Goal: Task Accomplishment & Management: Manage account settings

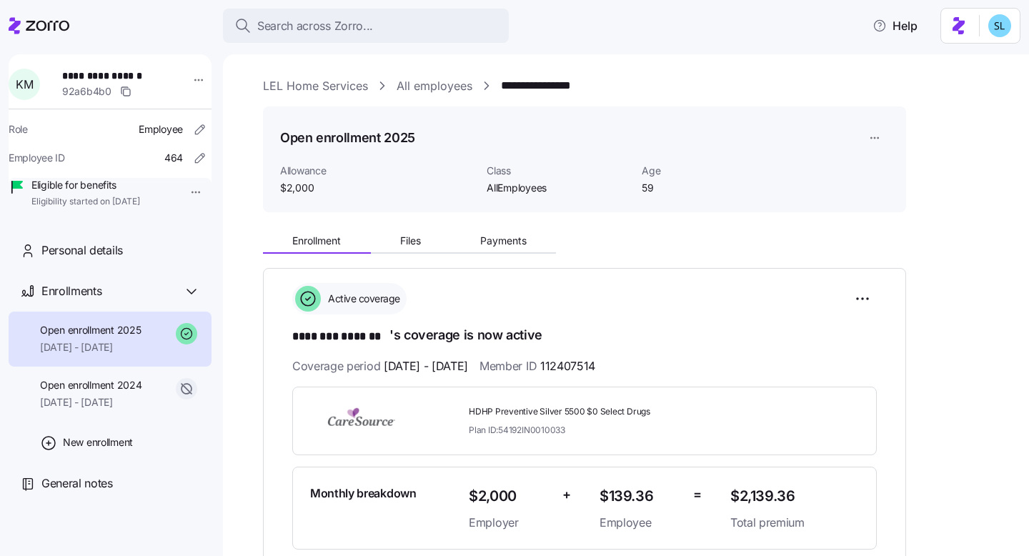
scroll to position [289, 0]
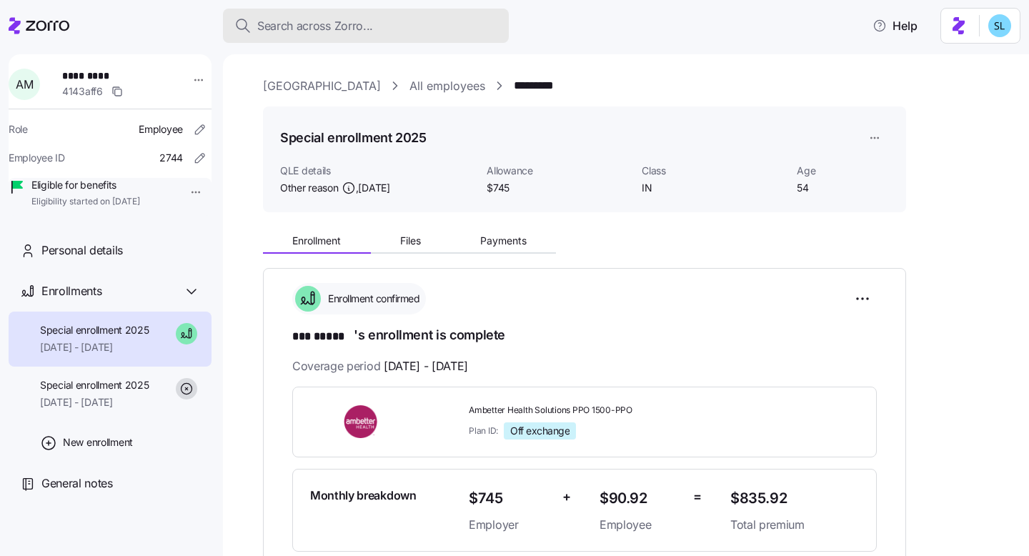
click at [400, 34] on button "Search across Zorro..." at bounding box center [366, 26] width 286 height 34
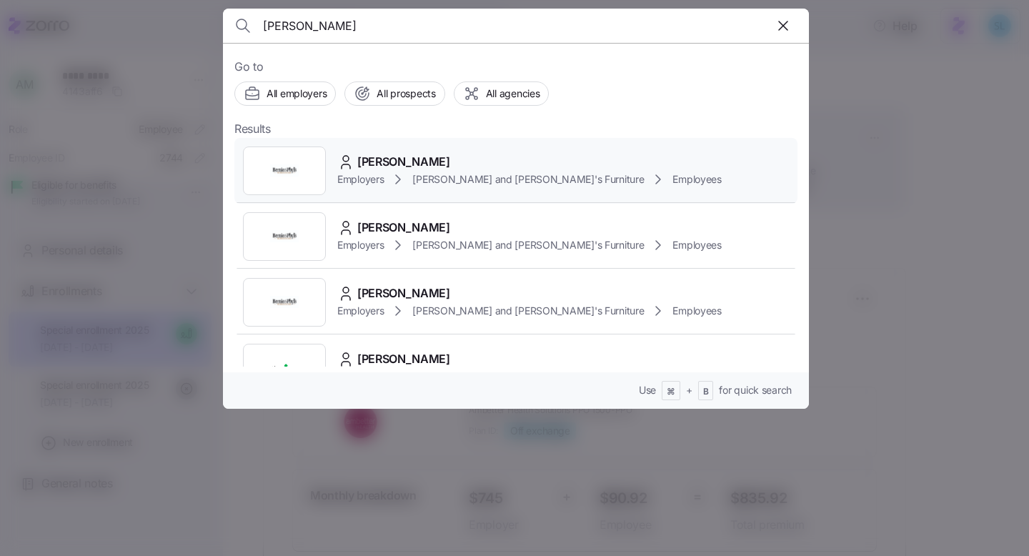
type input "andrade"
click at [440, 154] on div "Jose Andrade" at bounding box center [529, 162] width 385 height 18
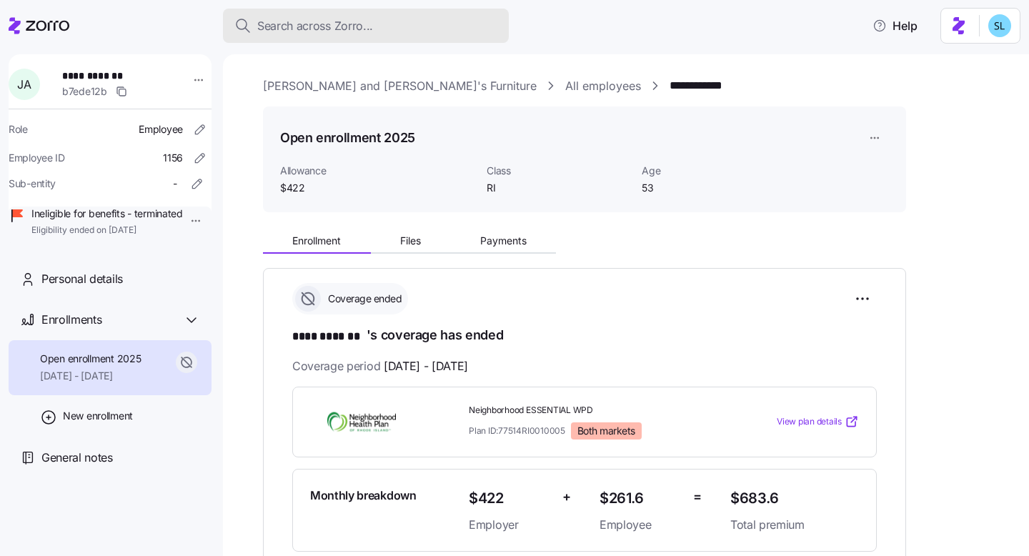
click at [388, 24] on div "Search across Zorro..." at bounding box center [365, 26] width 263 height 18
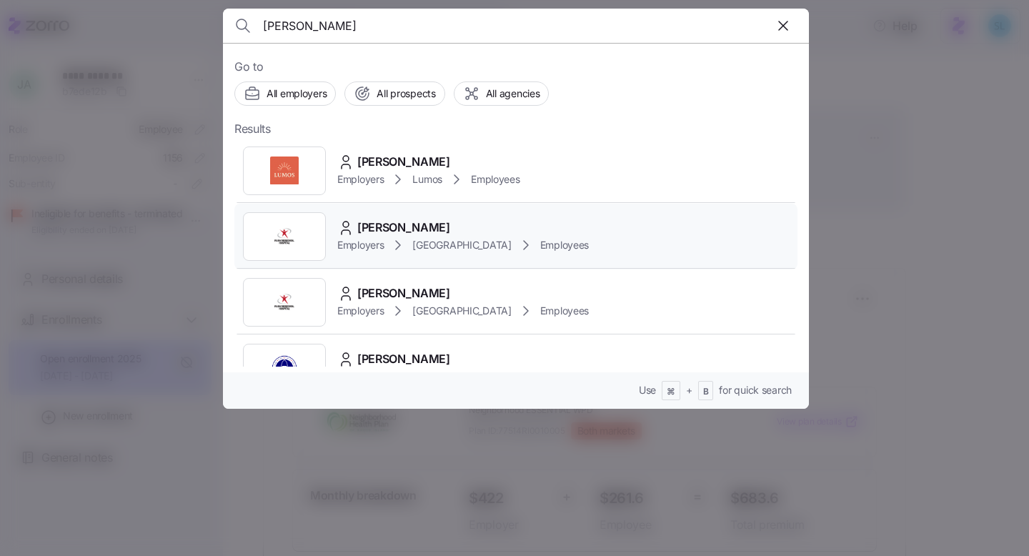
type input "amy moore"
click at [504, 228] on div "Amy Moore" at bounding box center [463, 228] width 252 height 18
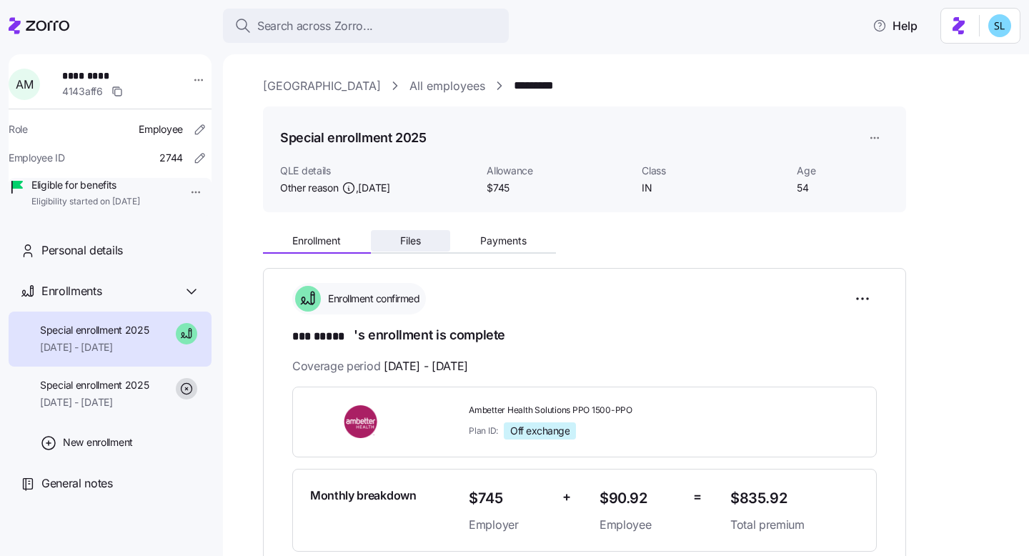
click at [443, 244] on button "Files" at bounding box center [411, 240] width 80 height 21
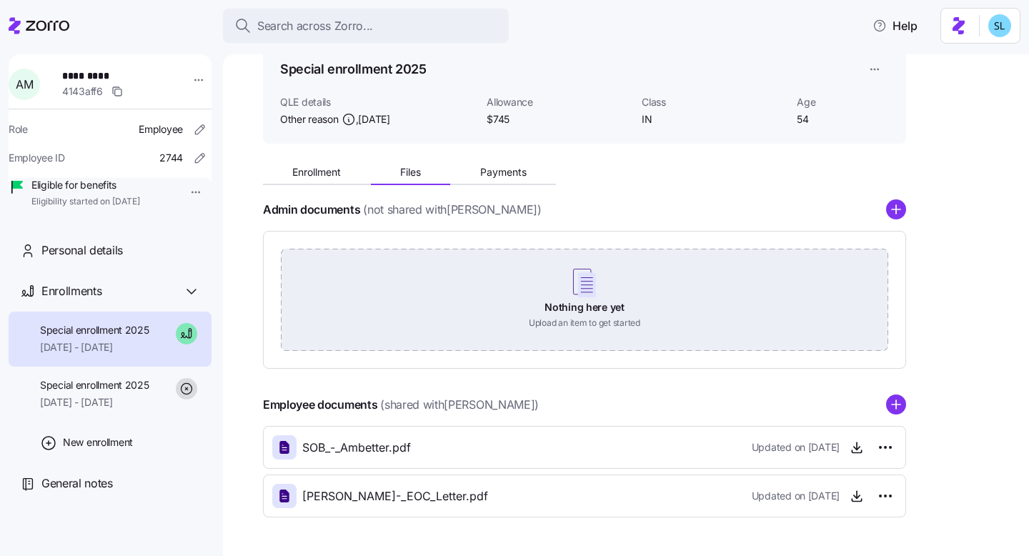
scroll to position [116, 0]
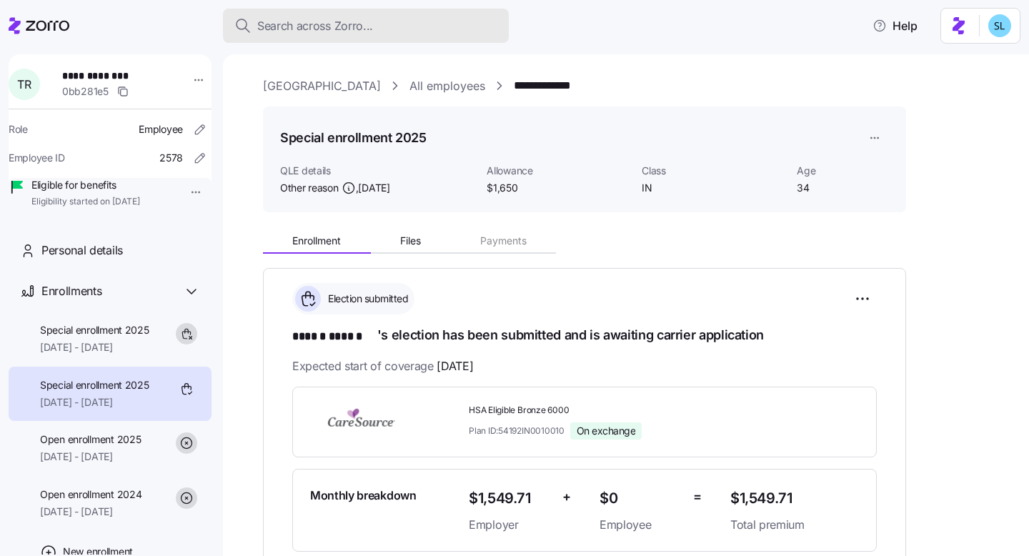
click at [455, 18] on div "Search across Zorro..." at bounding box center [365, 26] width 263 height 18
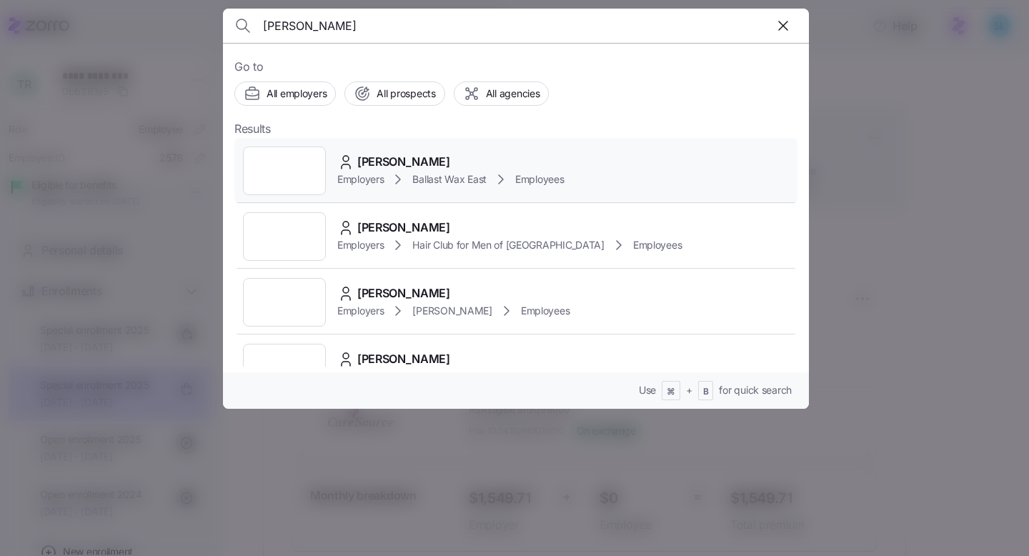
type input "Katrina Toll"
click at [423, 157] on div "Katrina Toll" at bounding box center [450, 162] width 227 height 18
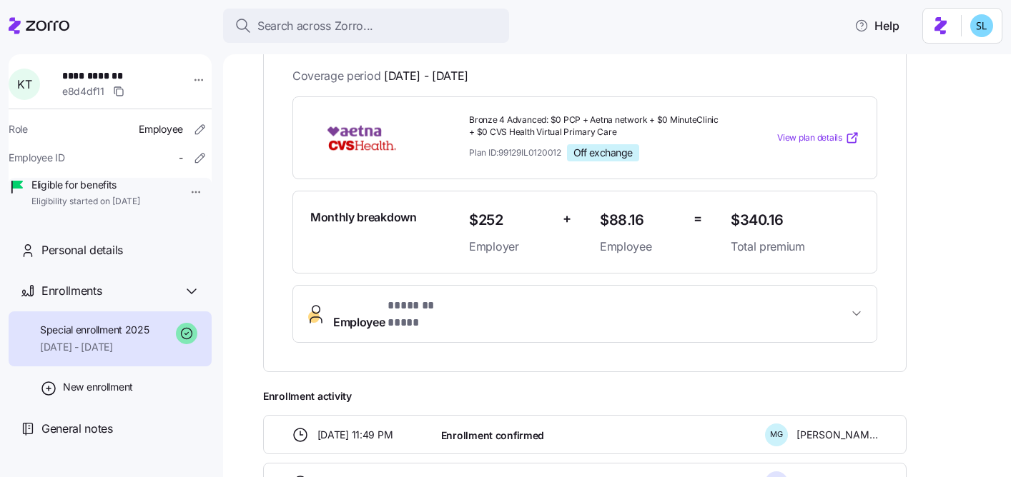
scroll to position [307, 0]
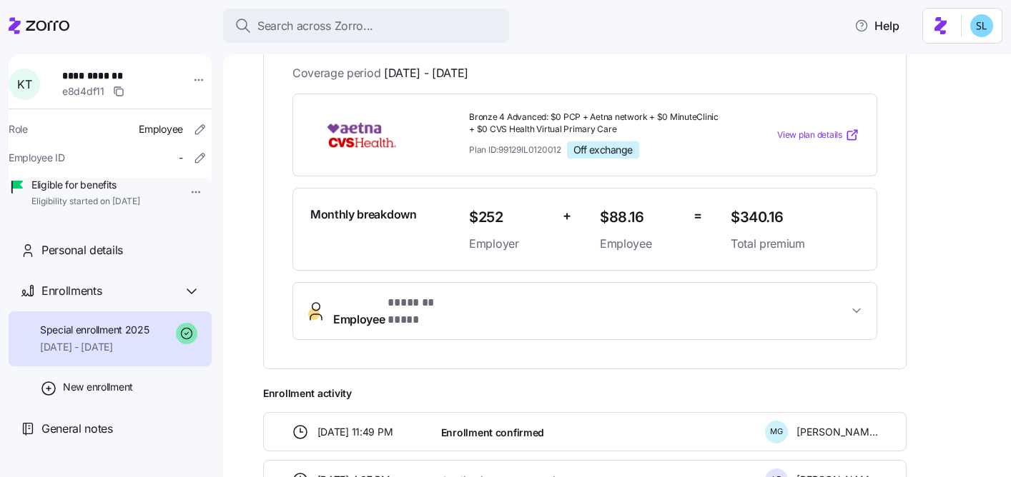
click at [506, 197] on span "Employee * ******* **** *" at bounding box center [590, 311] width 515 height 34
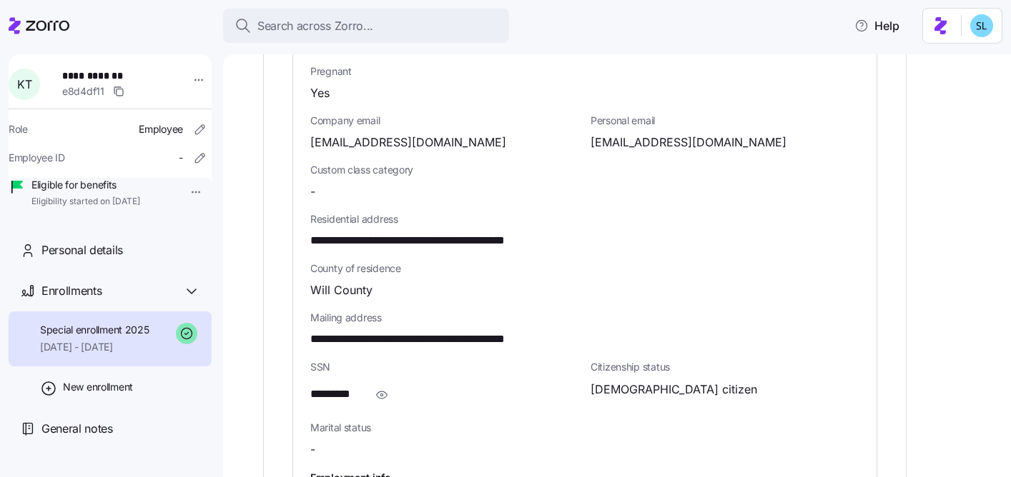
scroll to position [706, 0]
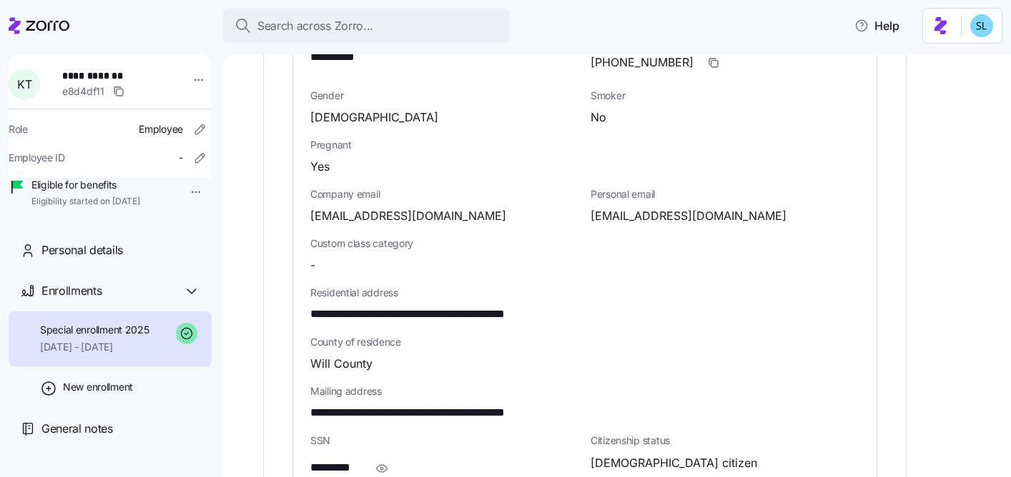
click at [402, 197] on span "katie112594@gmail.com" at bounding box center [408, 216] width 196 height 18
copy span "gmail"
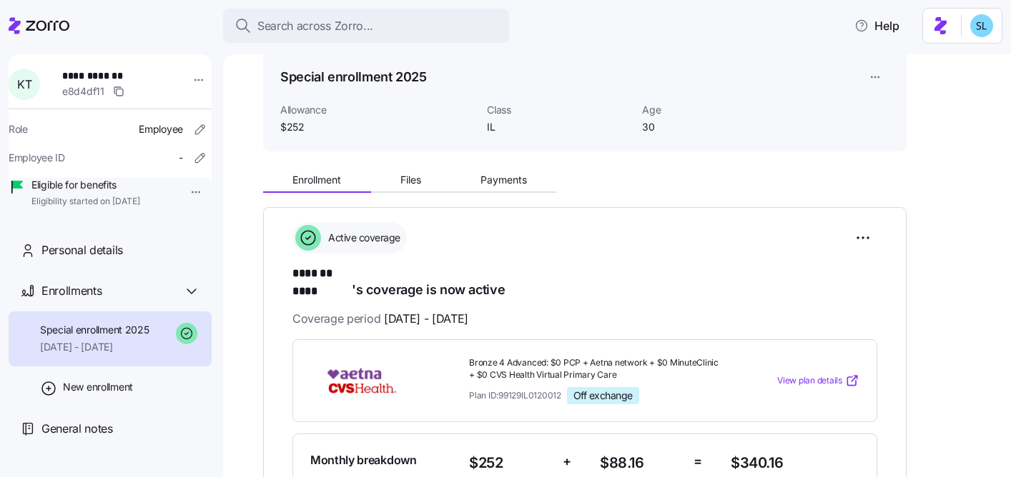
scroll to position [0, 0]
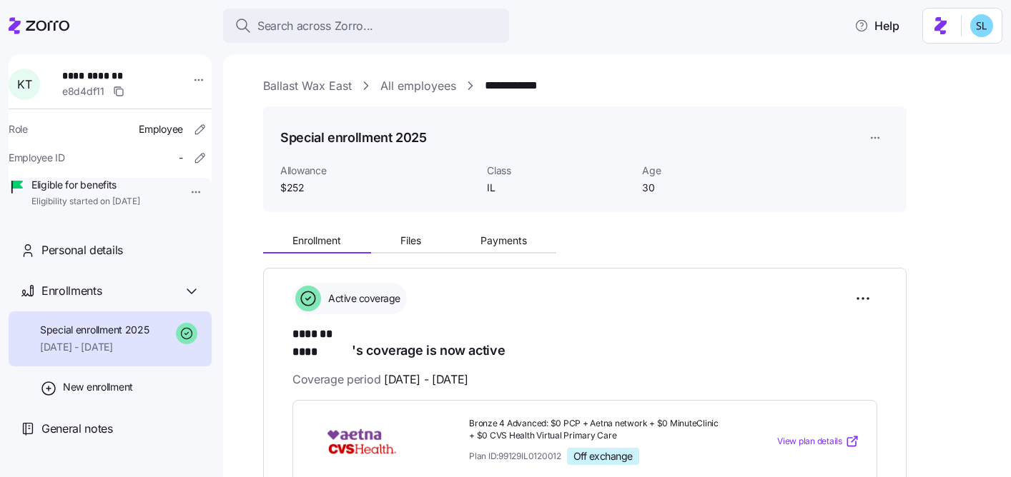
click at [331, 88] on link "Ballast Wax East" at bounding box center [307, 86] width 89 height 18
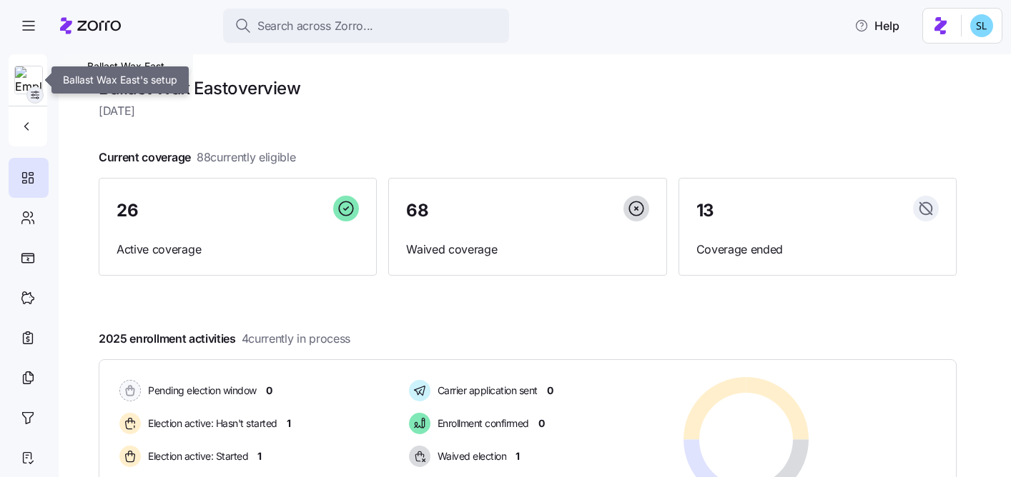
click at [40, 94] on icon "button" at bounding box center [34, 94] width 11 height 11
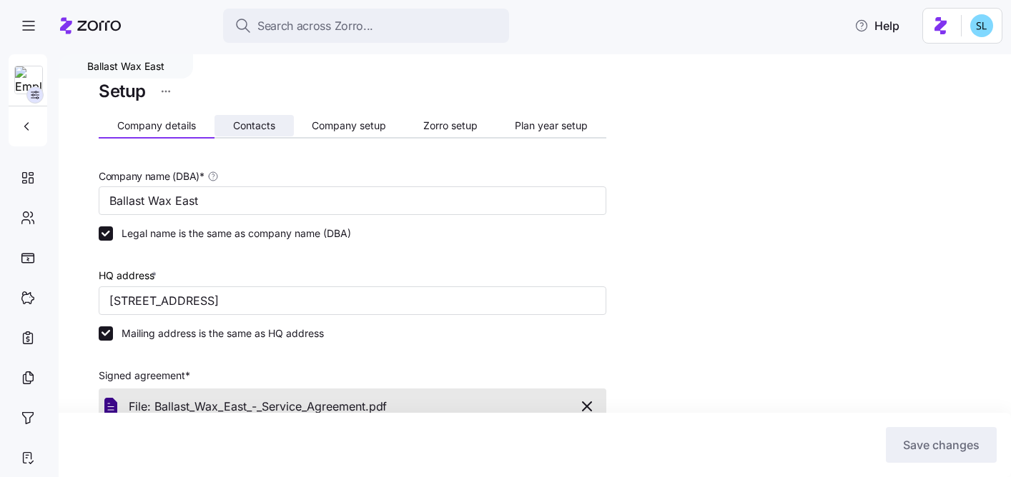
click at [273, 134] on button "Contacts" at bounding box center [253, 125] width 79 height 21
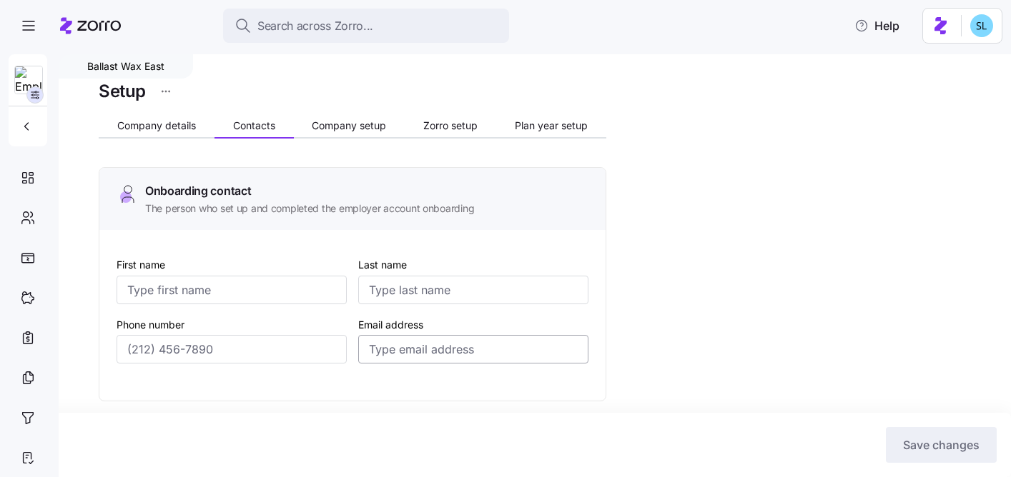
type input "Heather"
type input "Graham"
type input "heather.graham@ballastwax.com"
type input "DJ"
type input "Faldowski"
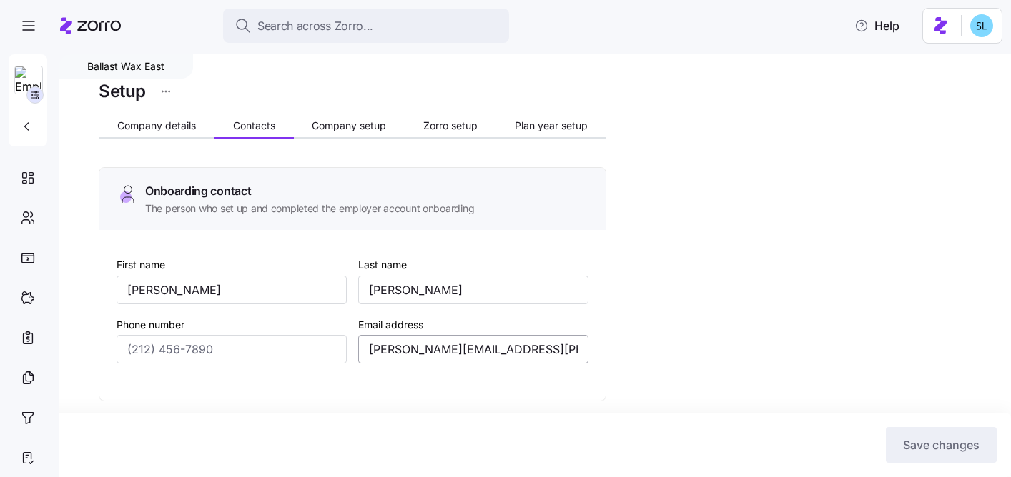
type input "dj@ballastholdings.com"
type input "Annie"
type input "Snyder"
type input "annie.snyder@ballastwax.com"
type input "Heather"
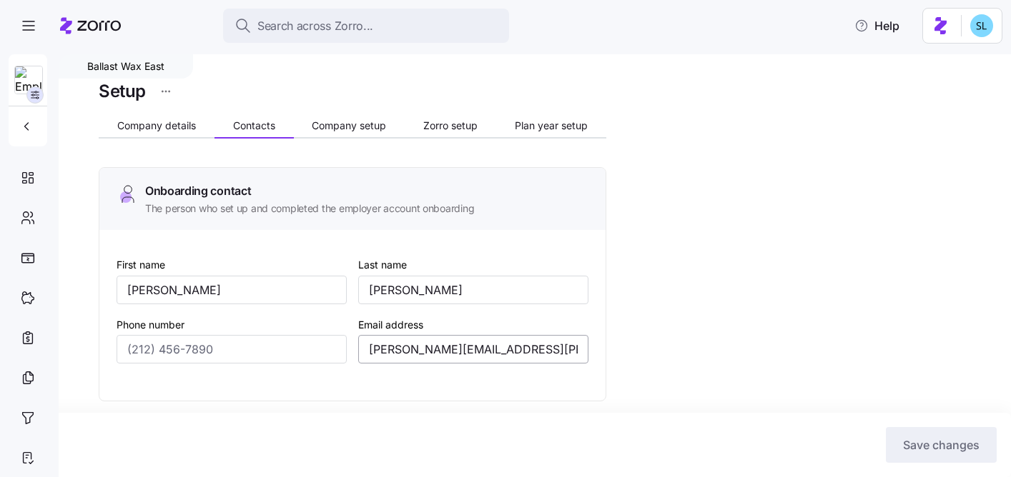
type input "Graham"
type input "heather.graham@ballastwax.com"
type input "(201) 321-1391"
type input "(724) 747-4109"
type input "(641) 529-2578"
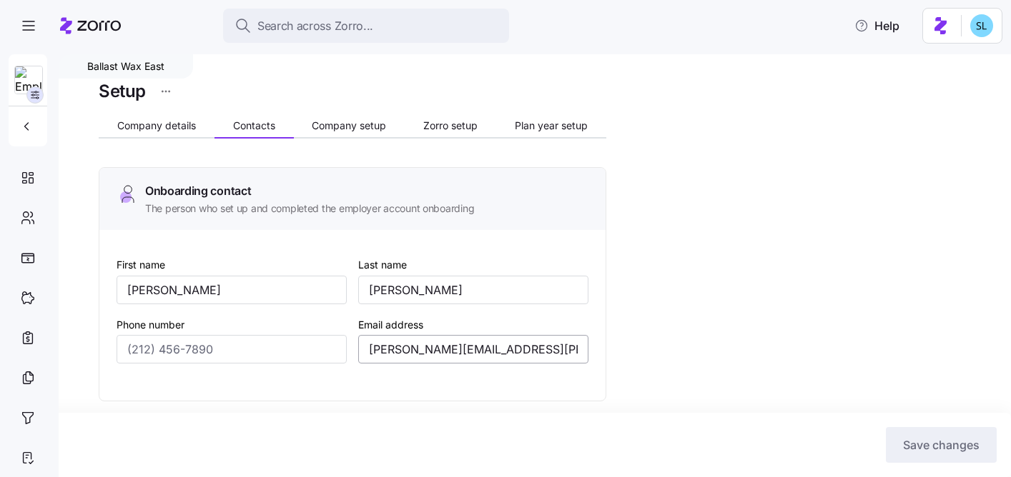
type input "(201) 321-1391"
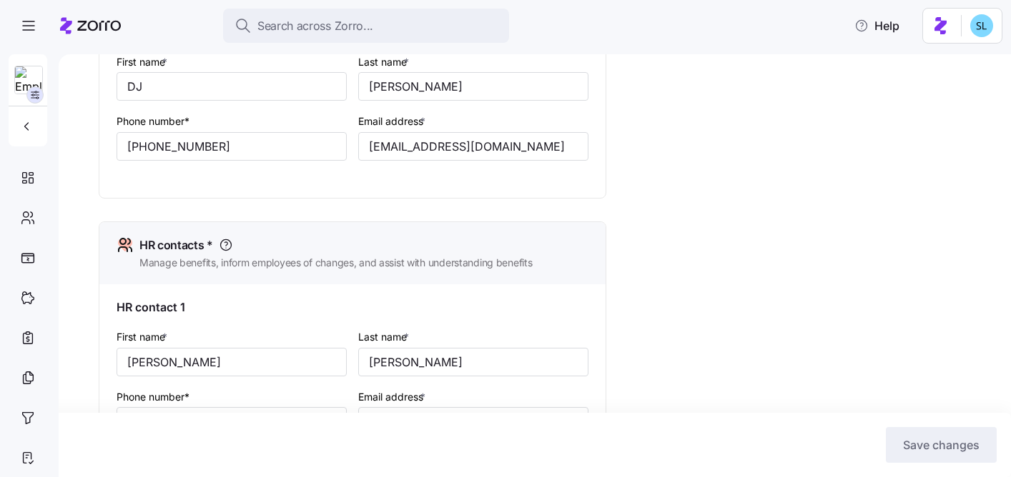
scroll to position [628, 0]
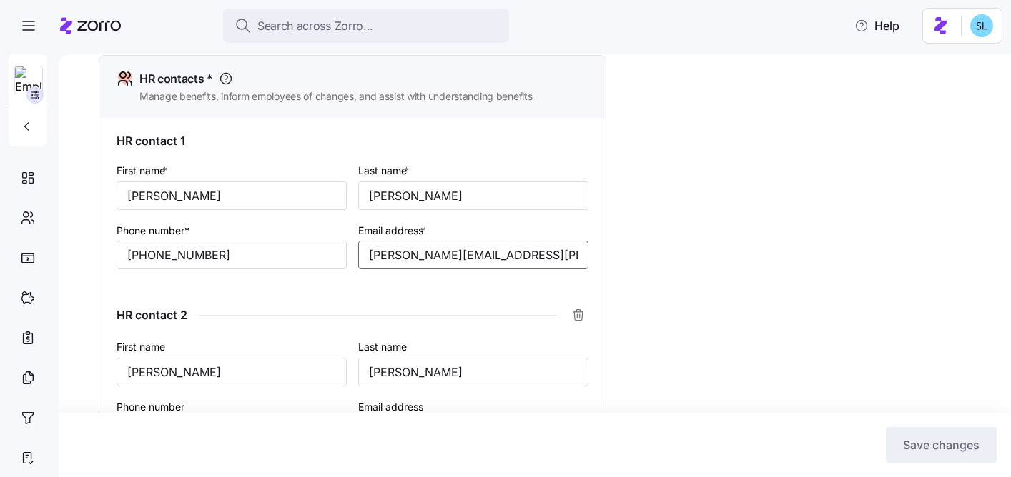
click at [407, 197] on input "annie.snyder@ballastwax.com" at bounding box center [473, 255] width 230 height 29
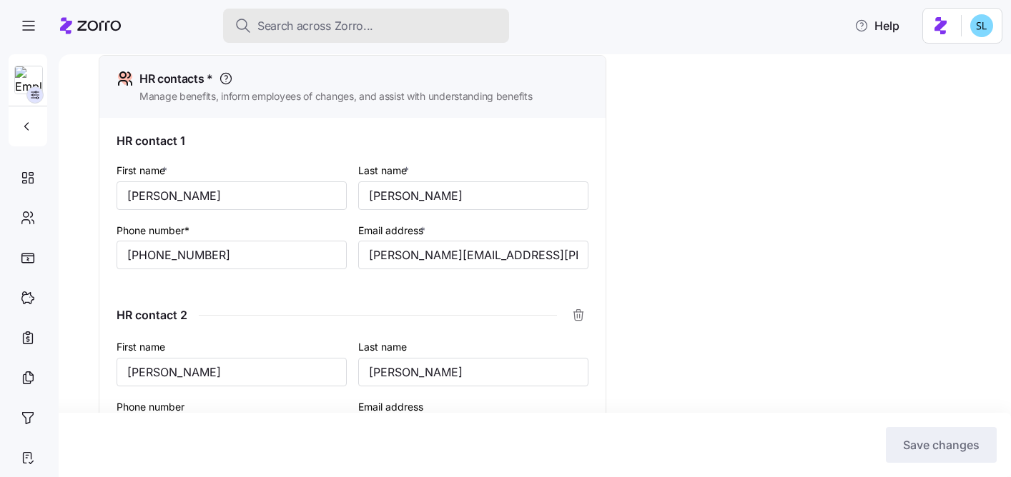
click at [374, 35] on button "Search across Zorro..." at bounding box center [366, 26] width 286 height 34
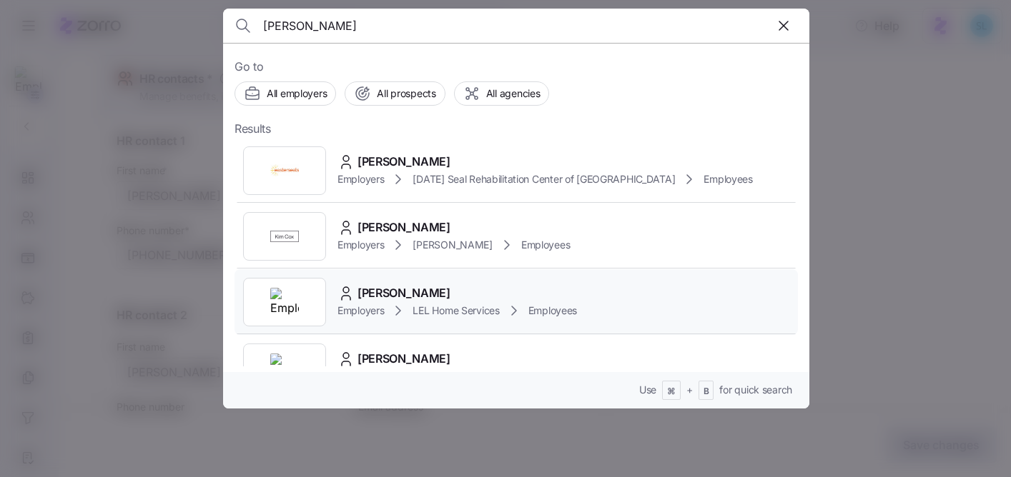
type input "kimberly smith"
click at [462, 197] on div "Kimberly Smith Employers LEL Home Services Employees" at bounding box center [515, 302] width 563 height 66
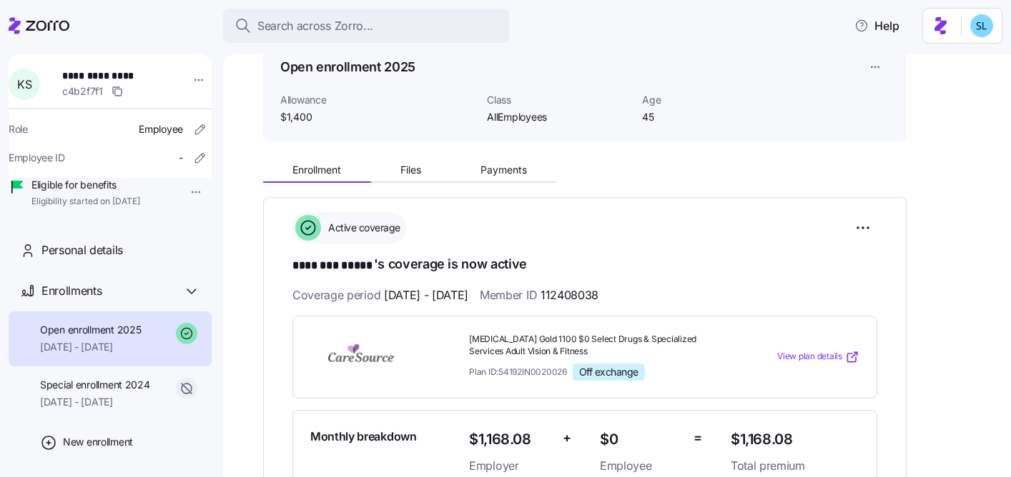
scroll to position [77, 0]
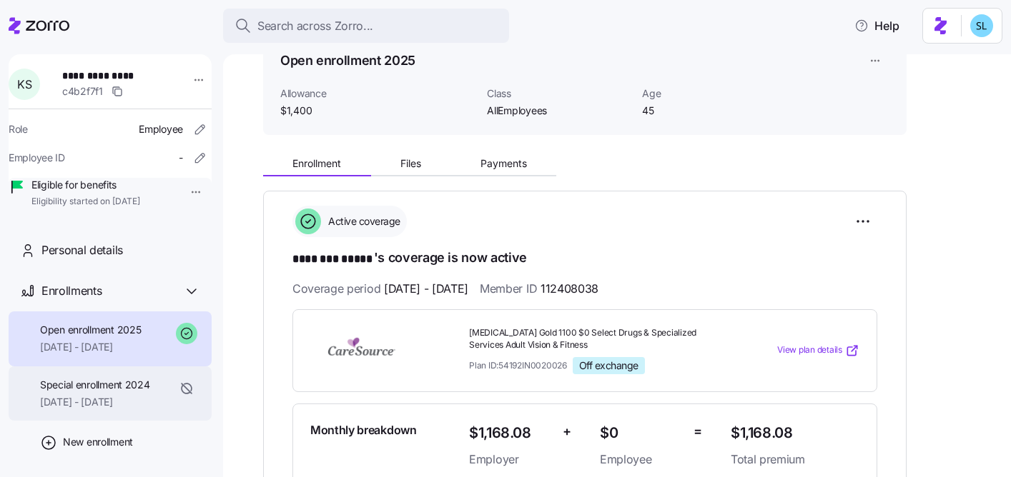
click at [88, 197] on span "10/01/2024 - 12/31/2024" at bounding box center [95, 402] width 110 height 14
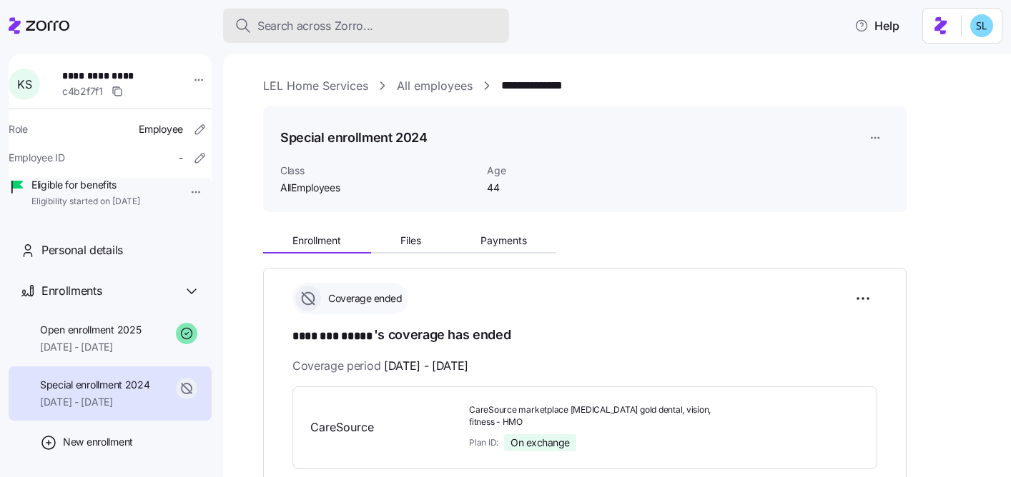
click at [452, 29] on div "Search across Zorro..." at bounding box center [365, 26] width 263 height 18
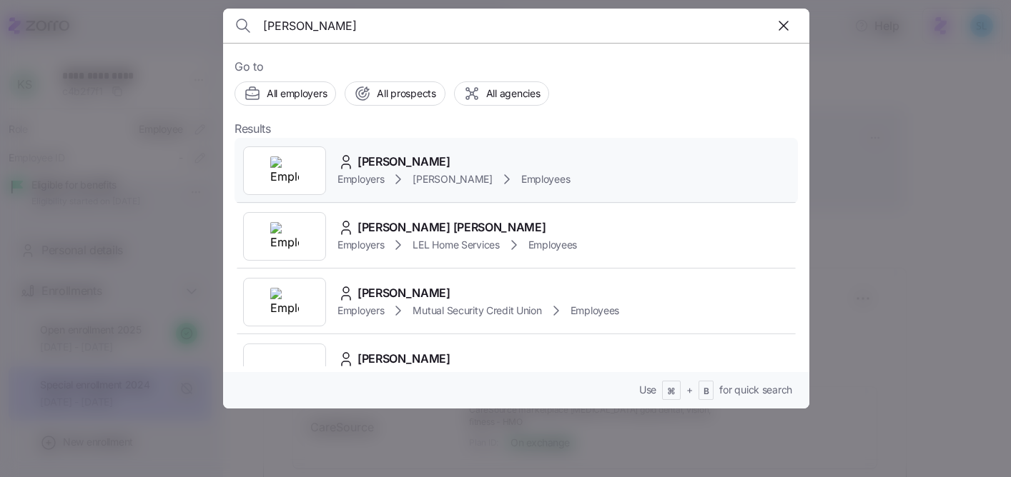
type input "paul michel"
click at [438, 157] on span "PAUL E MICHEL" at bounding box center [403, 162] width 93 height 18
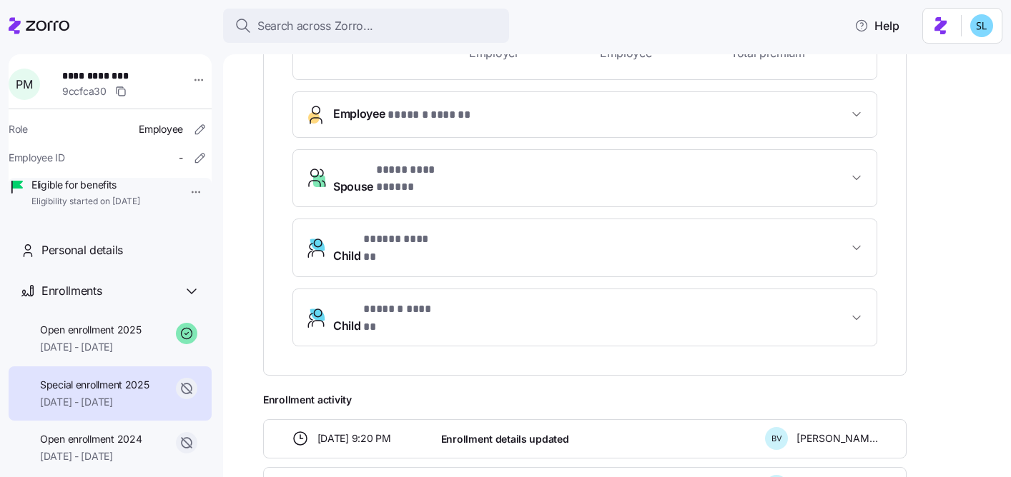
scroll to position [199, 0]
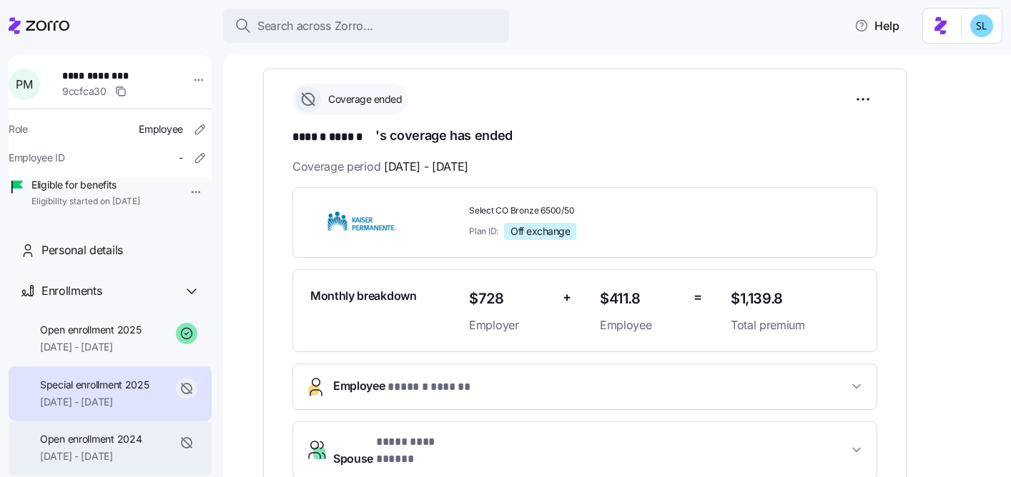
click at [112, 197] on div "Open enrollment 2024 01/01/2024 - 12/31/2024" at bounding box center [90, 448] width 101 height 32
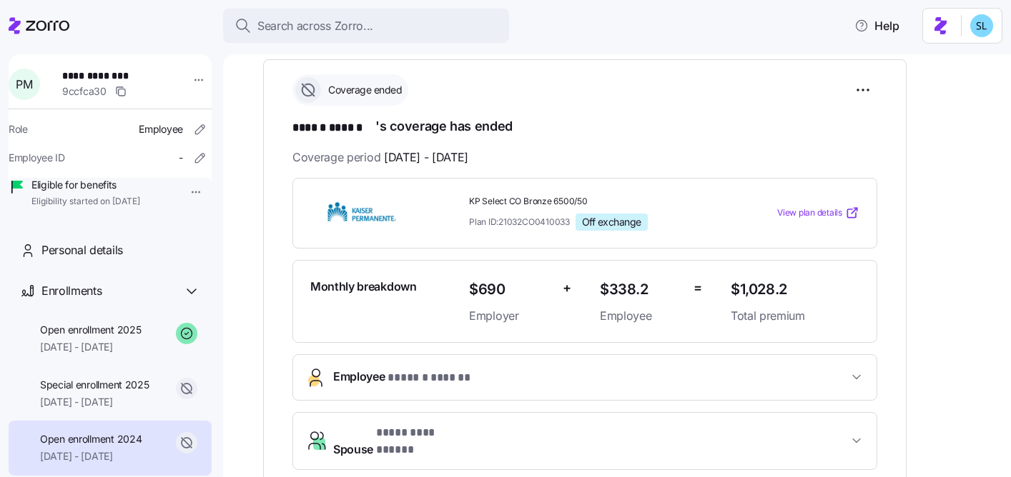
scroll to position [214, 0]
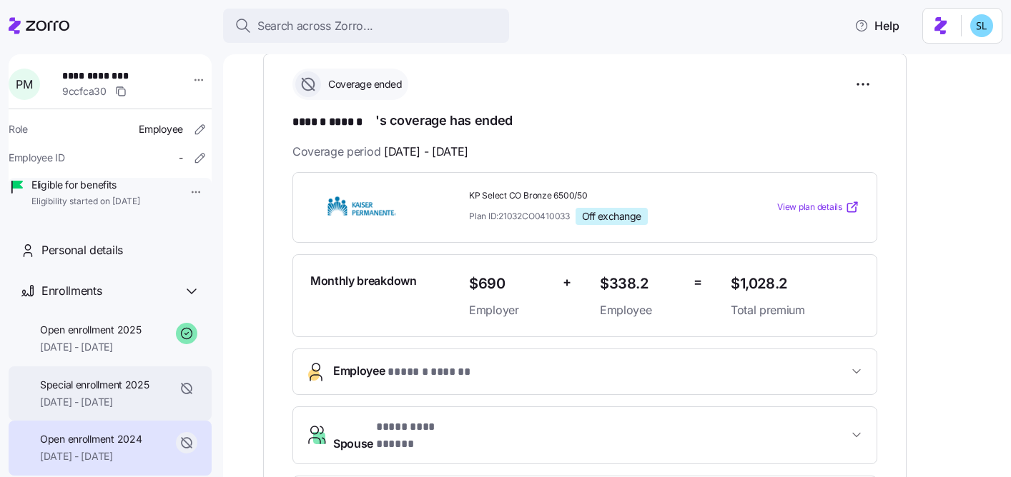
click at [124, 197] on span "Special enrollment 2025" at bounding box center [94, 385] width 109 height 14
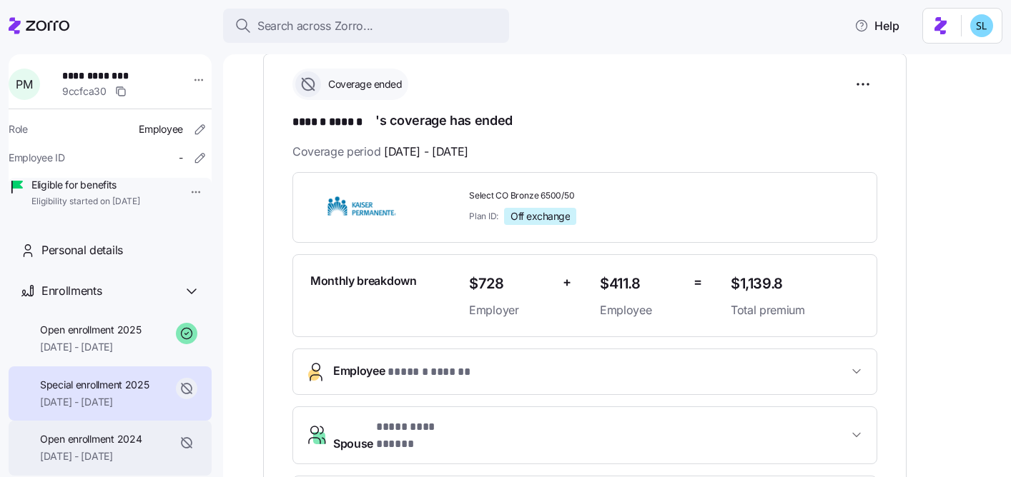
click at [114, 197] on span "[DATE] - [DATE]" at bounding box center [90, 457] width 101 height 14
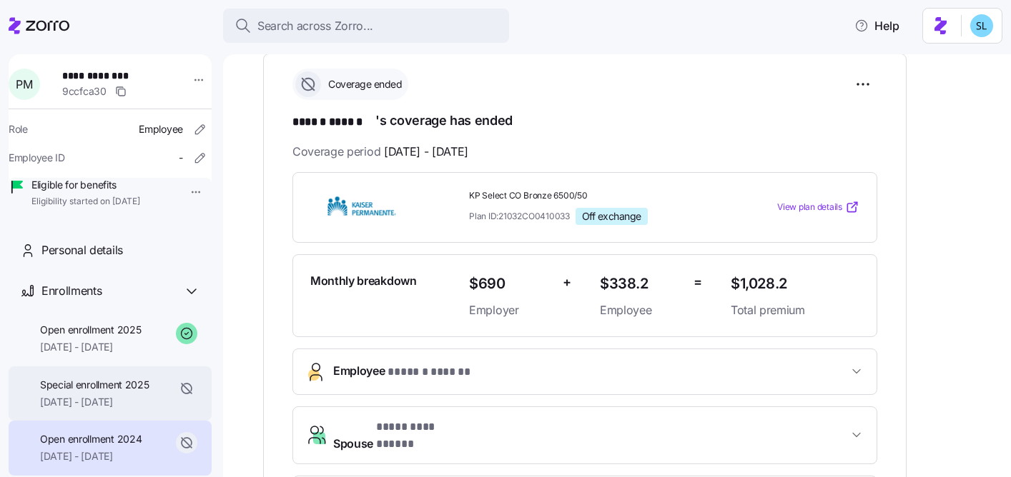
click at [118, 197] on span "01/01/2025 - 01/31/2025" at bounding box center [94, 402] width 109 height 14
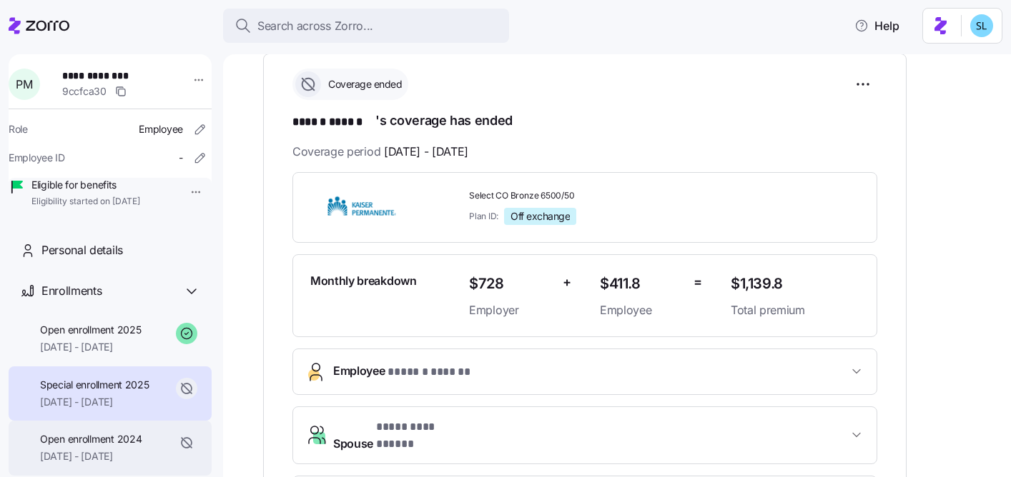
click at [115, 197] on div "Open enrollment 2024 01/01/2024 - 12/31/2024" at bounding box center [110, 448] width 203 height 55
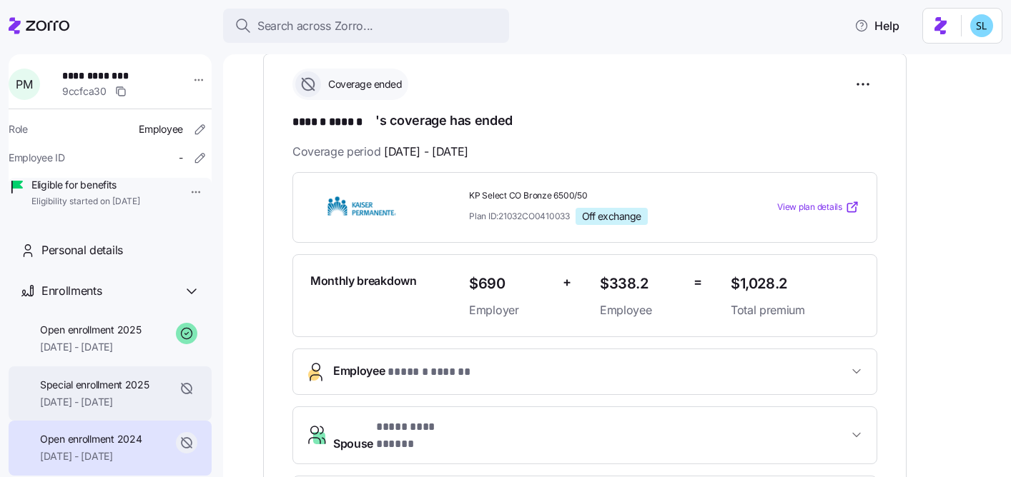
click at [112, 197] on span "01/01/2025 - 01/31/2025" at bounding box center [94, 402] width 109 height 14
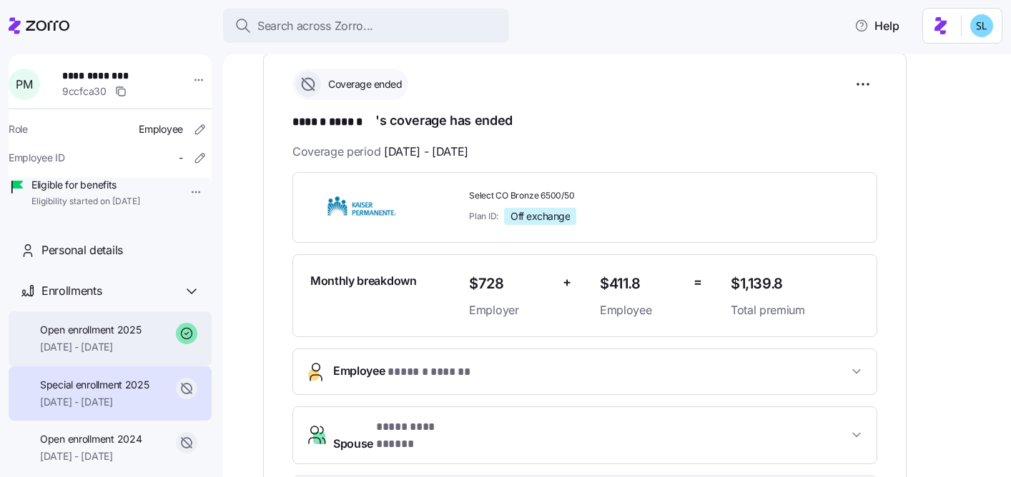
click at [107, 197] on div "Open enrollment 2025 02/01/2025 - 12/31/2025" at bounding box center [90, 339] width 101 height 32
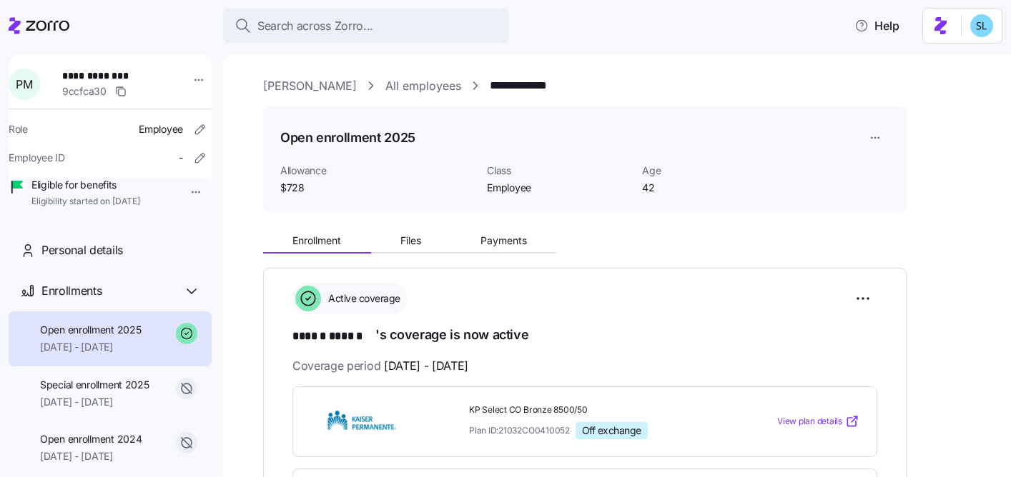
scroll to position [234, 0]
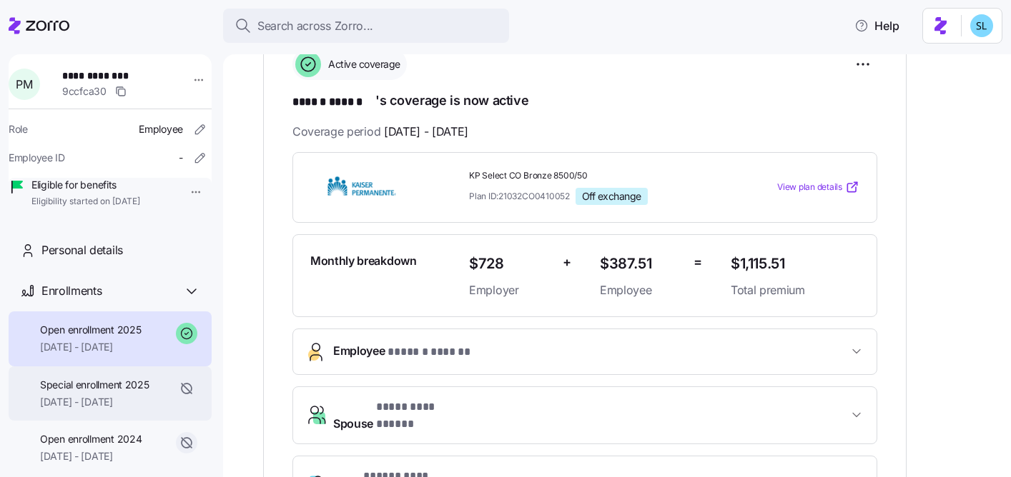
click at [83, 197] on span "Special enrollment 2025" at bounding box center [94, 385] width 109 height 14
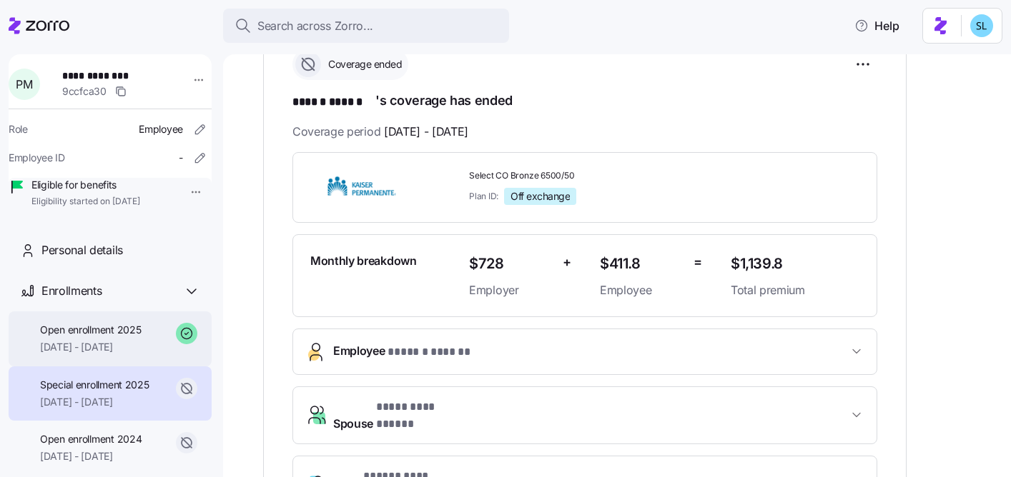
click at [92, 197] on span "02/01/2025 - 12/31/2025" at bounding box center [90, 347] width 101 height 14
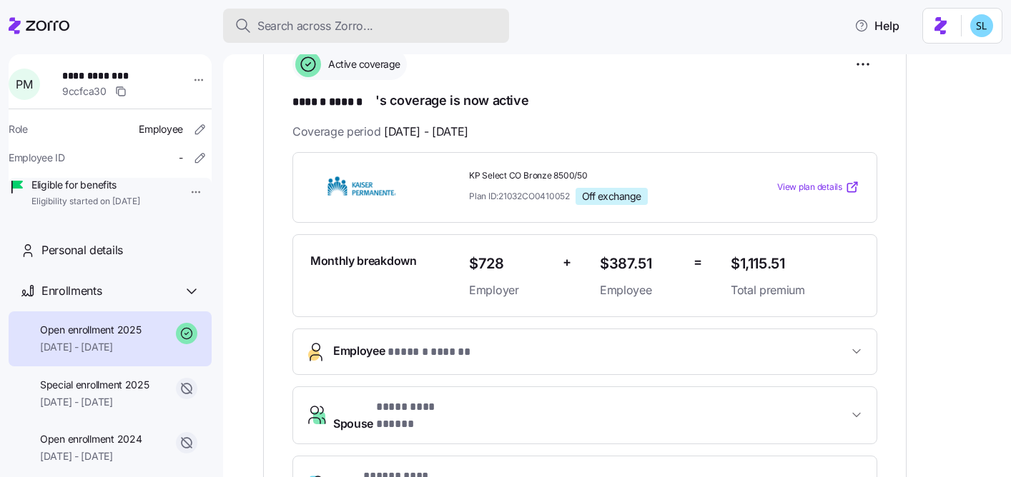
click at [473, 38] on button "Search across Zorro..." at bounding box center [366, 26] width 286 height 34
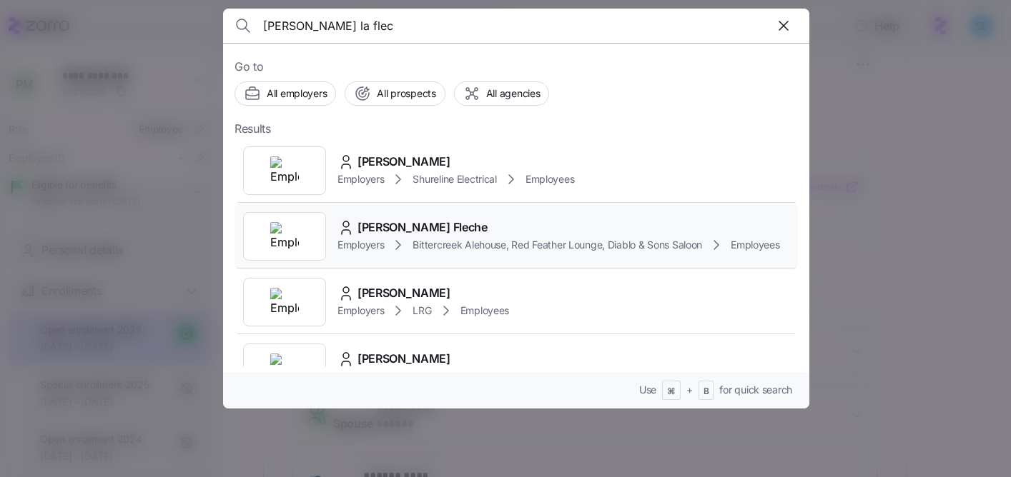
type input "paul la flec"
click at [357, 197] on span "Brad La Fleche" at bounding box center [422, 228] width 130 height 18
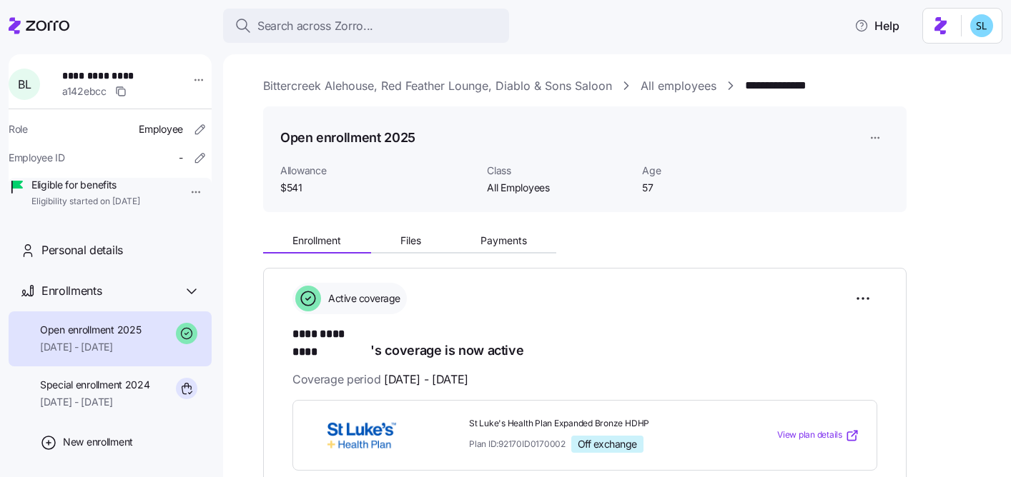
click at [506, 130] on div "Open enrollment 2025" at bounding box center [584, 138] width 609 height 29
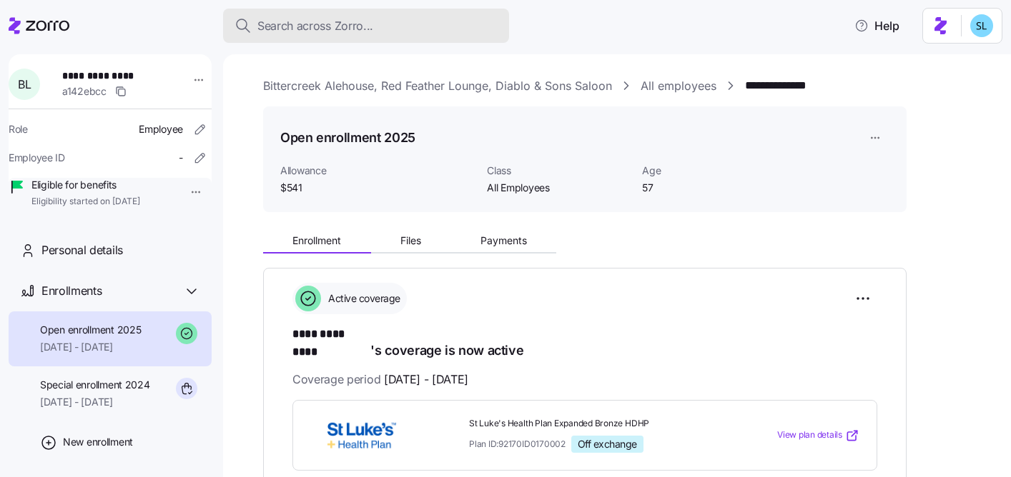
click at [470, 26] on div "Search across Zorro..." at bounding box center [365, 26] width 263 height 18
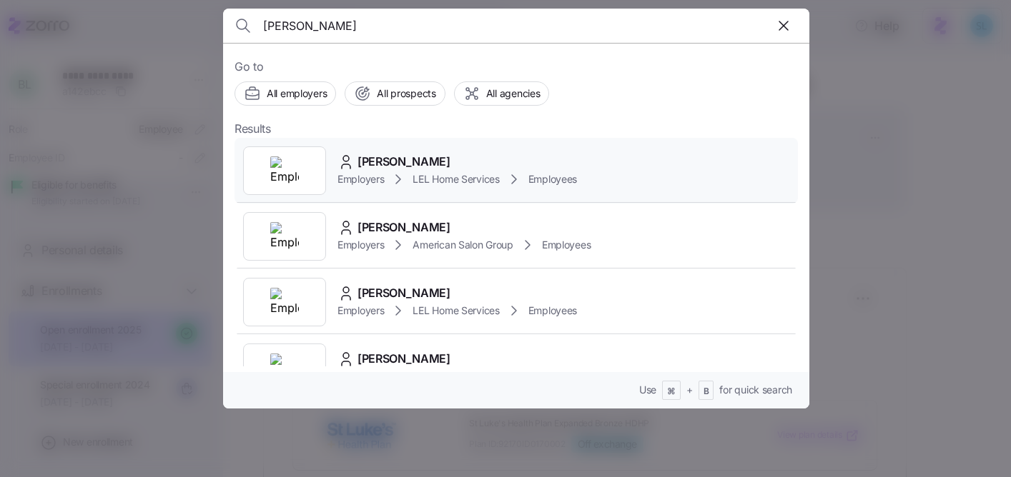
type input "shannon sch"
click at [487, 162] on div "Shannon Schulz" at bounding box center [456, 162] width 239 height 18
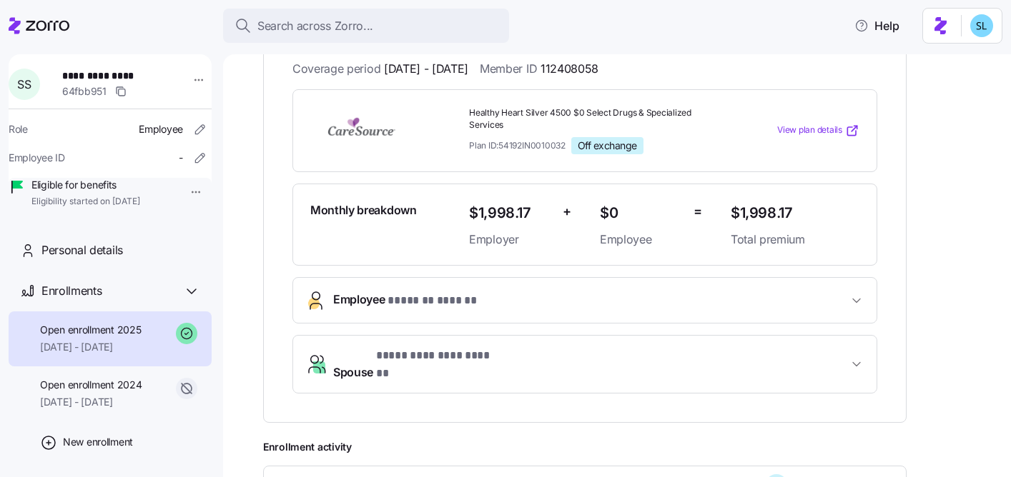
scroll to position [297, 0]
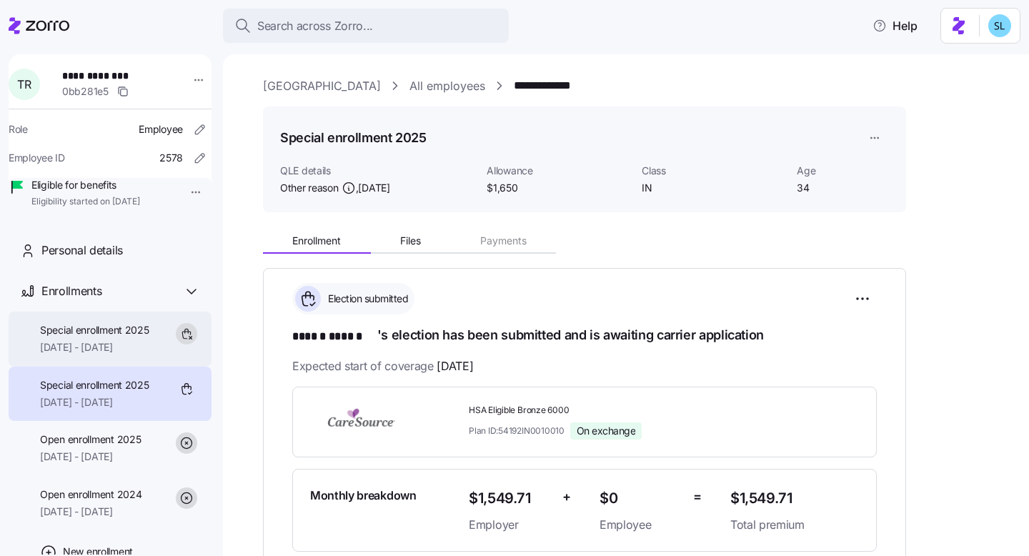
click at [104, 197] on span "[DATE] - [DATE]" at bounding box center [94, 347] width 109 height 14
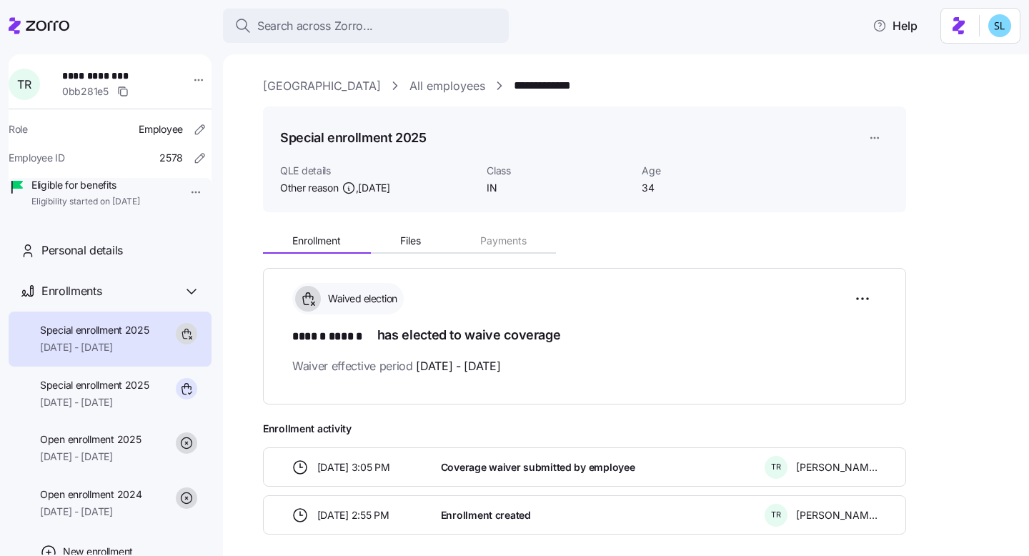
click at [506, 142] on html "**********" at bounding box center [514, 274] width 1029 height 548
click at [506, 197] on div "Delete enrollment record" at bounding box center [929, 196] width 115 height 16
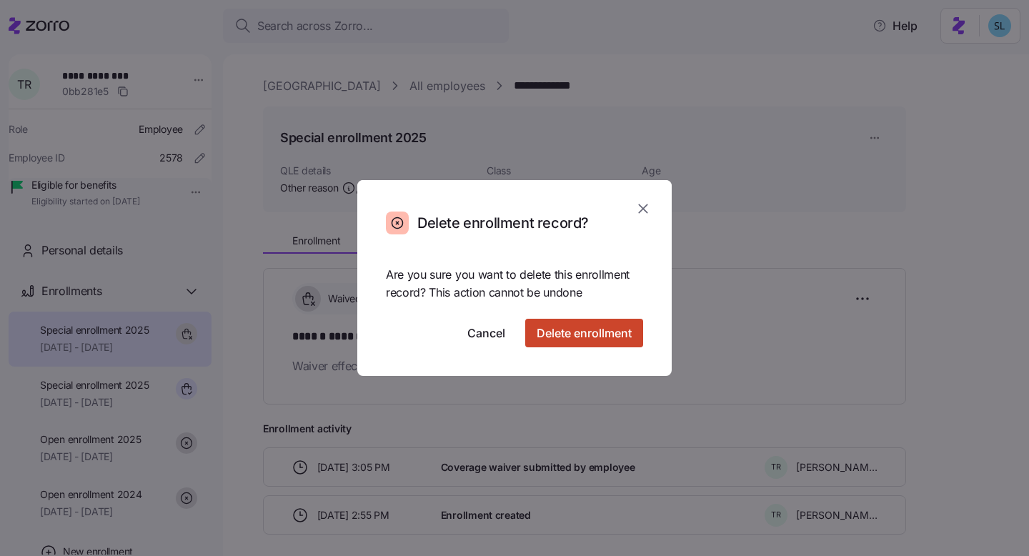
click at [506, 197] on button "Delete enrollment" at bounding box center [584, 333] width 118 height 29
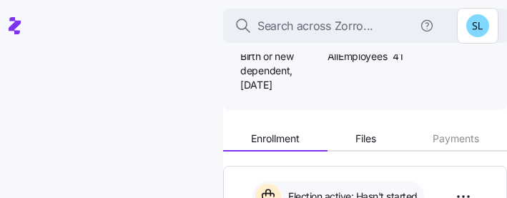
scroll to position [263, 0]
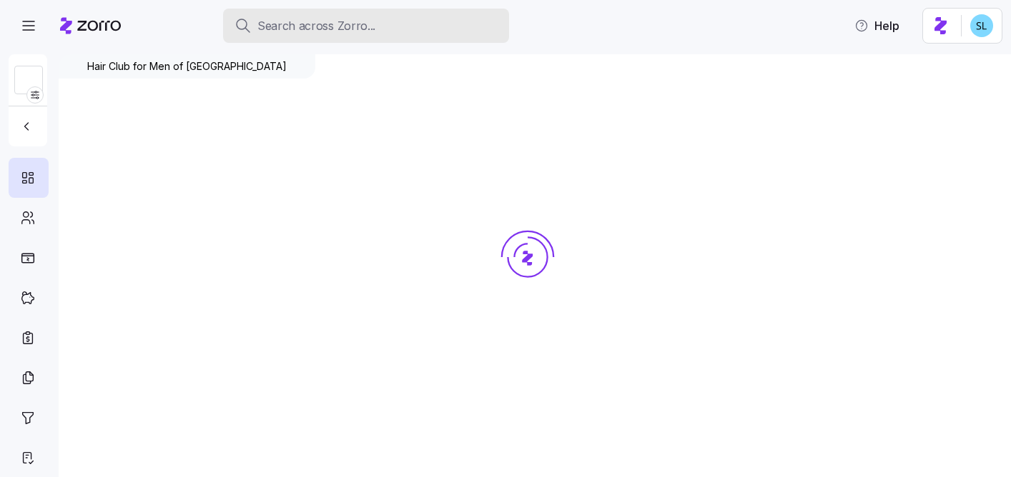
click at [478, 20] on div "Search across Zorro..." at bounding box center [365, 26] width 263 height 18
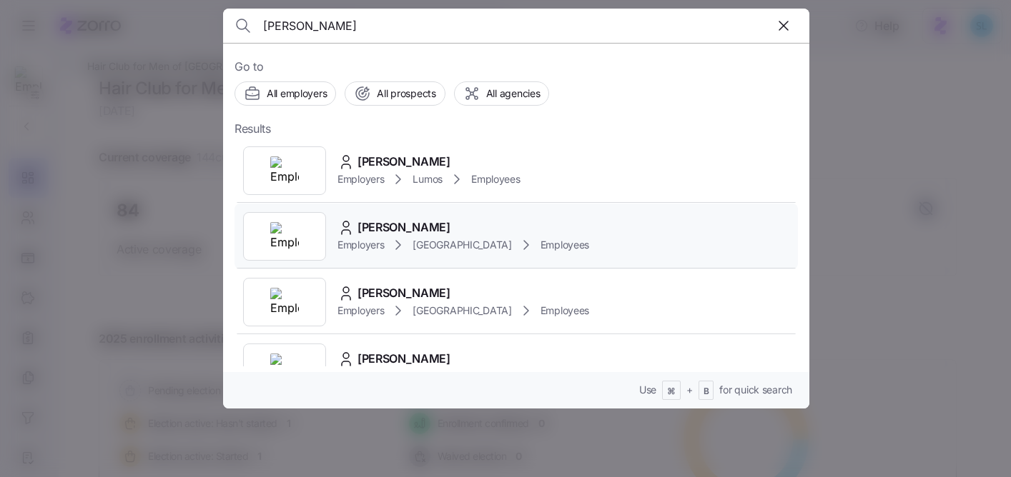
type input "[PERSON_NAME]"
click at [600, 227] on div "Amy Moore Employers Rush Memorial Hospital Employees" at bounding box center [515, 237] width 563 height 66
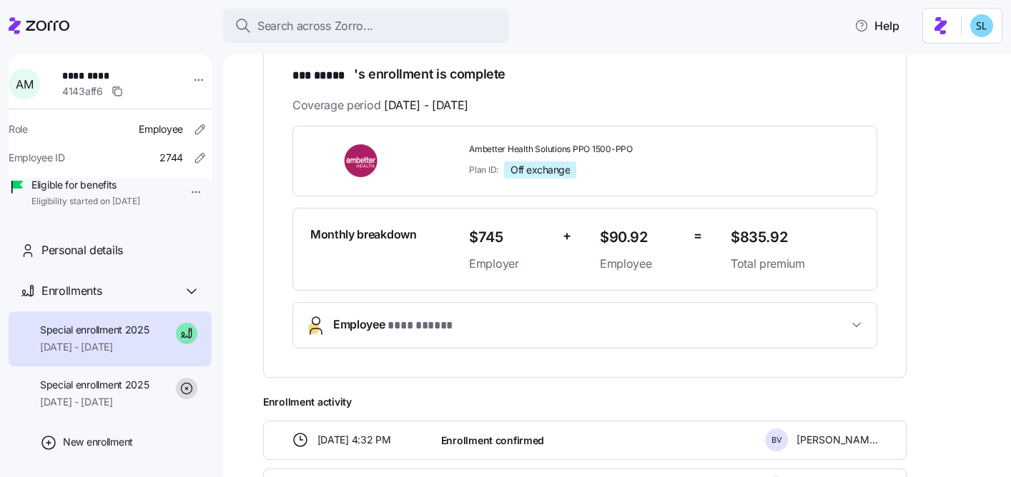
scroll to position [268, 0]
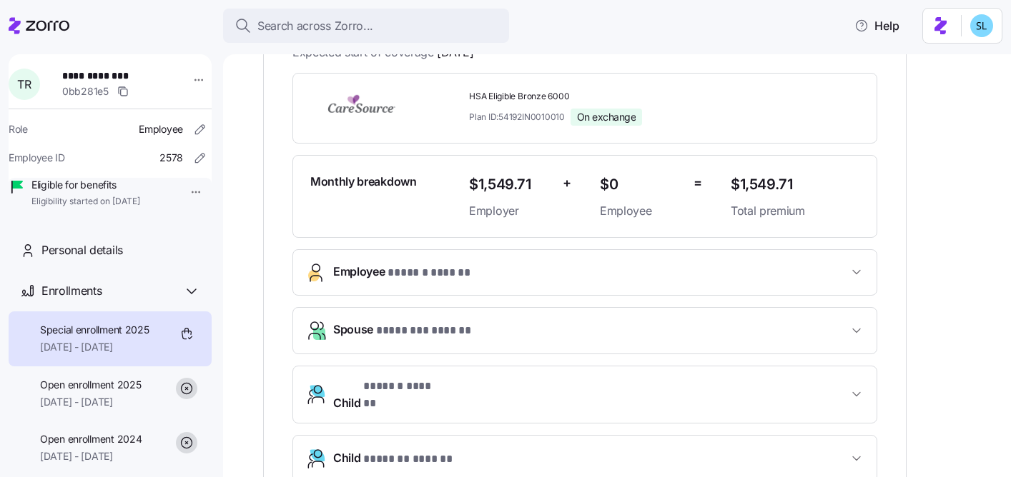
scroll to position [482, 0]
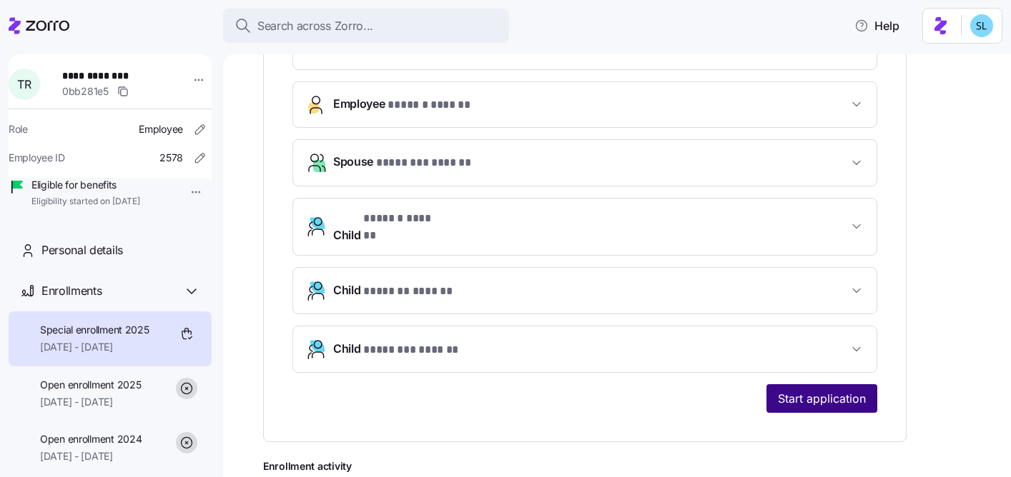
click at [836, 390] on span "Start application" at bounding box center [822, 398] width 88 height 17
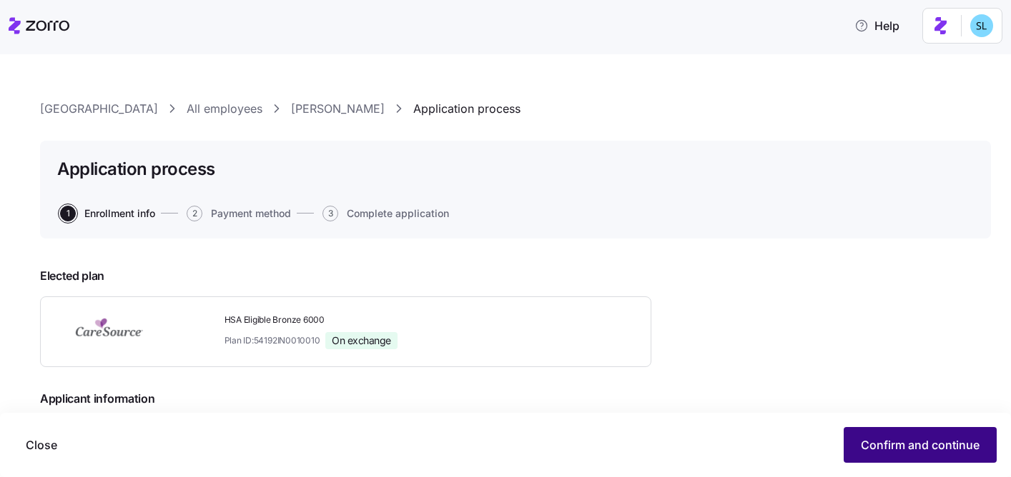
click at [901, 438] on span "Confirm and continue" at bounding box center [920, 445] width 119 height 17
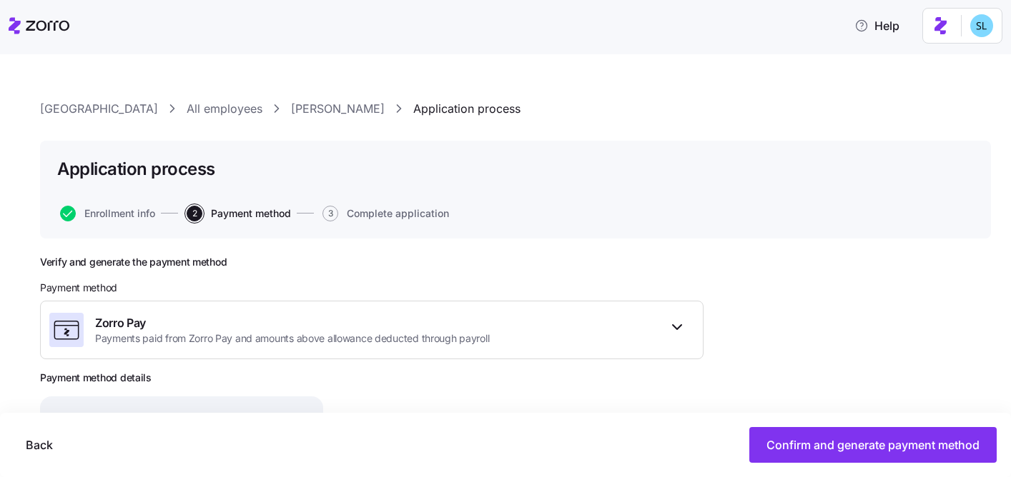
scroll to position [204, 0]
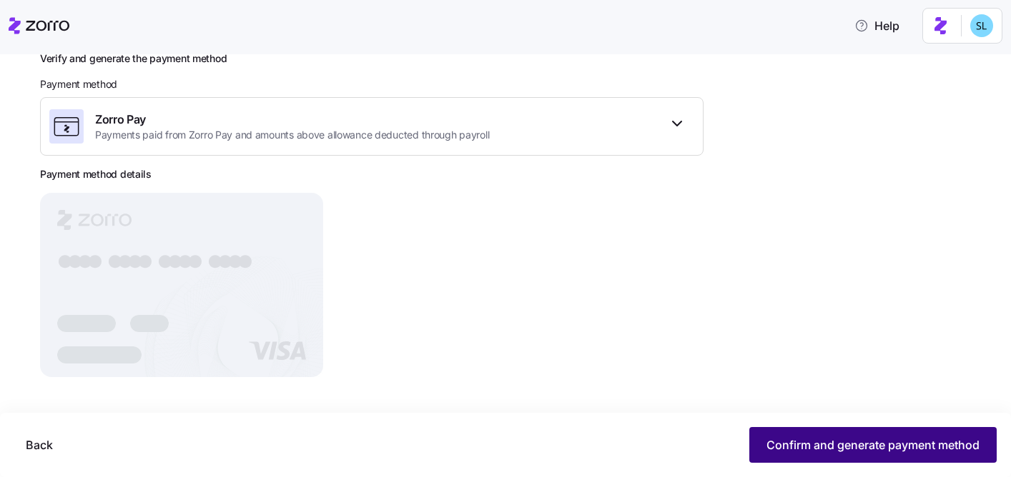
click at [884, 440] on span "Confirm and generate payment method" at bounding box center [872, 445] width 213 height 17
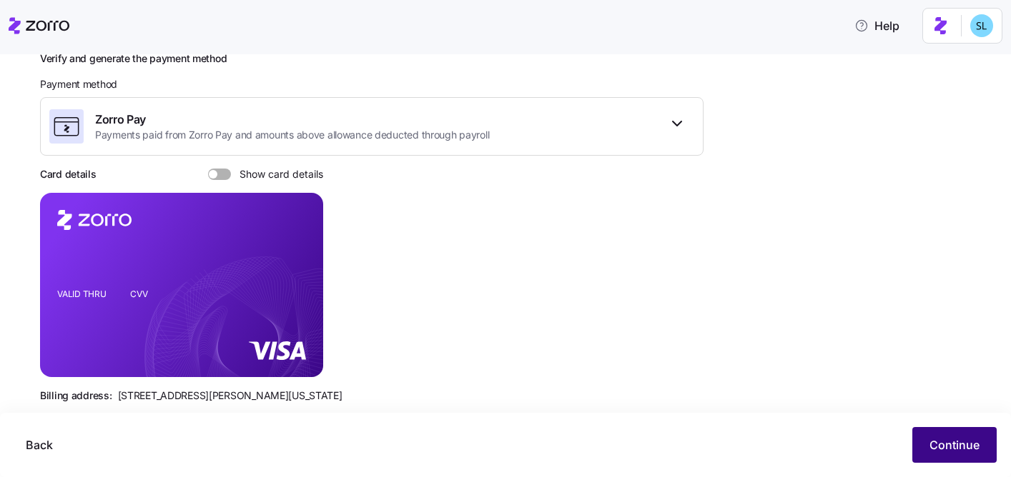
click at [926, 448] on button "Continue" at bounding box center [954, 445] width 84 height 36
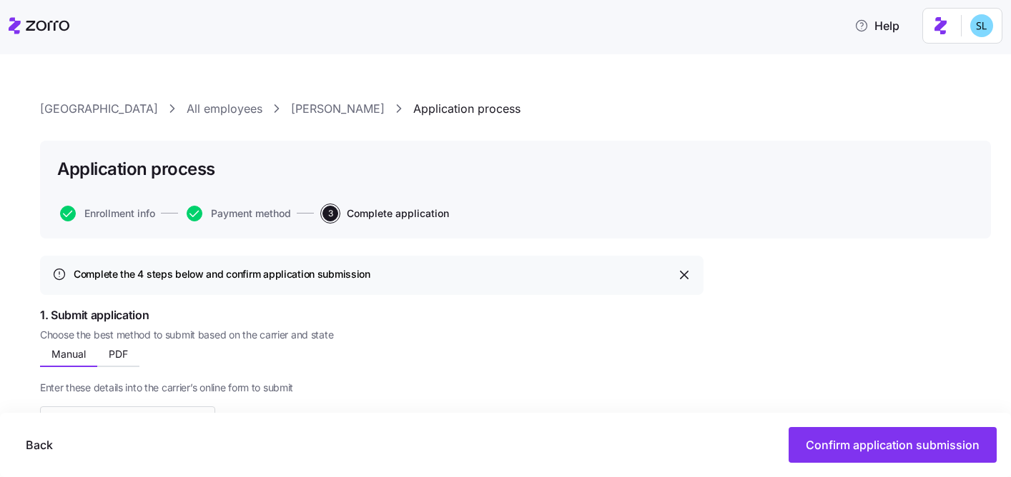
scroll to position [469, 0]
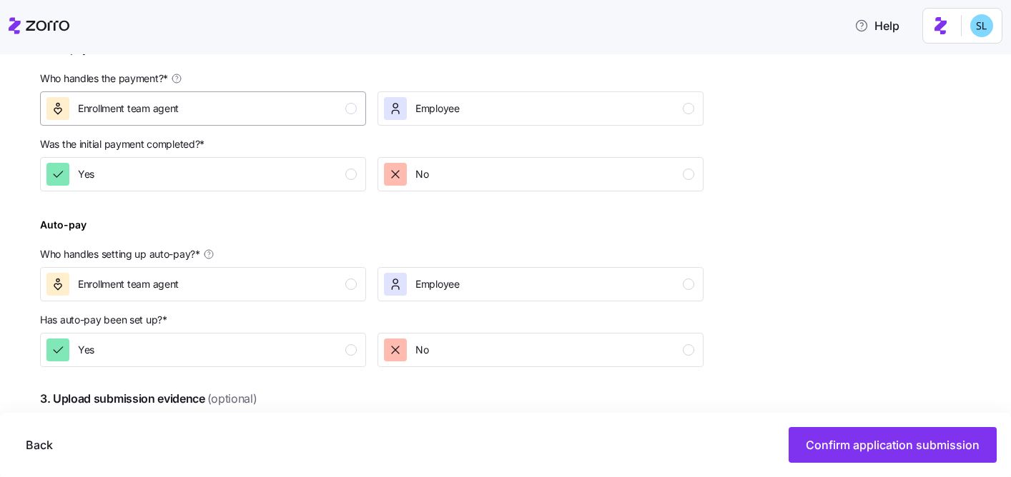
click at [335, 116] on div "Enrollment team agent" at bounding box center [201, 108] width 310 height 23
click at [356, 174] on div "button" at bounding box center [350, 174] width 11 height 11
click at [435, 184] on div "No" at bounding box center [539, 174] width 310 height 23
click at [317, 297] on button "Enrollment team agent" at bounding box center [203, 284] width 326 height 34
click at [456, 359] on div "No" at bounding box center [539, 350] width 310 height 23
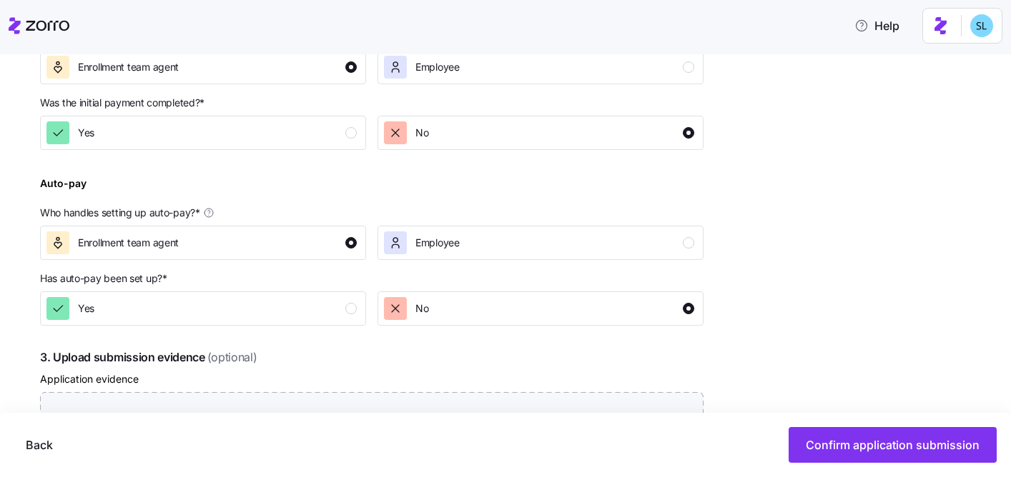
scroll to position [590, 0]
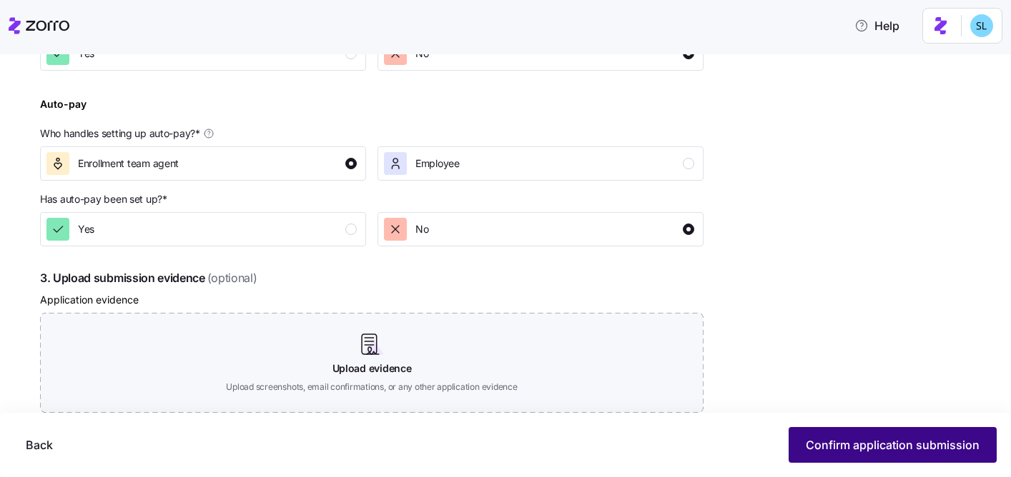
click at [817, 428] on button "Confirm application submission" at bounding box center [892, 445] width 208 height 36
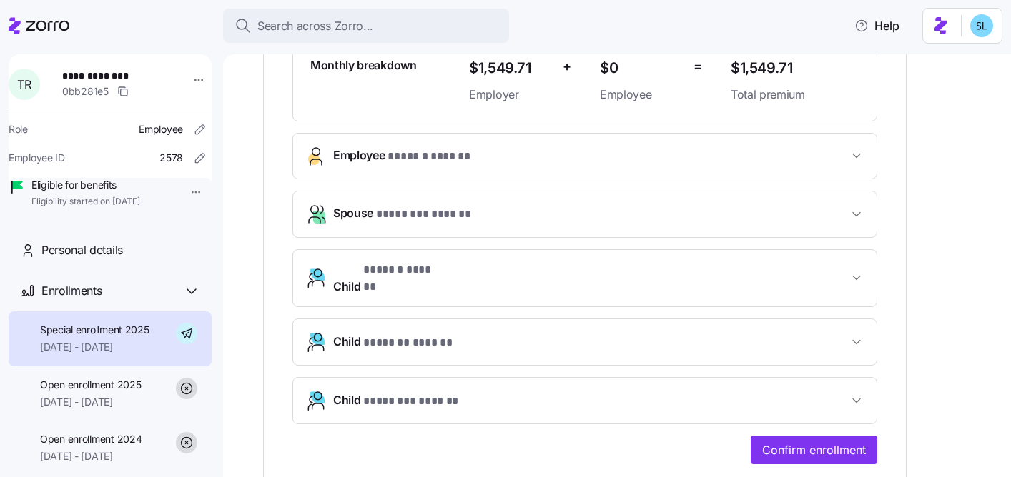
scroll to position [433, 0]
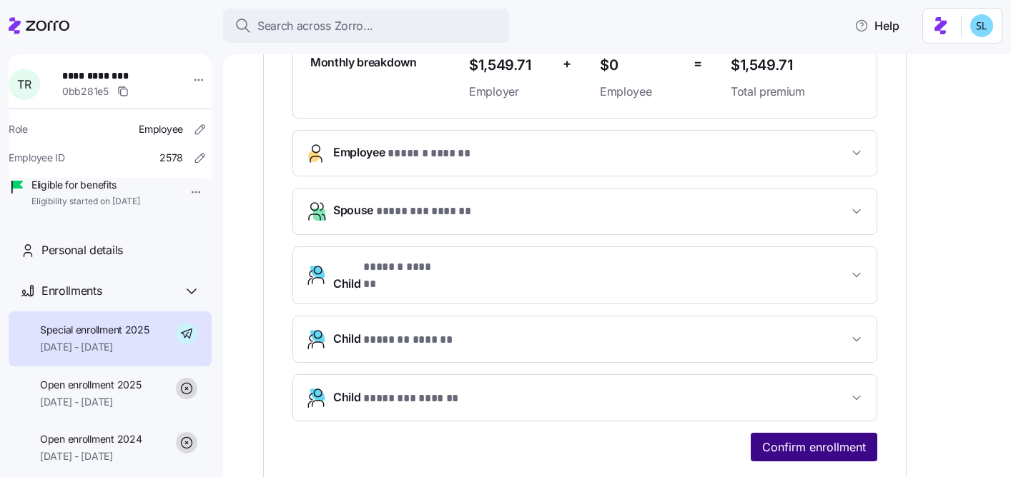
click at [806, 439] on span "Confirm enrollment" at bounding box center [814, 447] width 104 height 17
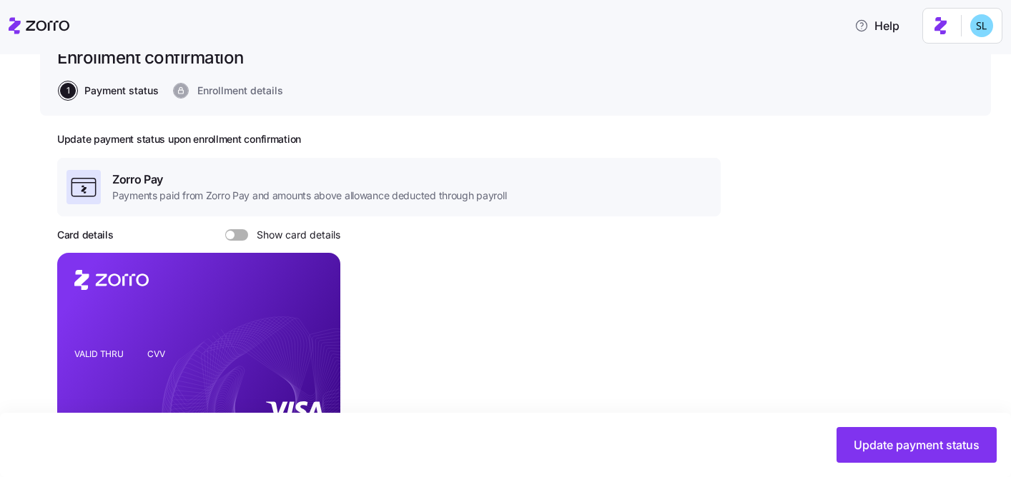
scroll to position [303, 0]
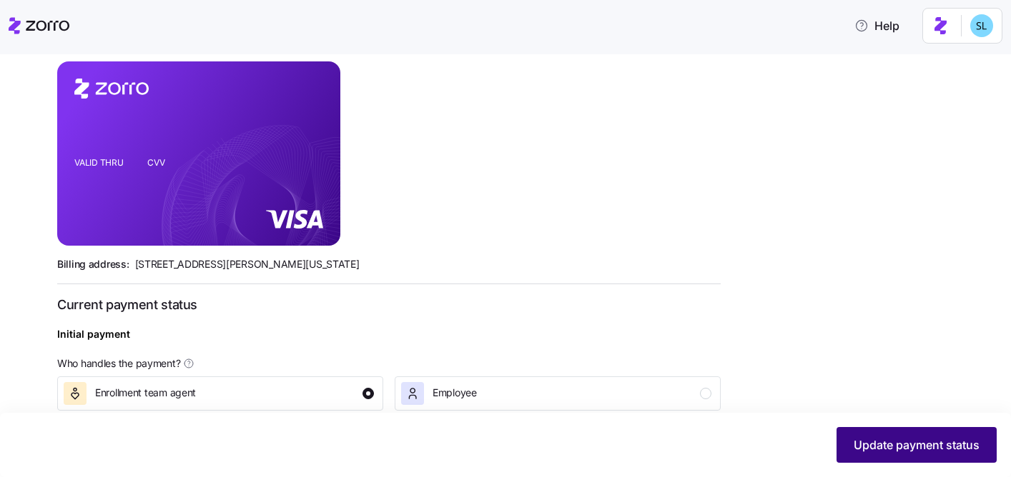
click at [869, 434] on button "Update payment status" at bounding box center [916, 445] width 160 height 36
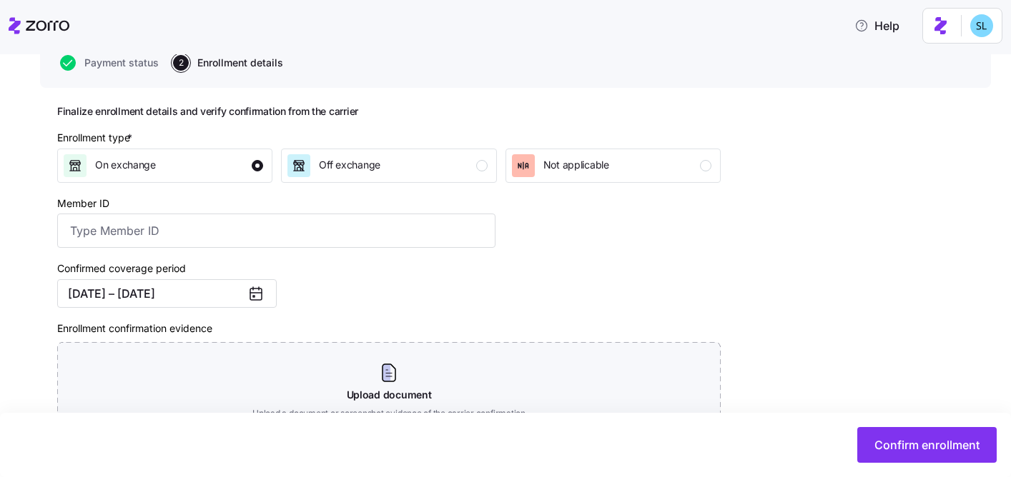
scroll to position [266, 0]
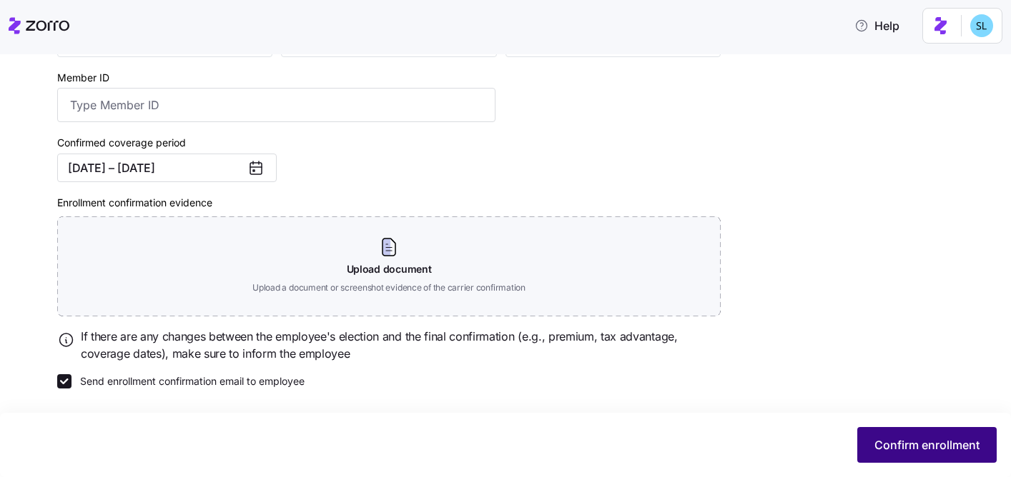
click at [931, 438] on span "Confirm enrollment" at bounding box center [926, 445] width 105 height 17
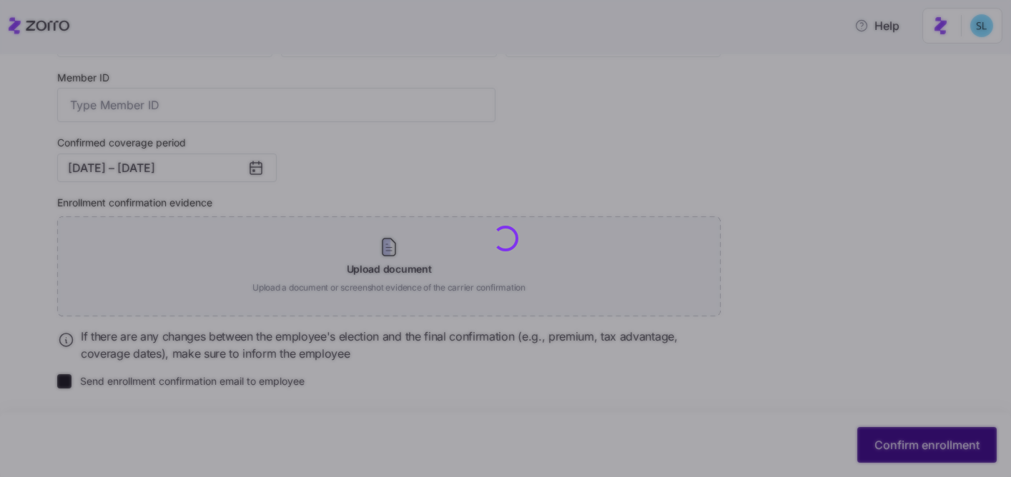
checkbox input "false"
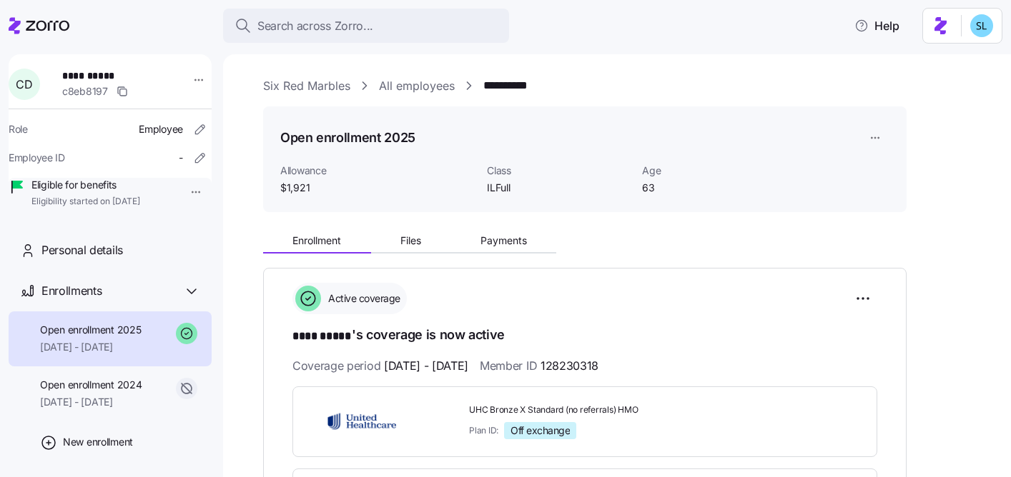
scroll to position [286, 0]
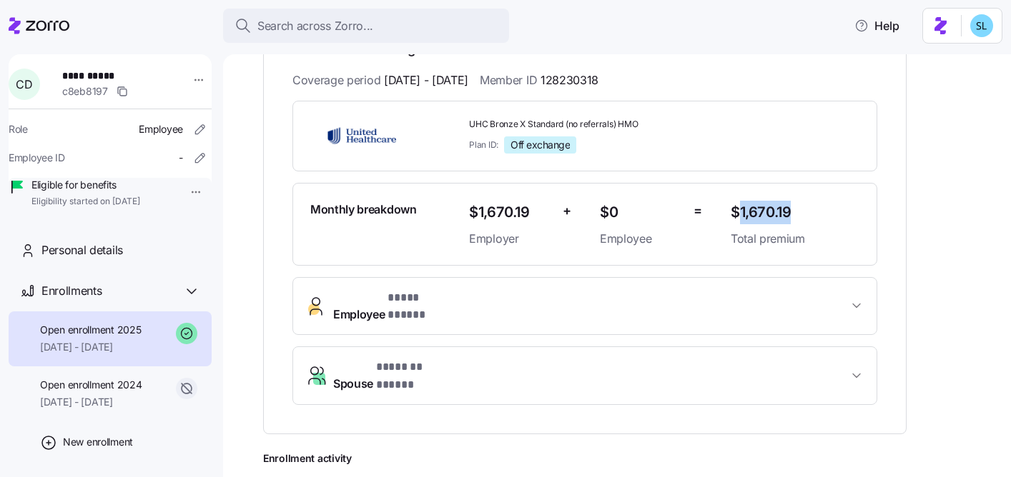
drag, startPoint x: 736, startPoint y: 212, endPoint x: 811, endPoint y: 207, distance: 74.6
click at [811, 207] on span "$1,670.19" at bounding box center [795, 213] width 129 height 24
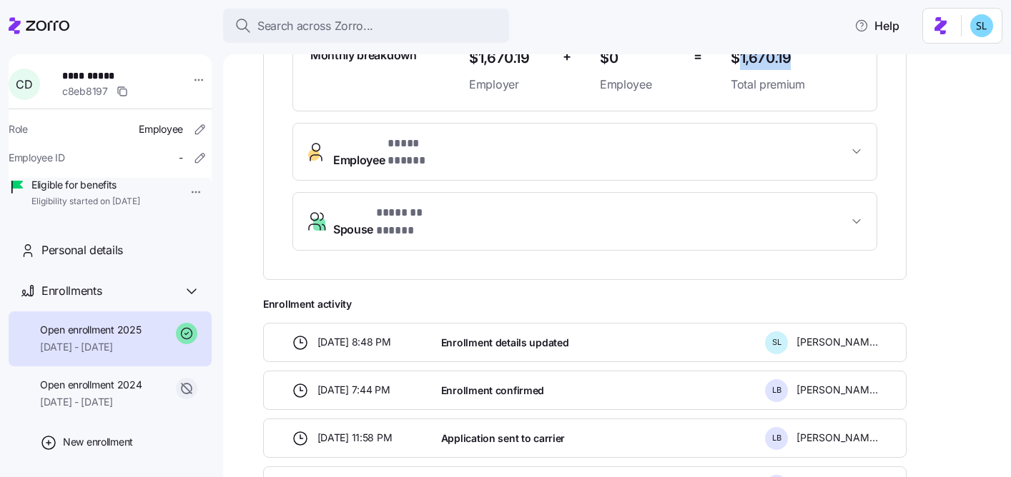
scroll to position [254, 0]
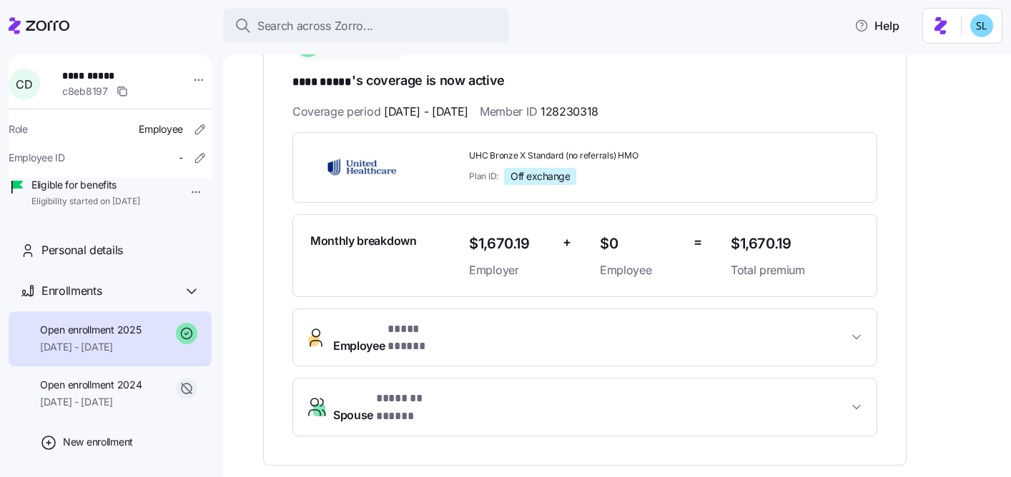
drag, startPoint x: 735, startPoint y: 244, endPoint x: 803, endPoint y: 244, distance: 67.9
click at [803, 244] on span "$1,670.19" at bounding box center [795, 244] width 129 height 24
drag, startPoint x: 793, startPoint y: 244, endPoint x: 735, endPoint y: 247, distance: 58.7
click at [735, 247] on span "$1,670.19" at bounding box center [795, 244] width 129 height 24
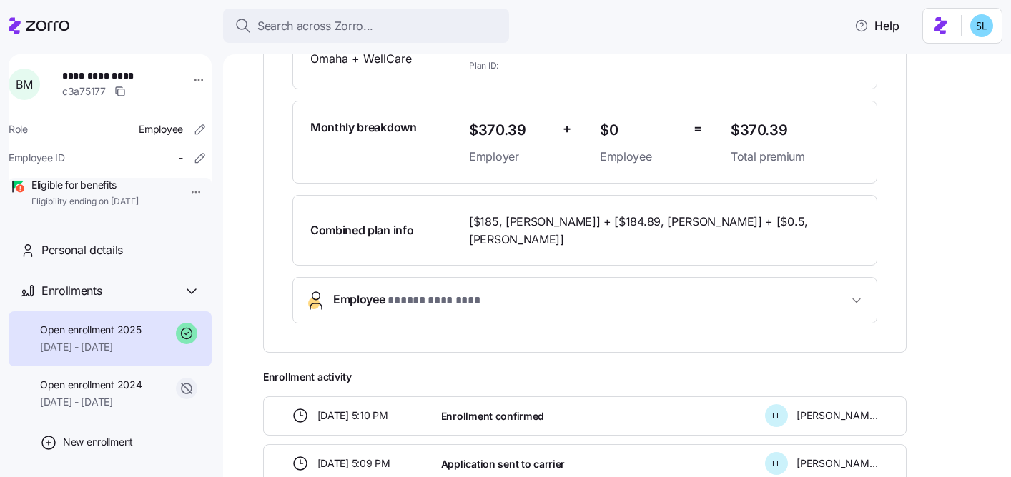
scroll to position [375, 0]
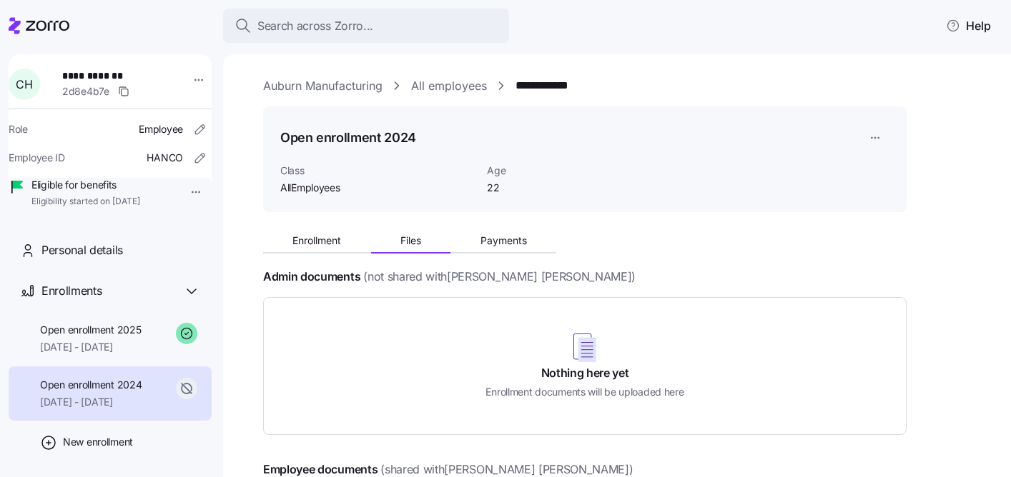
scroll to position [67, 0]
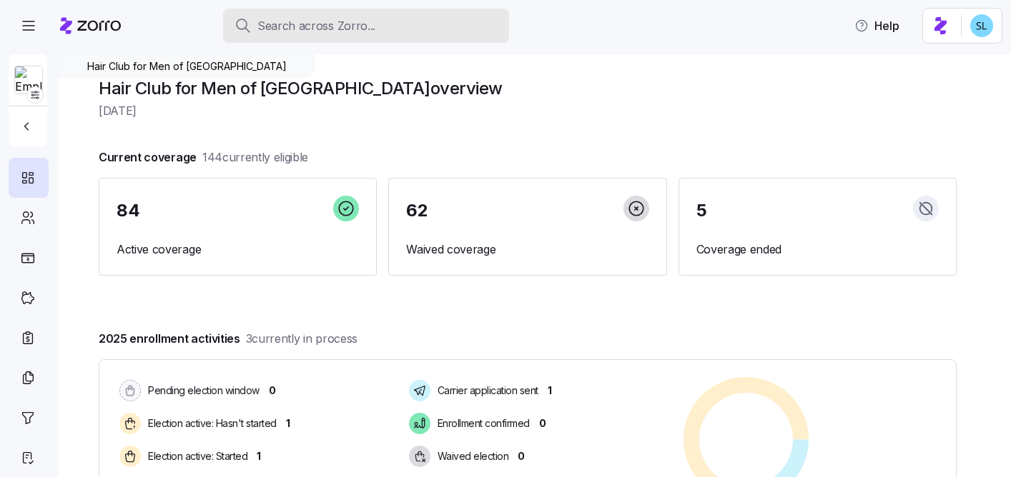
click at [315, 17] on span "Search across Zorro..." at bounding box center [316, 26] width 118 height 18
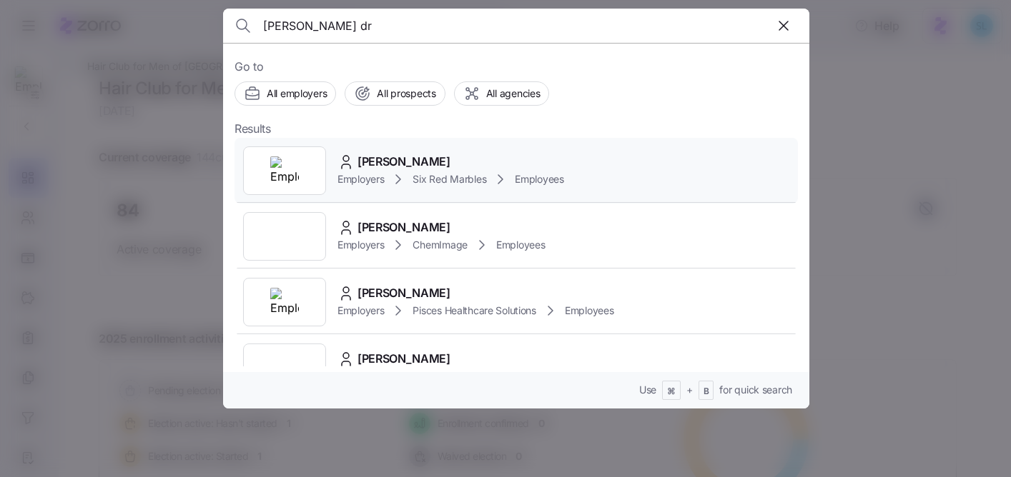
type input "[PERSON_NAME] dr"
click at [396, 163] on span "[PERSON_NAME]" at bounding box center [403, 162] width 93 height 18
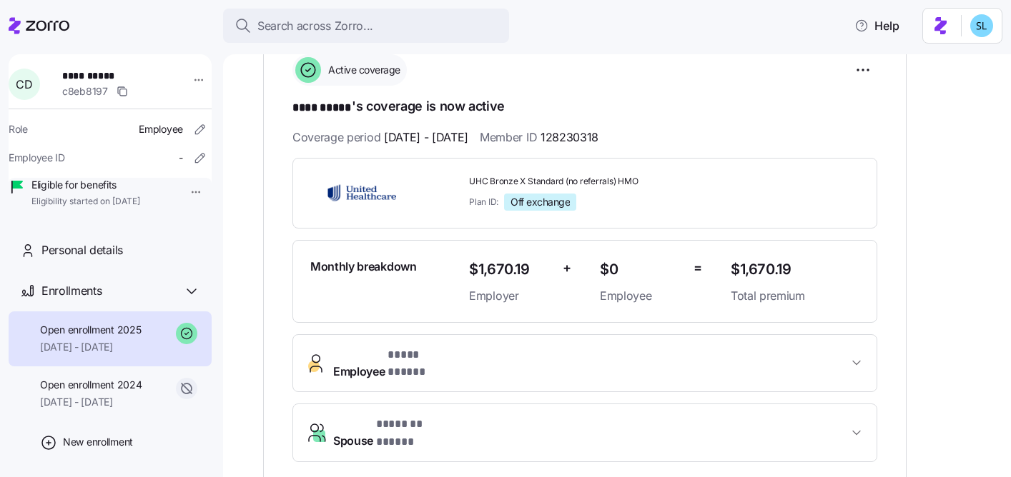
scroll to position [171, 0]
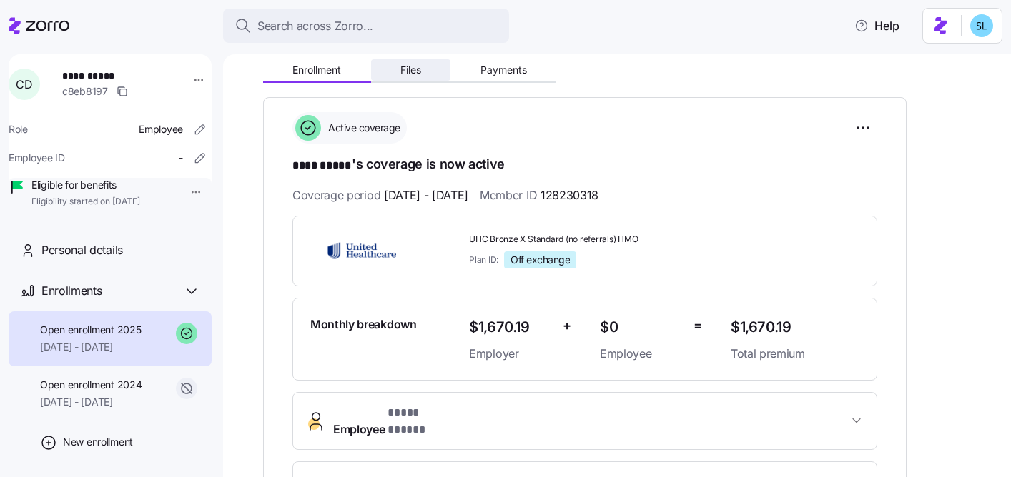
click at [449, 61] on button "Files" at bounding box center [411, 69] width 80 height 21
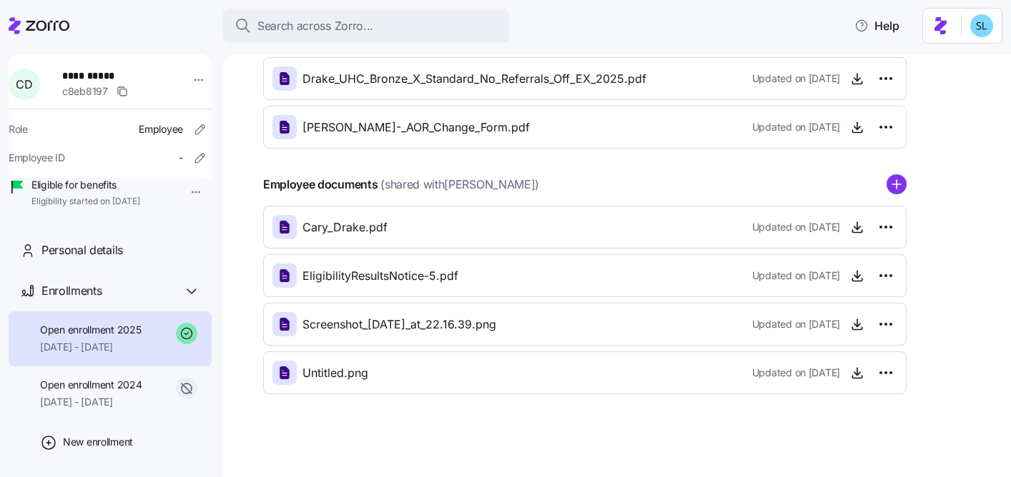
scroll to position [245, 0]
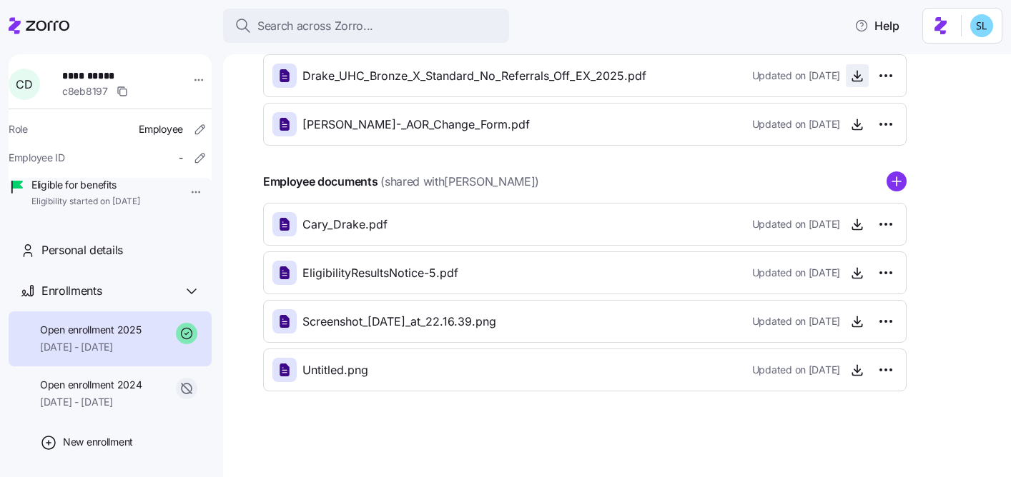
click at [853, 73] on icon "button" at bounding box center [857, 76] width 14 height 14
click at [857, 223] on icon "button" at bounding box center [857, 223] width 0 height 7
click at [851, 315] on icon "button" at bounding box center [857, 322] width 14 height 14
click at [858, 367] on icon "button" at bounding box center [857, 370] width 14 height 14
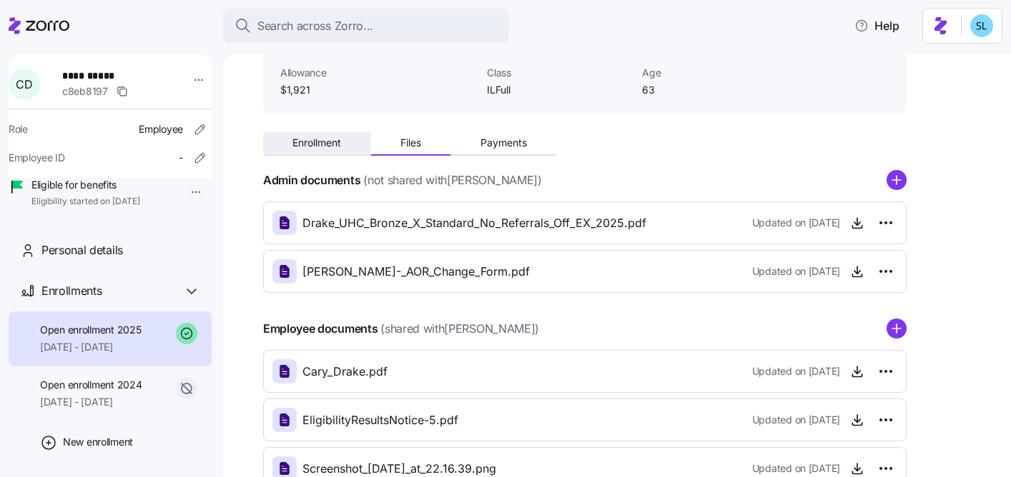
scroll to position [0, 0]
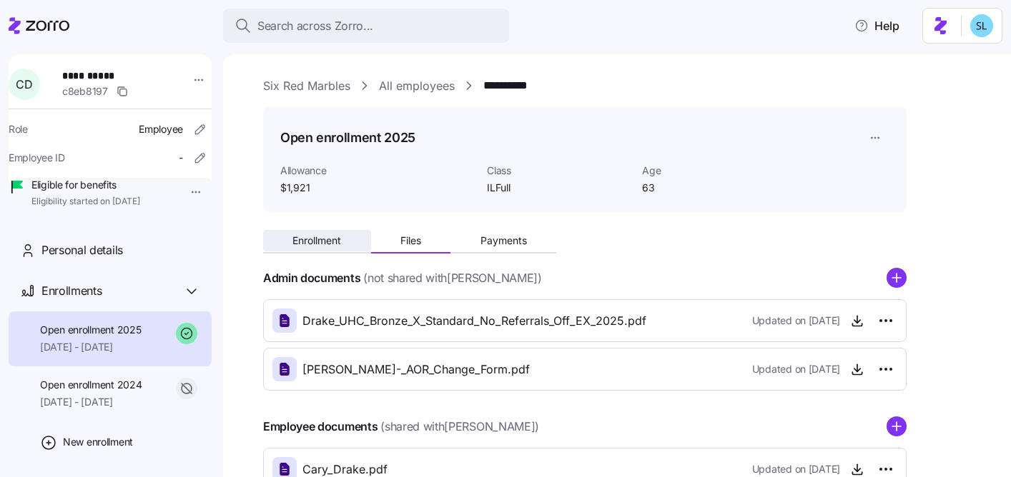
click at [311, 249] on button "Enrollment" at bounding box center [317, 240] width 108 height 21
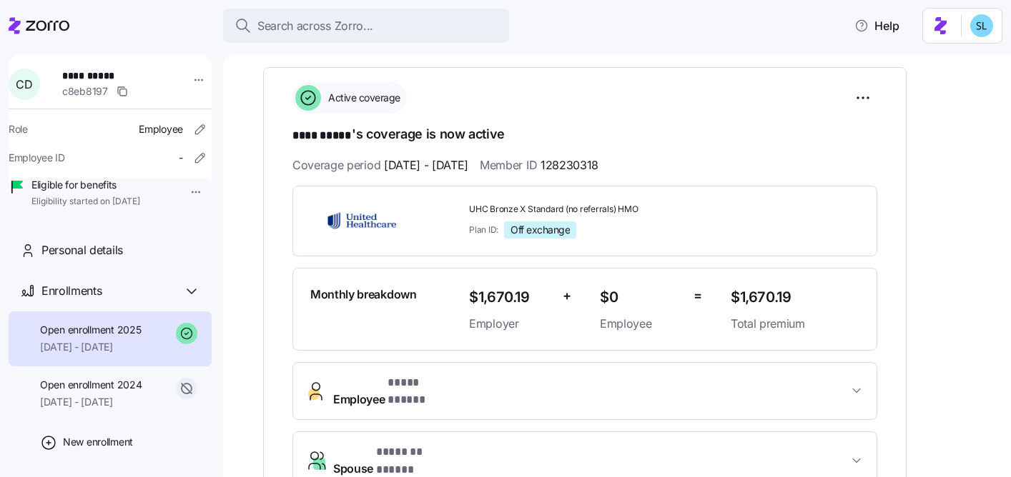
scroll to position [195, 0]
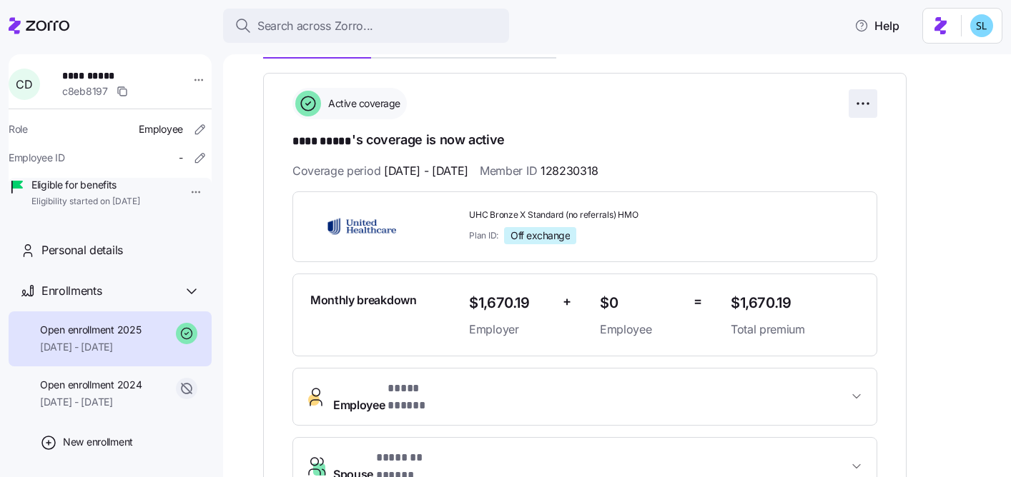
click at [866, 105] on html "**********" at bounding box center [505, 234] width 1011 height 469
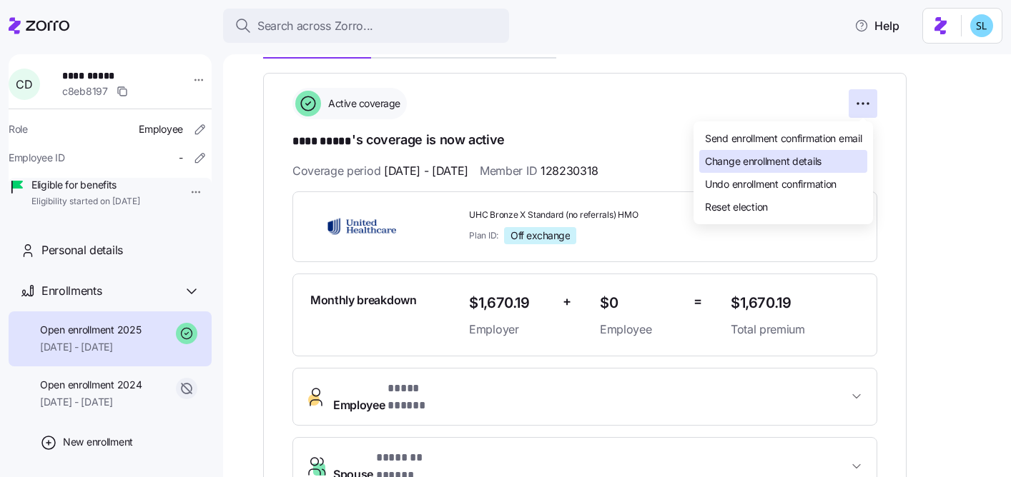
click at [845, 159] on div "Change enrollment details" at bounding box center [783, 161] width 168 height 23
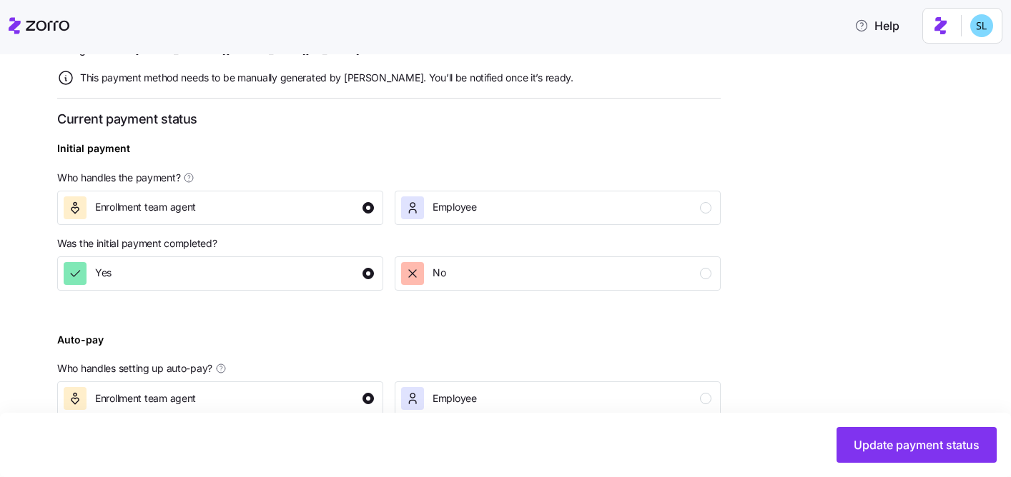
scroll to position [604, 0]
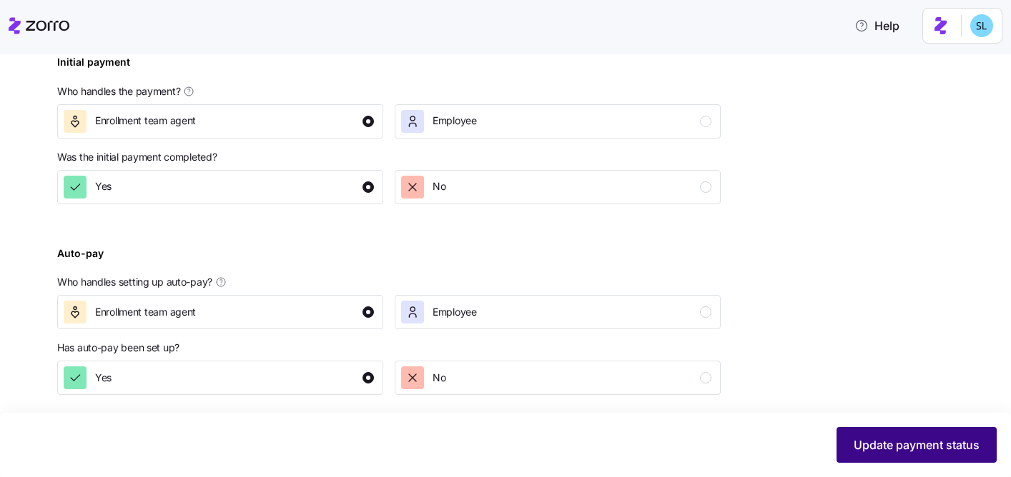
click at [915, 436] on button "Update payment status" at bounding box center [916, 445] width 160 height 36
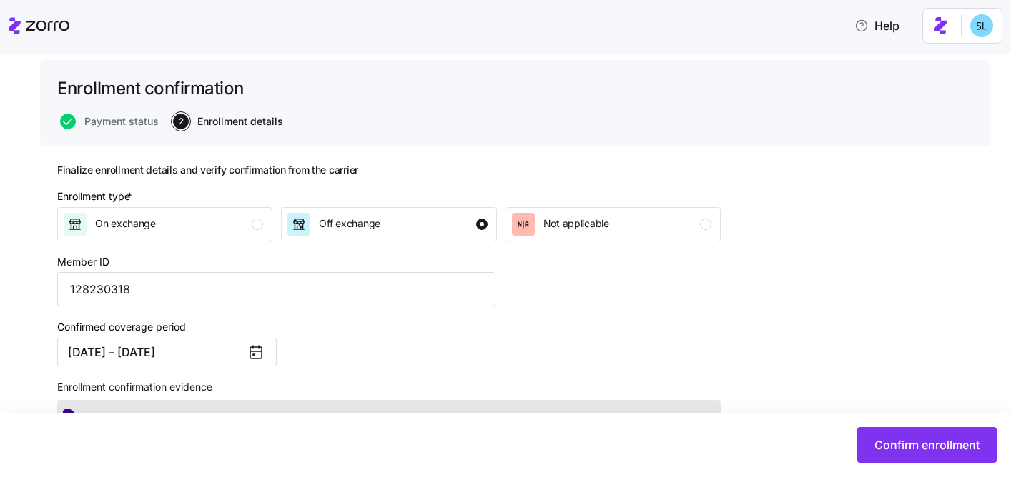
scroll to position [165, 0]
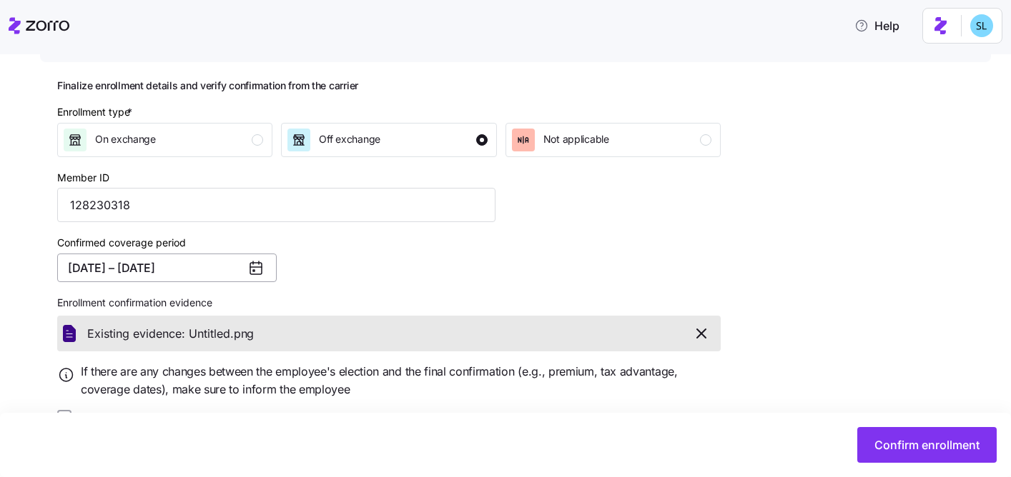
click at [210, 272] on button "01/01/2025 – 12/31/2025" at bounding box center [166, 268] width 219 height 29
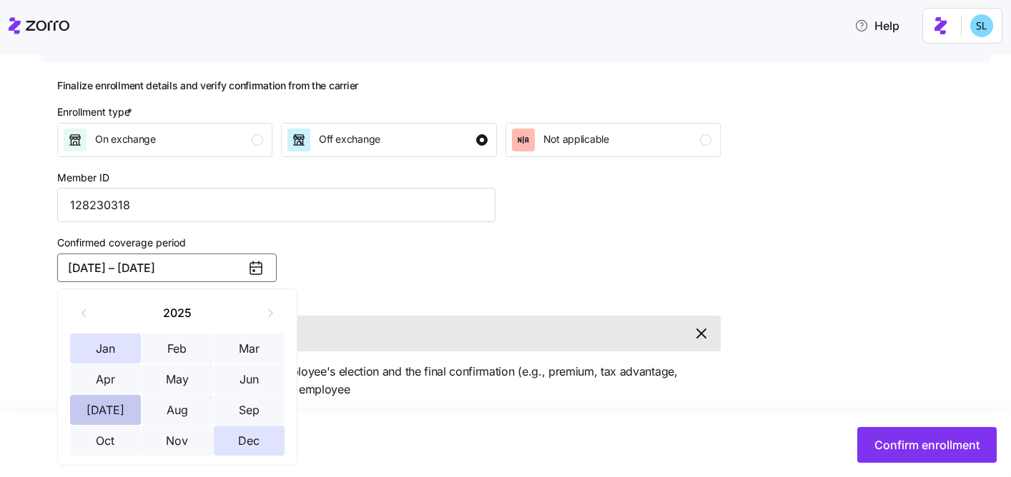
click at [115, 418] on button "Jul" at bounding box center [105, 410] width 71 height 30
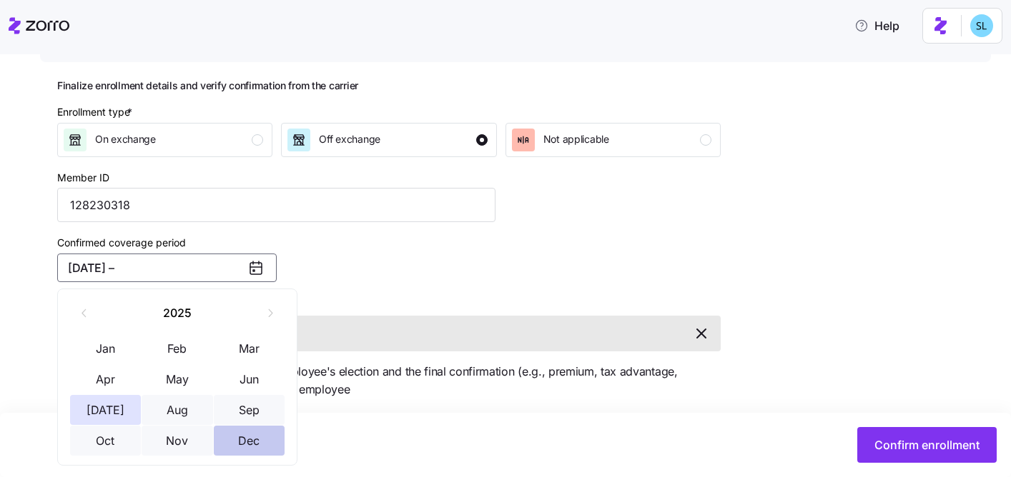
click at [244, 446] on button "Dec" at bounding box center [249, 441] width 71 height 30
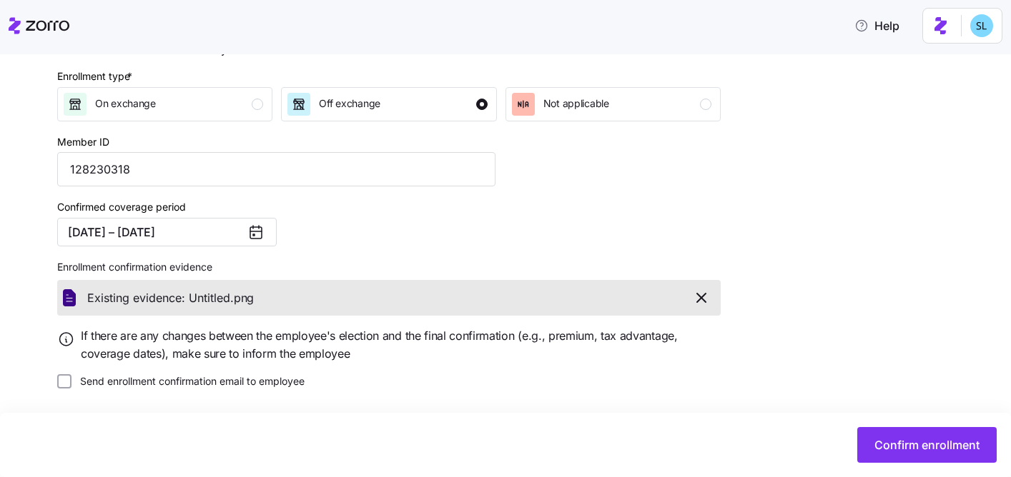
scroll to position [202, 0]
click at [934, 445] on span "Confirm enrollment" at bounding box center [926, 445] width 105 height 17
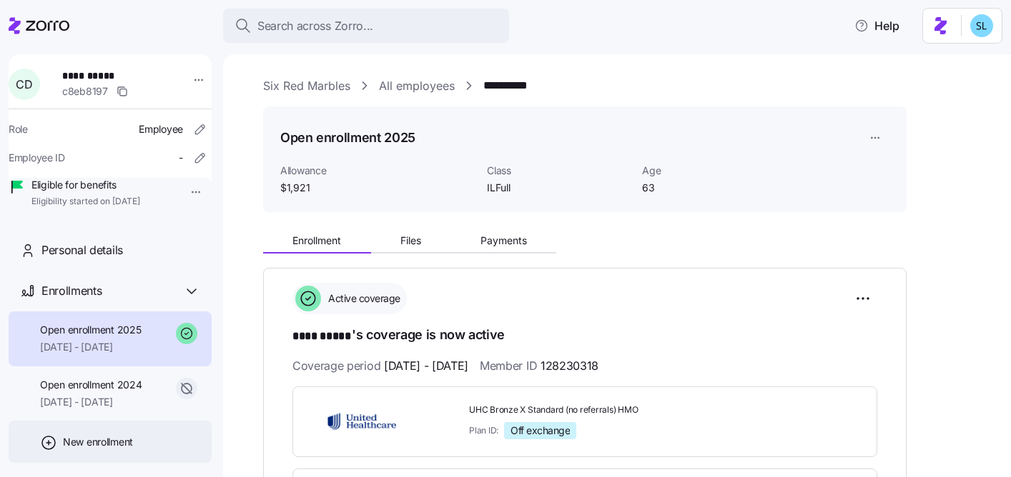
click at [52, 452] on icon at bounding box center [48, 443] width 17 height 17
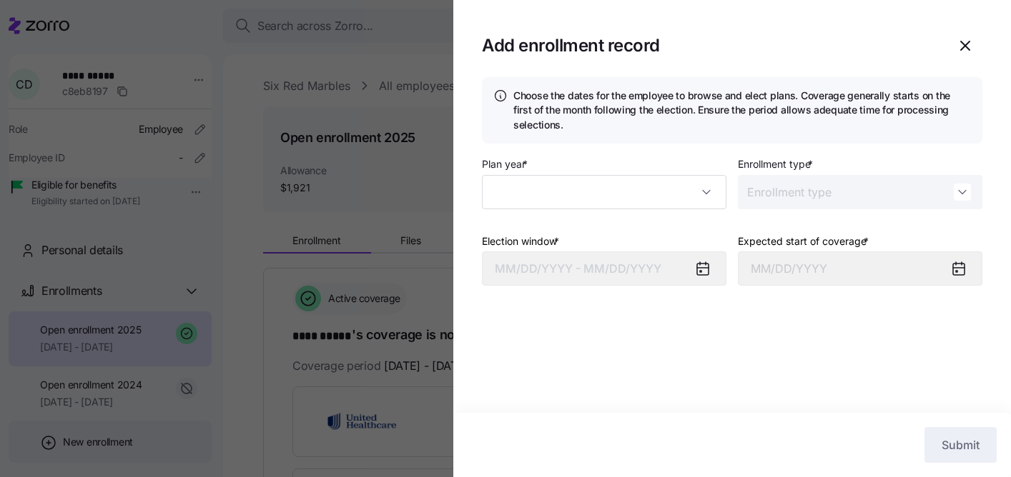
type input "2025"
type input "Special"
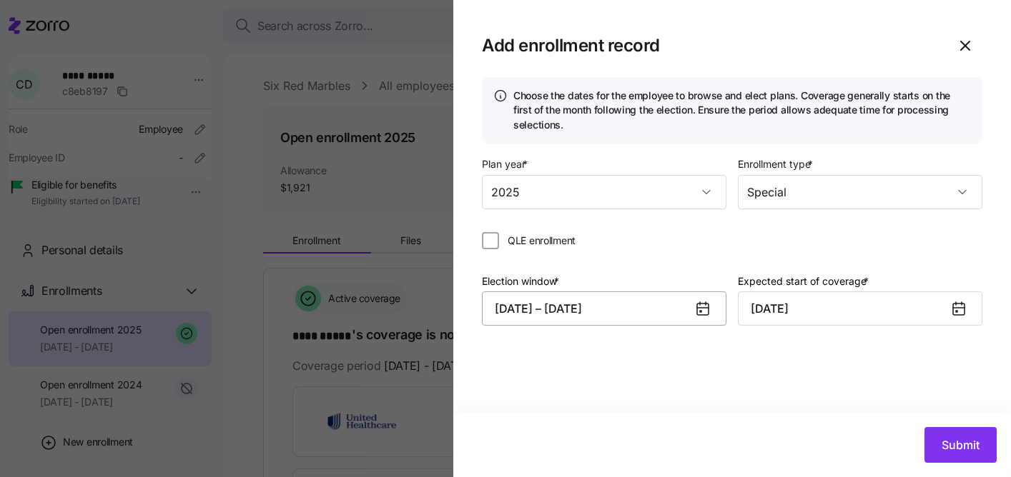
click at [538, 310] on button "[DATE] – [DATE]" at bounding box center [604, 309] width 244 height 34
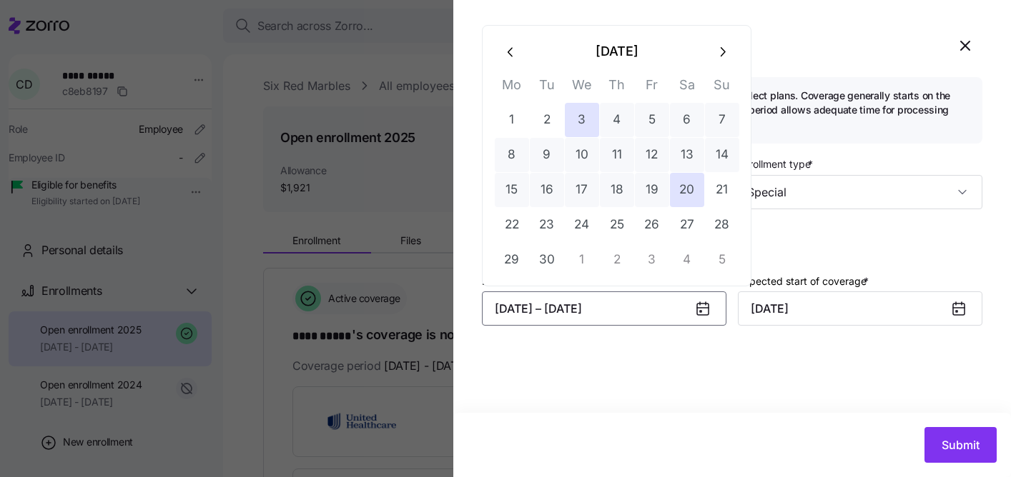
click at [510, 45] on icon "button" at bounding box center [511, 52] width 16 height 16
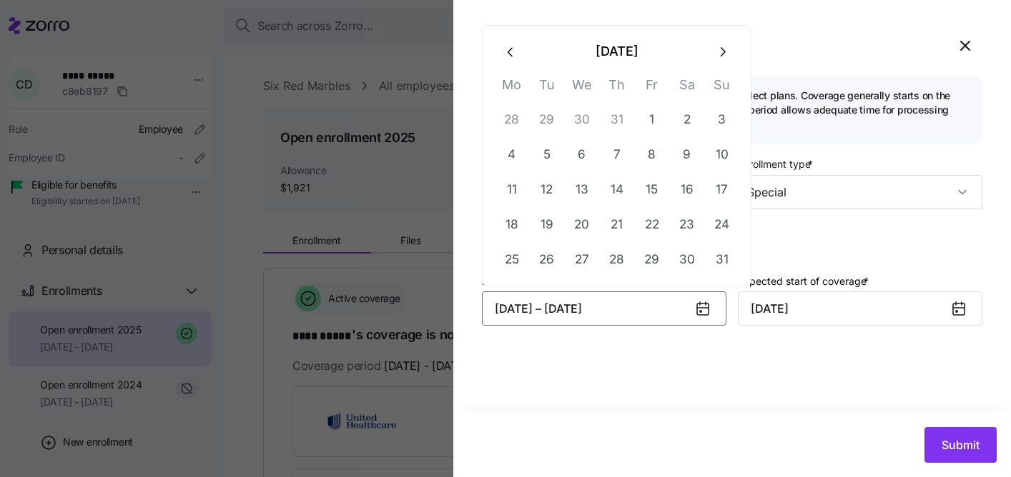
click at [510, 49] on icon "button" at bounding box center [509, 51] width 5 height 9
click at [511, 49] on icon "button" at bounding box center [511, 52] width 16 height 16
click at [512, 21] on icon "button" at bounding box center [511, 17] width 16 height 16
click at [514, 49] on icon "button" at bounding box center [511, 52] width 16 height 16
click at [513, 49] on icon "button" at bounding box center [511, 52] width 16 height 16
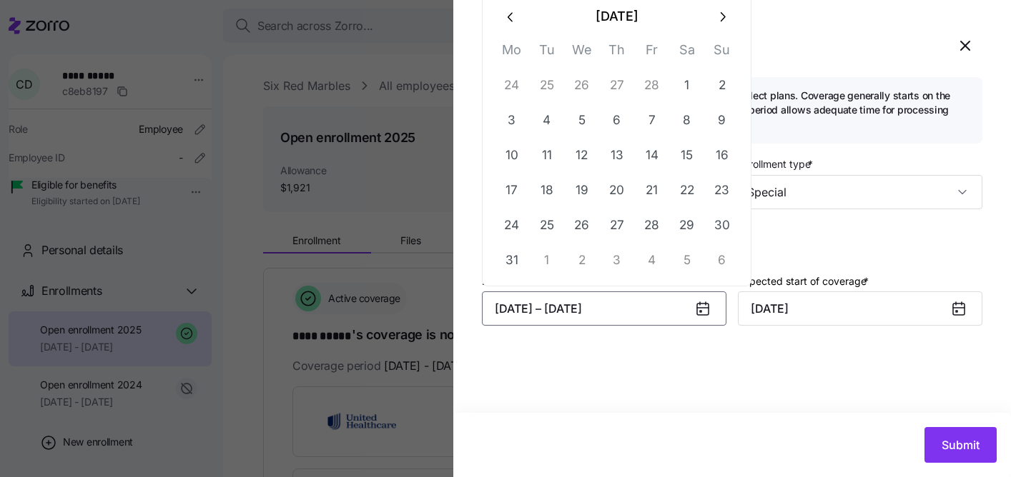
click at [514, 18] on icon "button" at bounding box center [511, 17] width 16 height 16
click at [519, 51] on button "button" at bounding box center [511, 51] width 34 height 34
click at [518, 51] on icon "button" at bounding box center [511, 52] width 16 height 16
click at [517, 232] on button "23" at bounding box center [512, 225] width 34 height 34
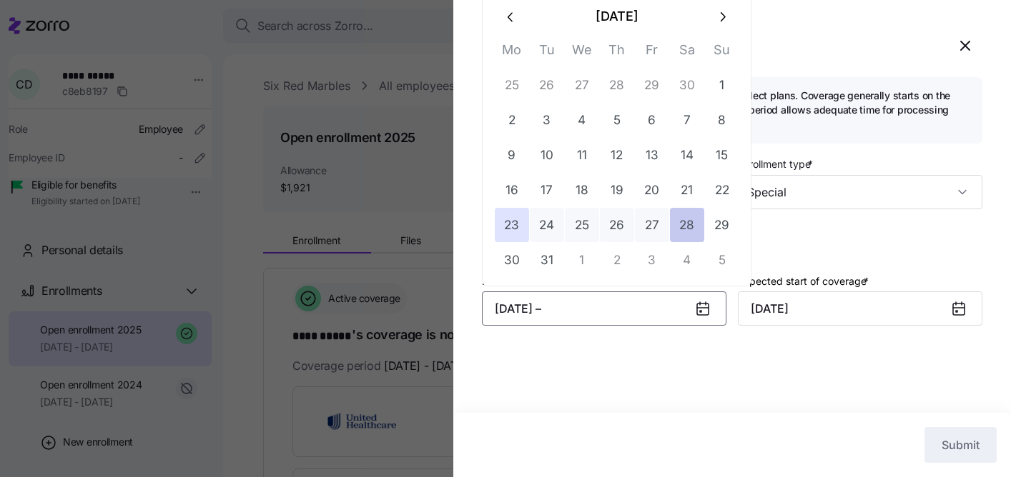
click at [703, 228] on button "28" at bounding box center [687, 225] width 34 height 34
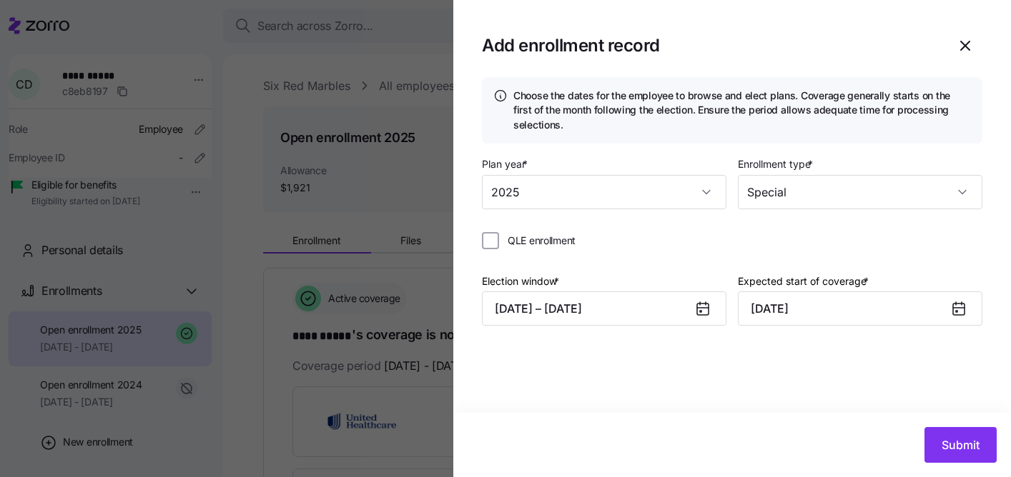
click at [959, 311] on icon at bounding box center [958, 309] width 11 height 11
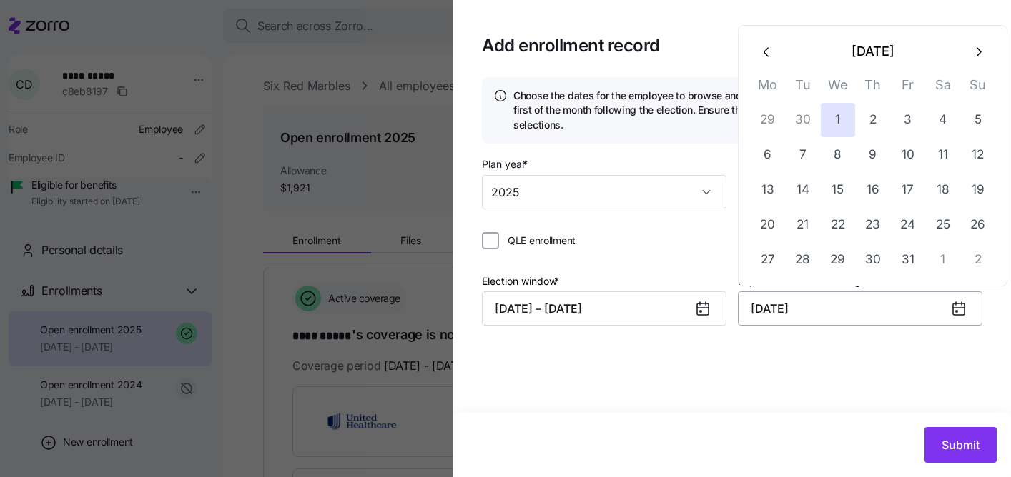
click at [946, 311] on input "[DATE]" at bounding box center [860, 309] width 244 height 34
click at [772, 52] on icon "button" at bounding box center [767, 52] width 16 height 16
click at [771, 55] on icon "button" at bounding box center [767, 52] width 16 height 16
click at [769, 54] on icon "button" at bounding box center [767, 52] width 16 height 16
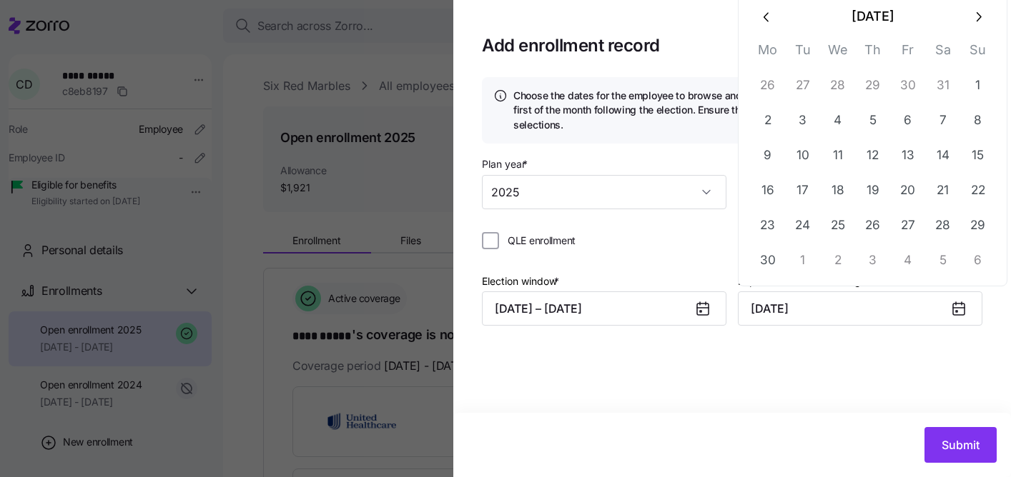
click at [764, 21] on icon "button" at bounding box center [767, 17] width 16 height 16
click at [766, 44] on icon "button" at bounding box center [767, 52] width 16 height 16
click at [767, 49] on icon "button" at bounding box center [767, 52] width 16 height 16
click at [760, 22] on icon "button" at bounding box center [767, 17] width 16 height 16
click at [765, 50] on icon "button" at bounding box center [765, 51] width 5 height 9
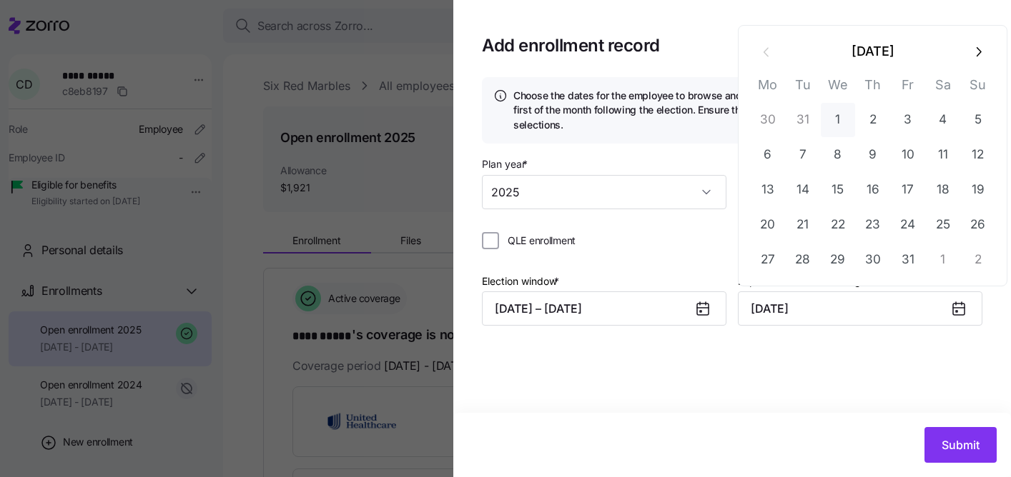
click at [838, 125] on button "1" at bounding box center [838, 120] width 34 height 34
type input "[DATE]"
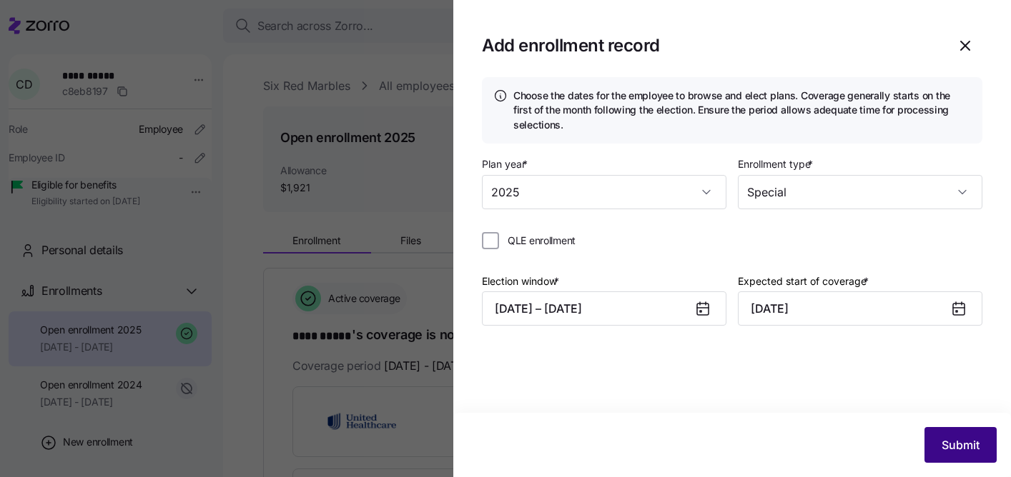
click at [959, 453] on span "Submit" at bounding box center [960, 445] width 38 height 17
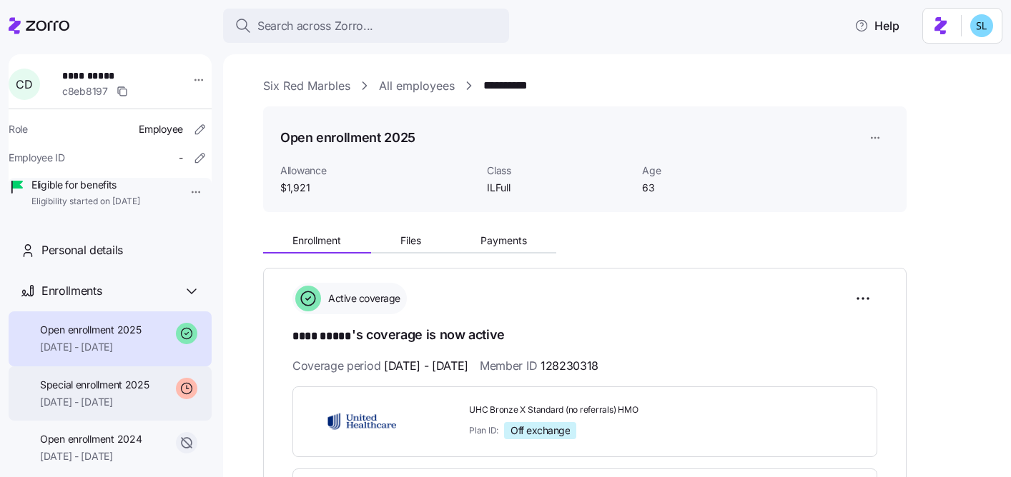
click at [84, 410] on span "[DATE] - [DATE]" at bounding box center [94, 402] width 109 height 14
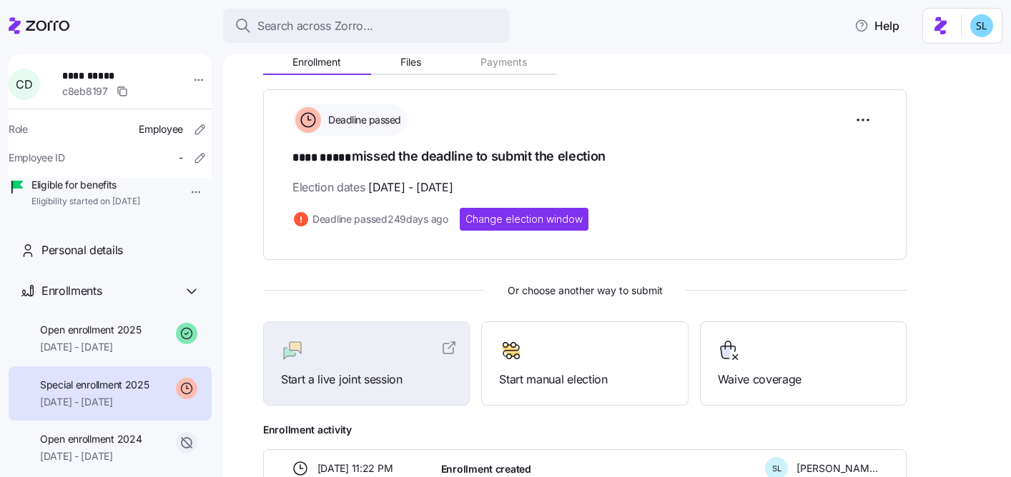
scroll to position [274, 0]
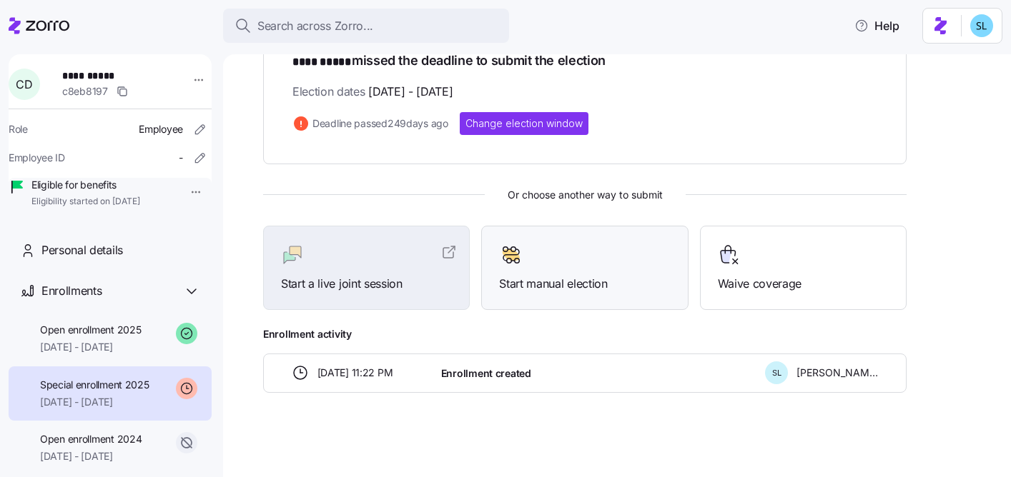
click at [530, 269] on div "Start manual election" at bounding box center [584, 268] width 171 height 49
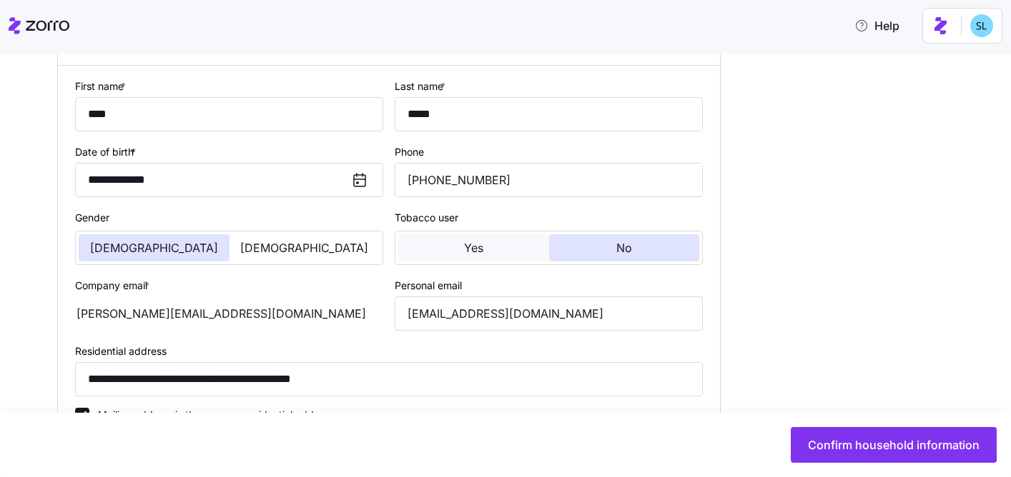
type input "ILFull"
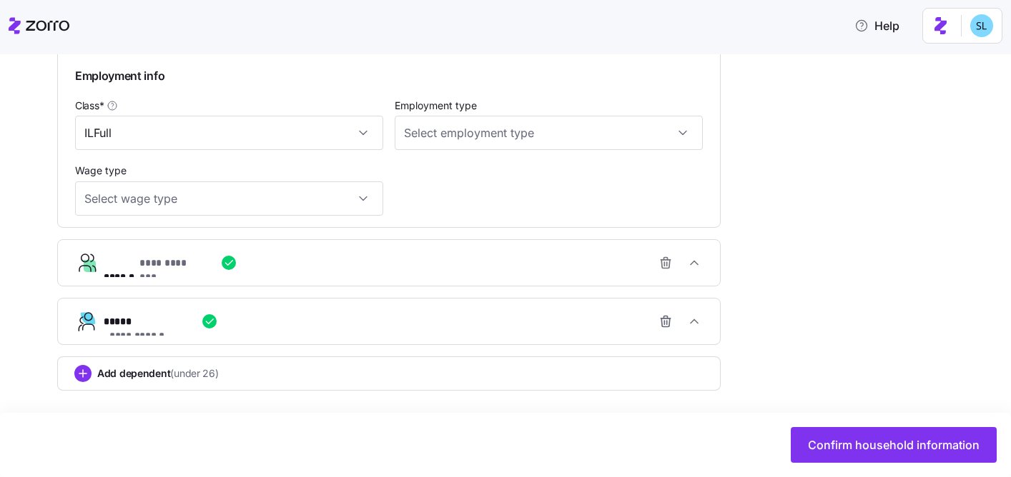
scroll to position [768, 0]
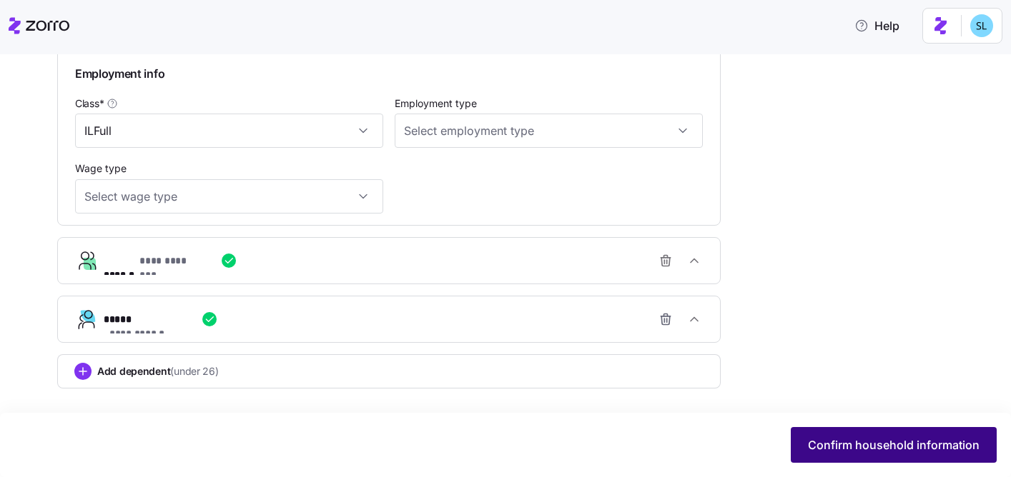
click at [895, 450] on span "Confirm household information" at bounding box center [894, 445] width 172 height 17
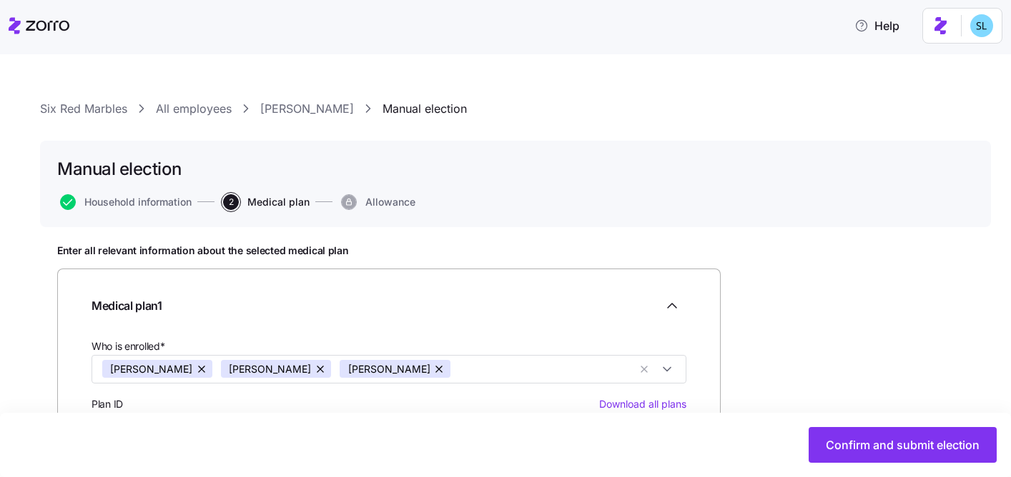
click at [281, 111] on link "Cary Drake" at bounding box center [307, 109] width 94 height 18
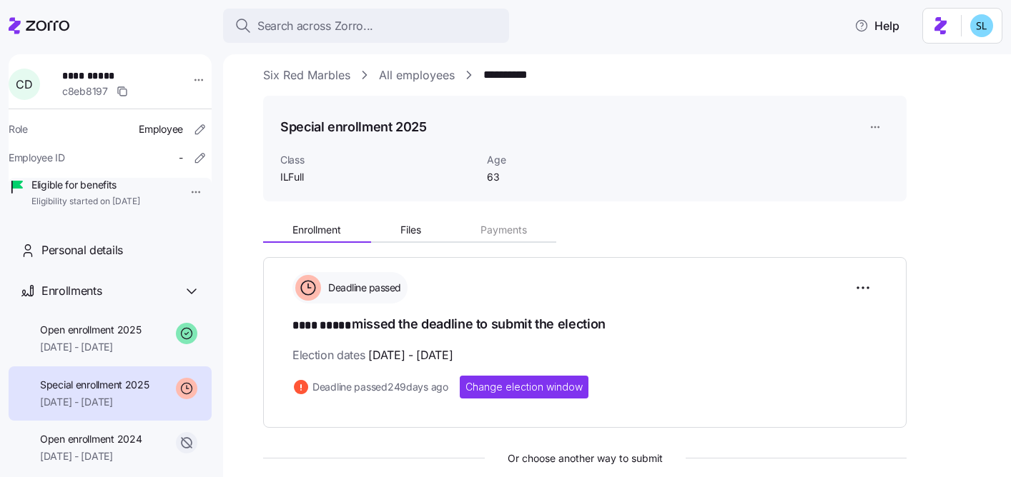
scroll to position [11, 0]
click at [131, 367] on div "Open enrollment 2025 07/01/2025 - 12/31/2025" at bounding box center [110, 339] width 203 height 55
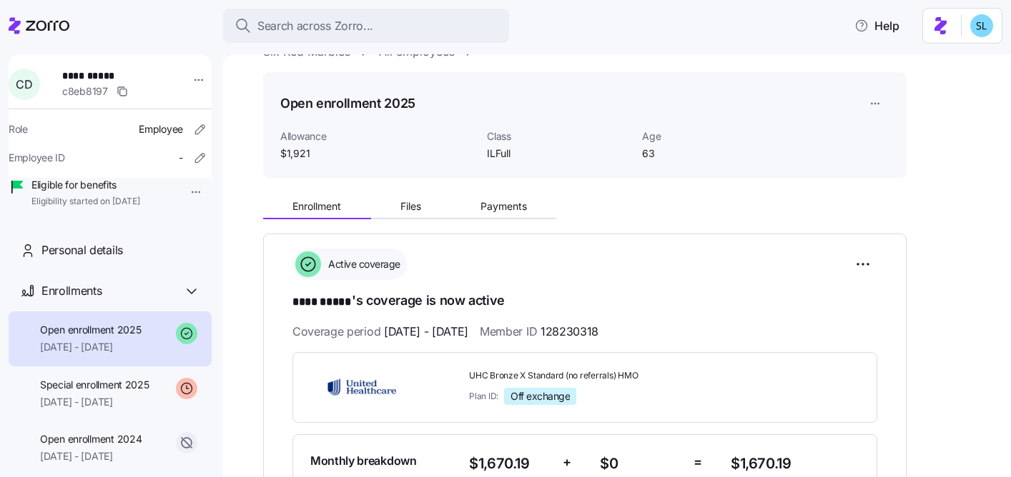
scroll to position [240, 0]
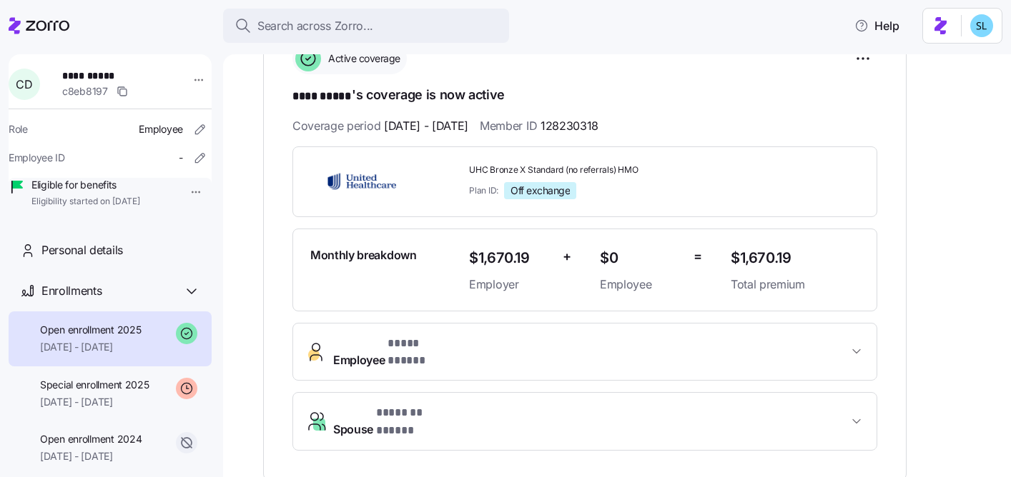
click at [536, 169] on span "UHC Bronze X Standard (no referrals) HMO" at bounding box center [594, 170] width 250 height 12
copy span "UHC Bronze X Standard (no referrals) HMO"
click at [500, 169] on span "UHC Bronze X Standard (no referrals) HMO" at bounding box center [594, 170] width 250 height 12
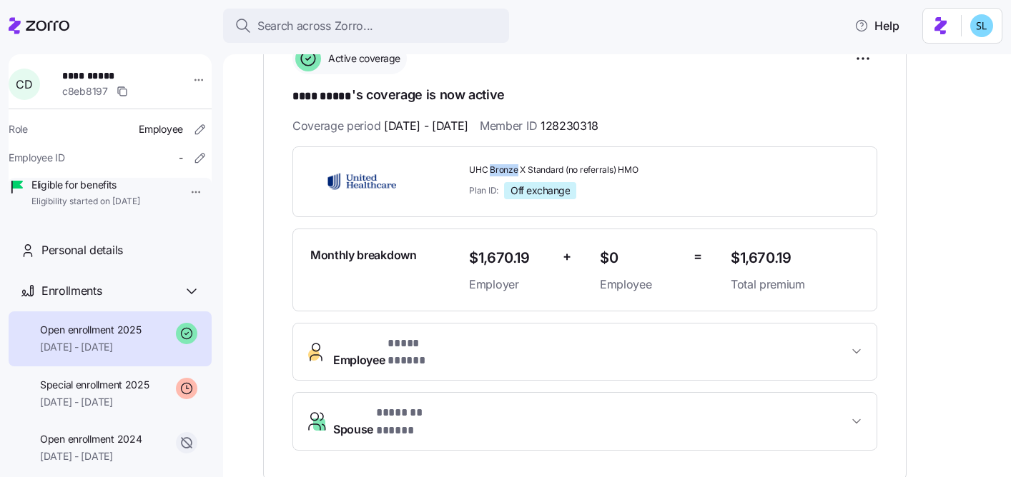
click at [500, 169] on span "UHC Bronze X Standard (no referrals) HMO" at bounding box center [594, 170] width 250 height 12
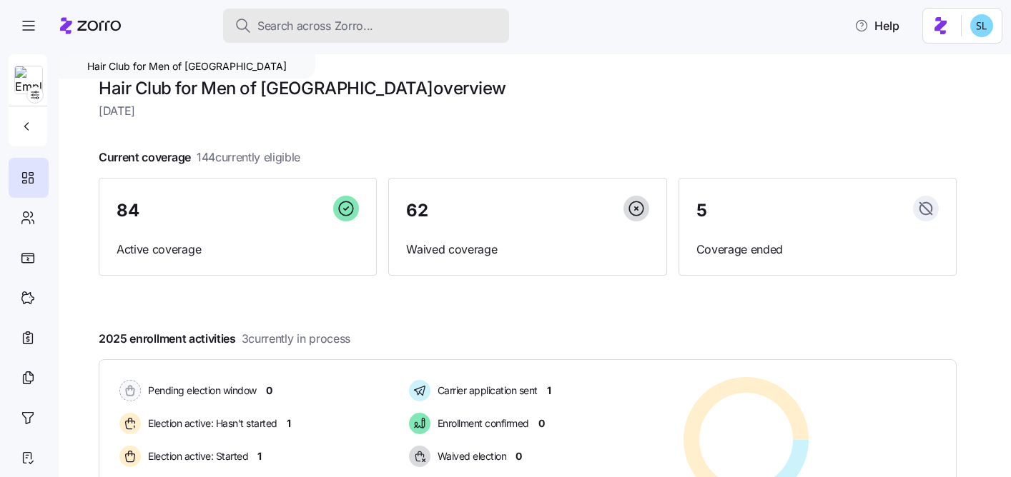
click at [380, 30] on div "Search across Zorro..." at bounding box center [365, 26] width 263 height 18
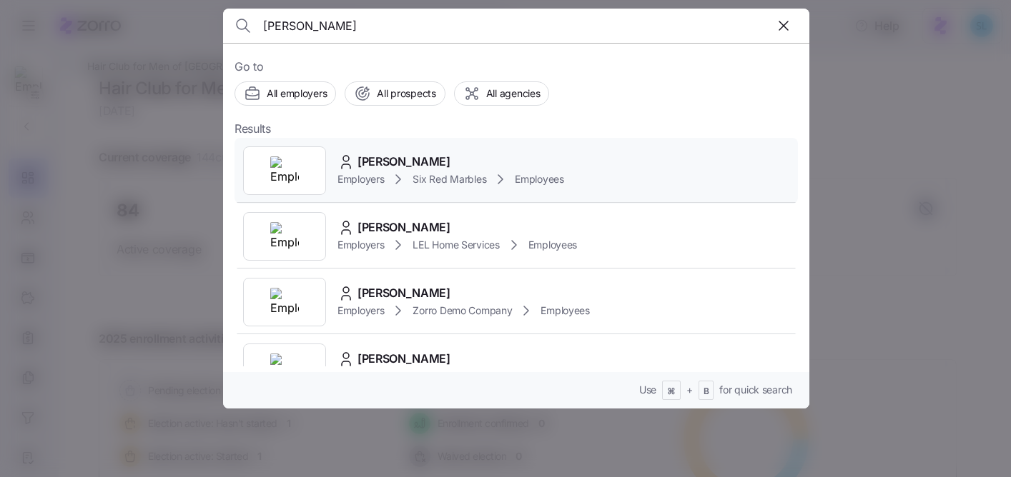
type input "[PERSON_NAME]"
click at [420, 151] on div "[PERSON_NAME] Employers Six Red Marbles Employees" at bounding box center [515, 171] width 563 height 66
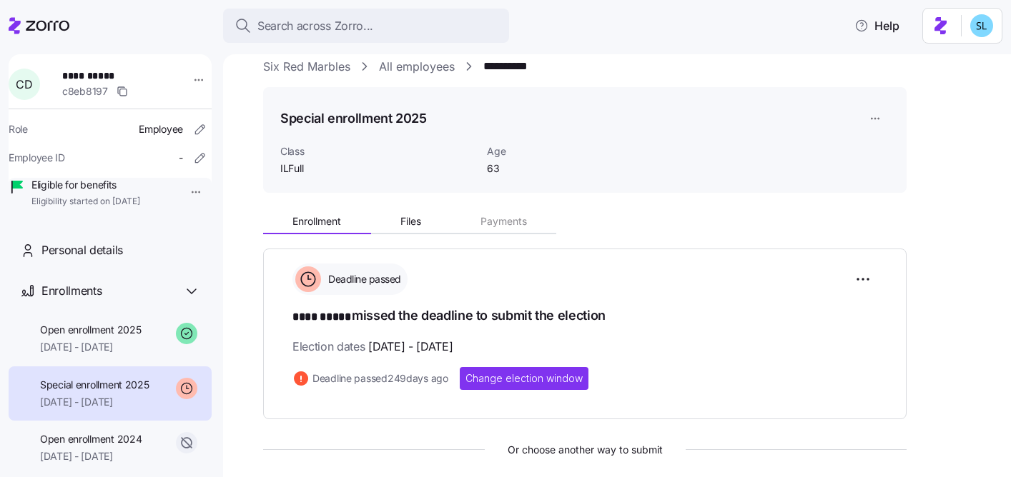
scroll to position [83, 0]
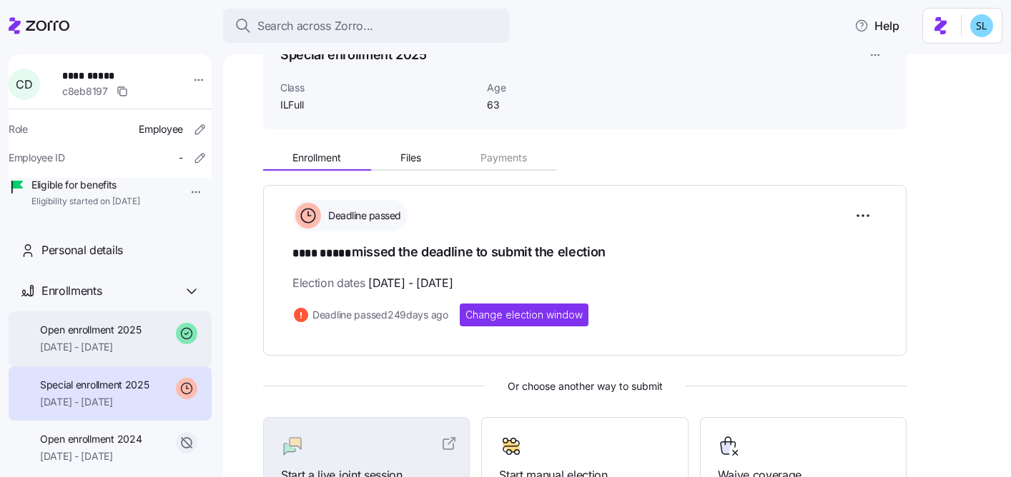
click at [92, 355] on div "Open enrollment 2025 [DATE] - [DATE]" at bounding box center [90, 339] width 101 height 32
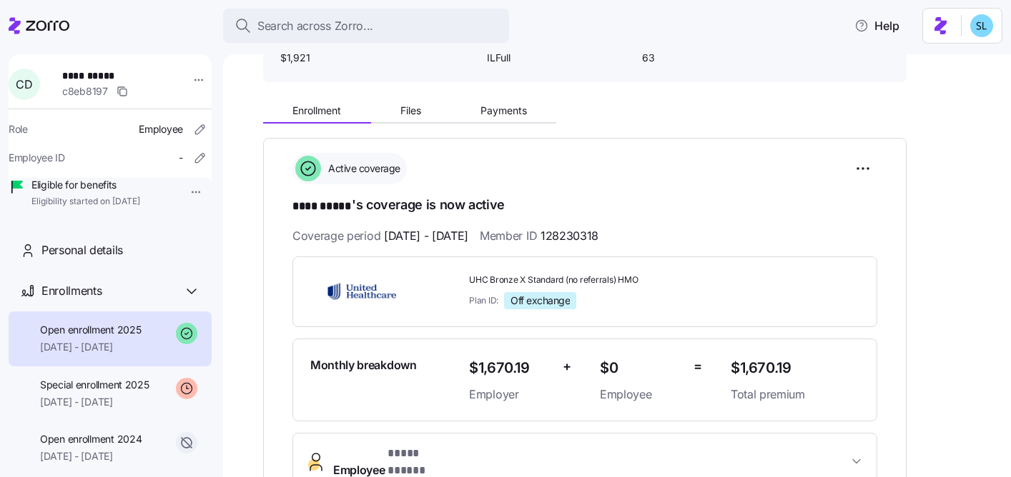
scroll to position [176, 0]
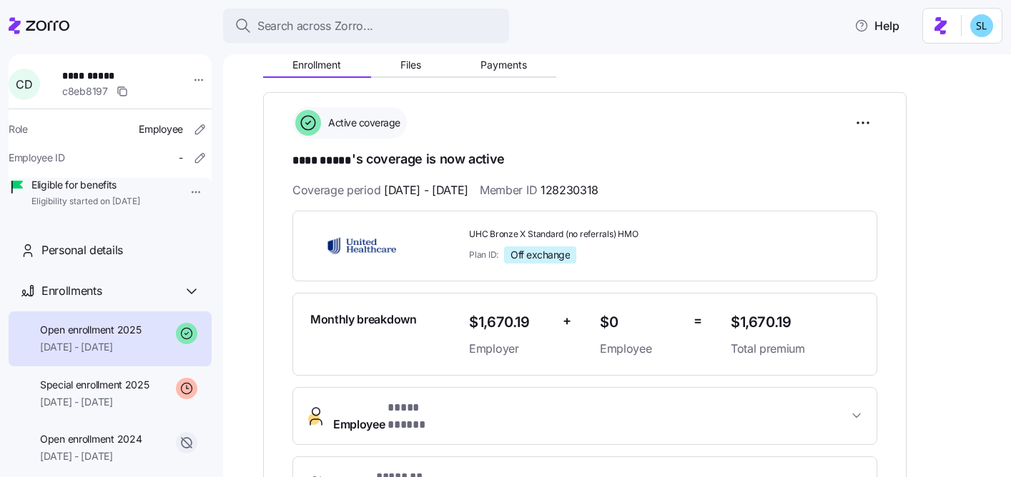
click at [761, 317] on span "$1,670.19" at bounding box center [795, 323] width 129 height 24
copy span "$1,670.19"
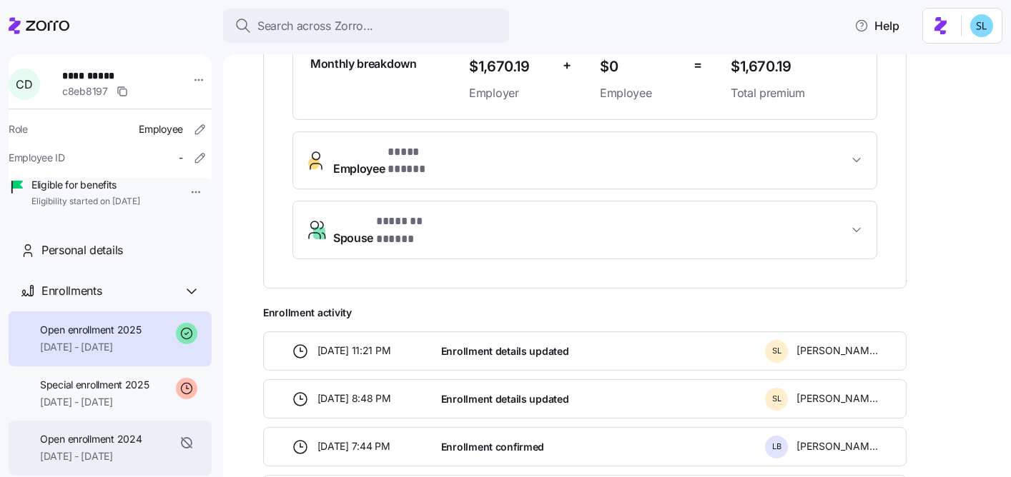
click at [108, 447] on span "Open enrollment 2024" at bounding box center [90, 439] width 101 height 14
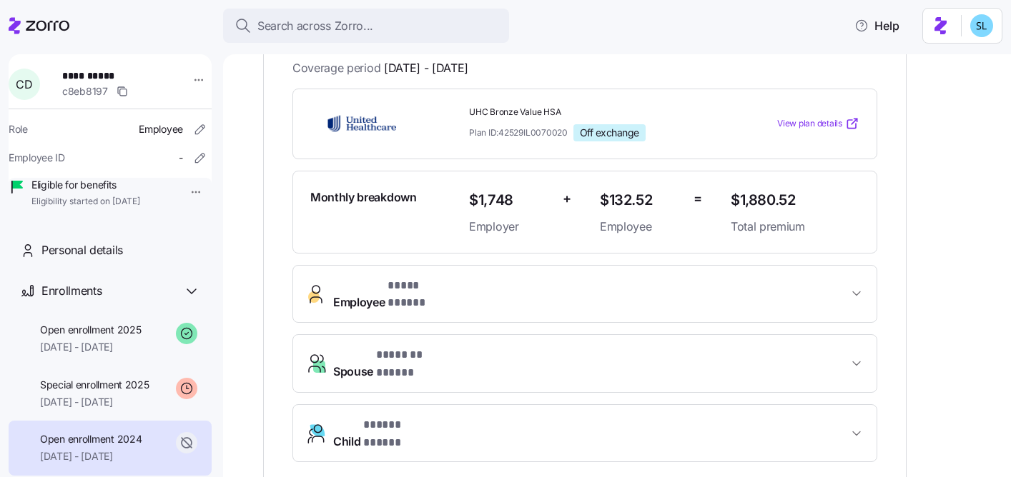
scroll to position [362, 0]
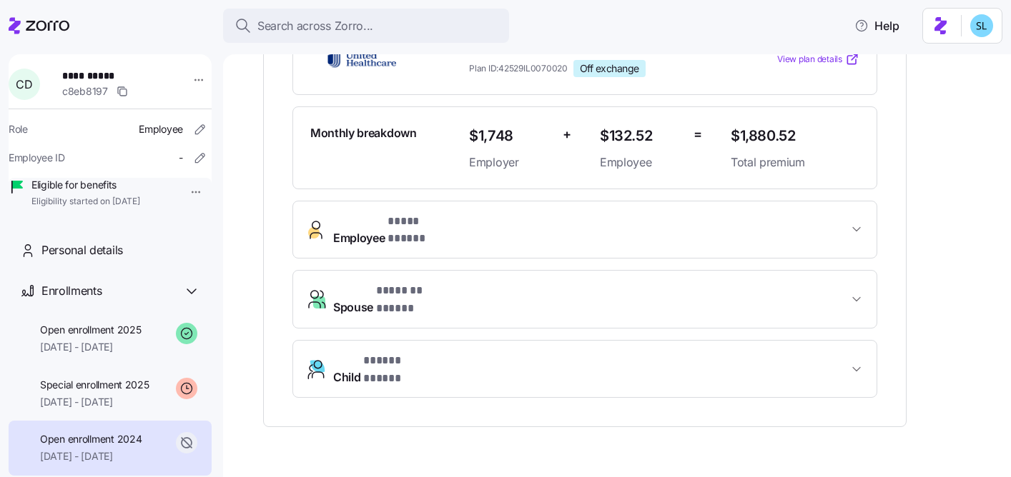
click at [391, 352] on span "* ***** ***** *" at bounding box center [398, 361] width 71 height 18
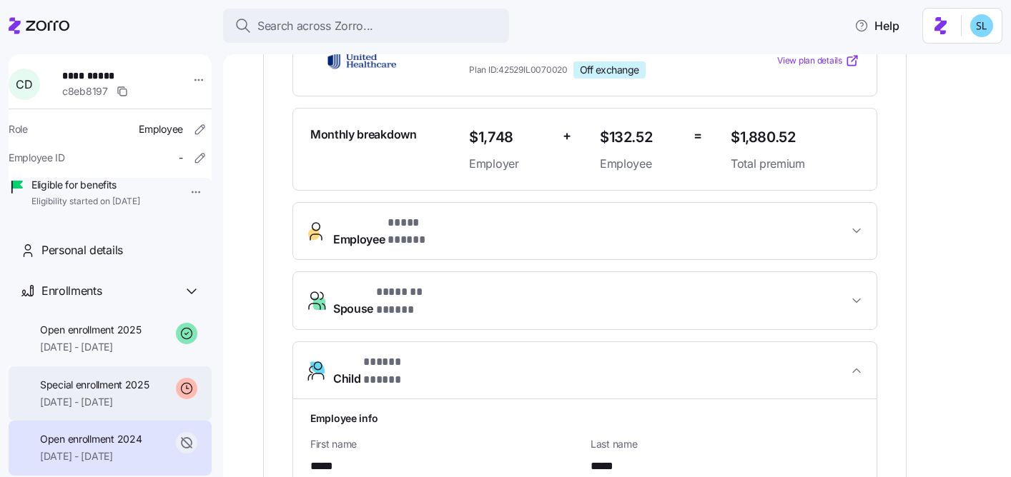
click at [107, 410] on span "[DATE] - [DATE]" at bounding box center [94, 402] width 109 height 14
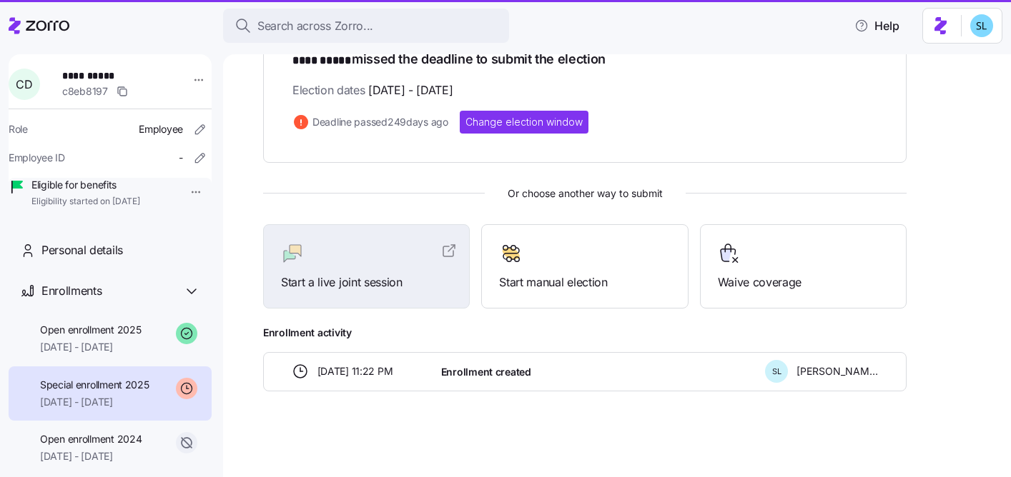
scroll to position [274, 0]
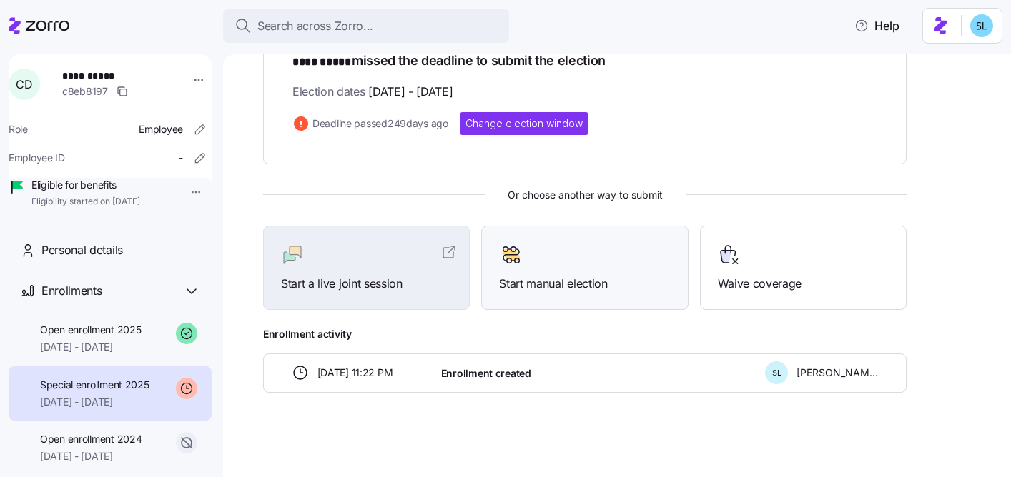
click at [571, 293] on div "Start manual election" at bounding box center [584, 268] width 207 height 85
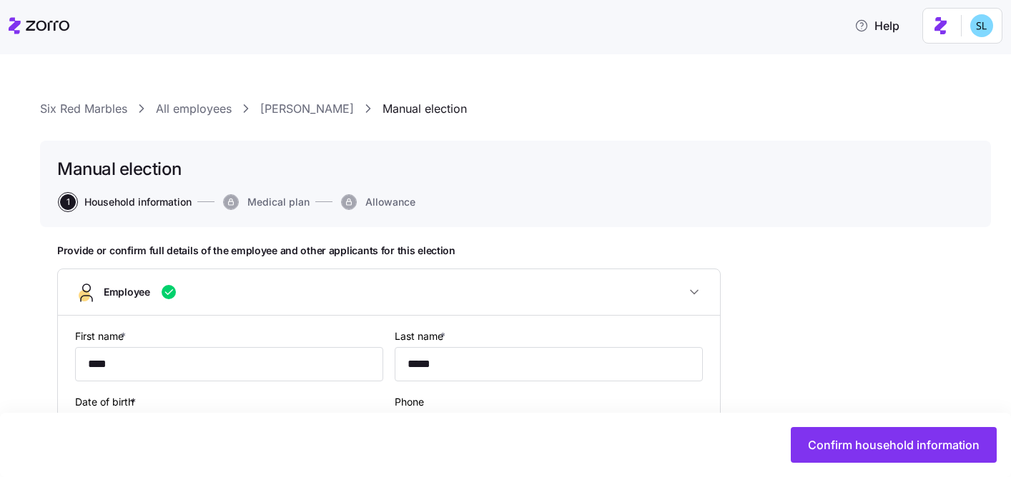
type input "ILFull"
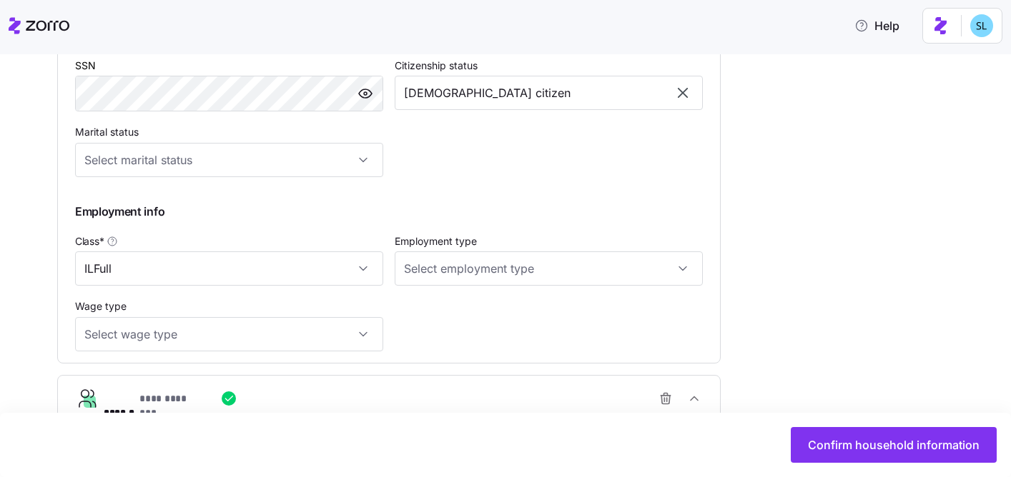
scroll to position [768, 0]
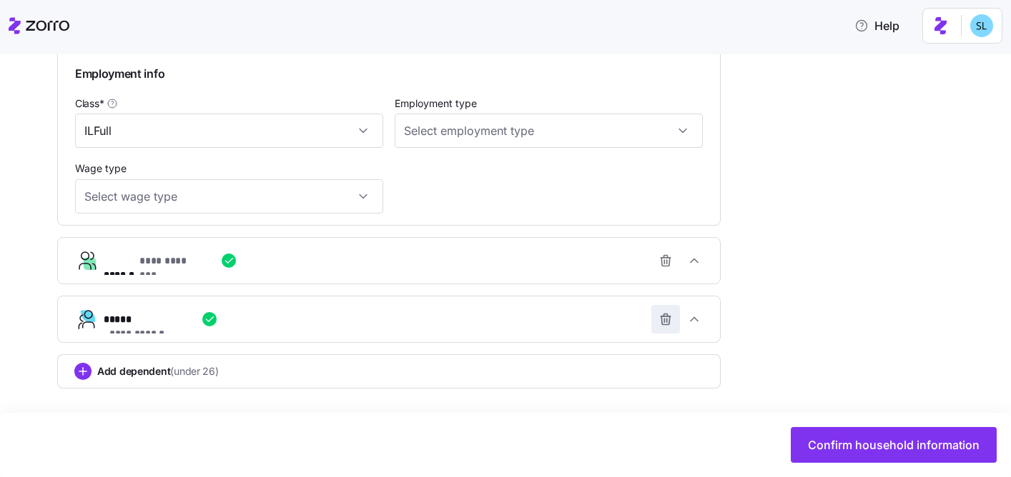
click at [666, 323] on icon "button" at bounding box center [665, 319] width 14 height 14
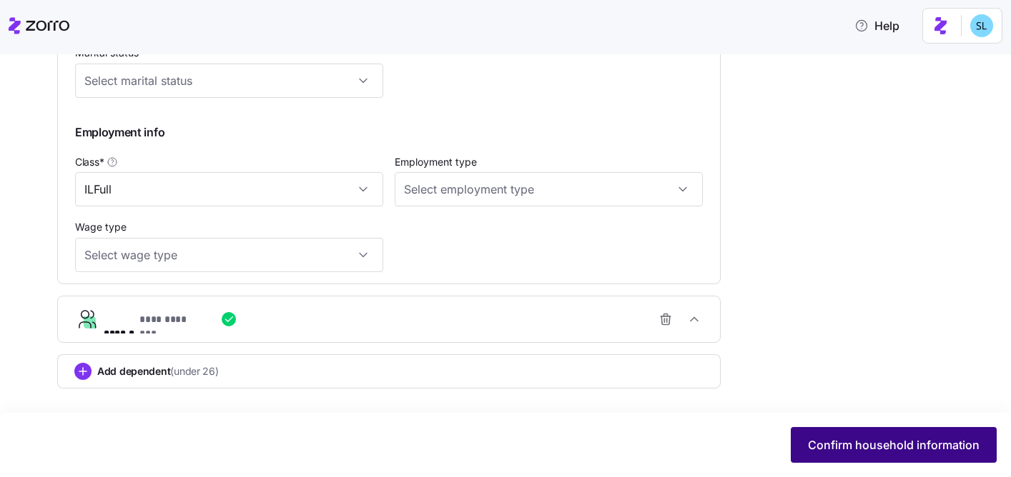
click at [917, 443] on span "Confirm household information" at bounding box center [894, 445] width 172 height 17
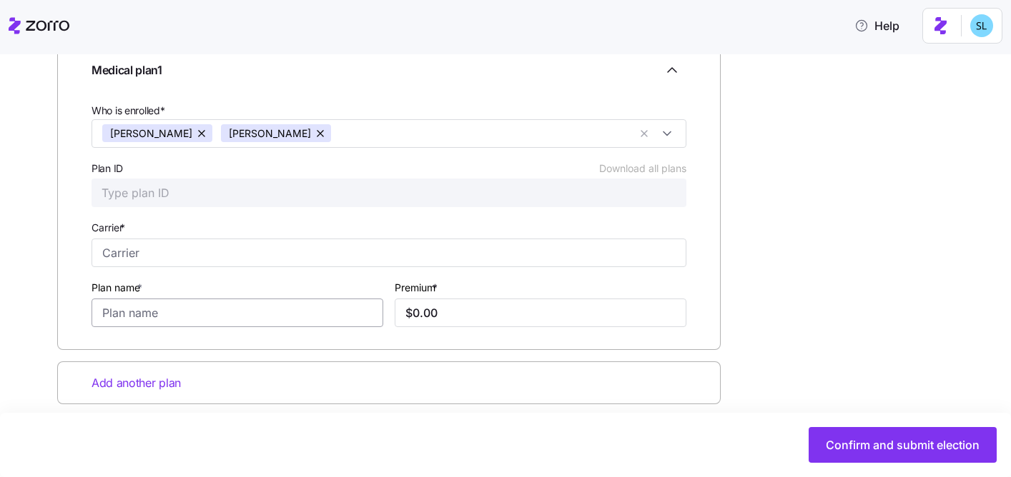
scroll to position [252, 0]
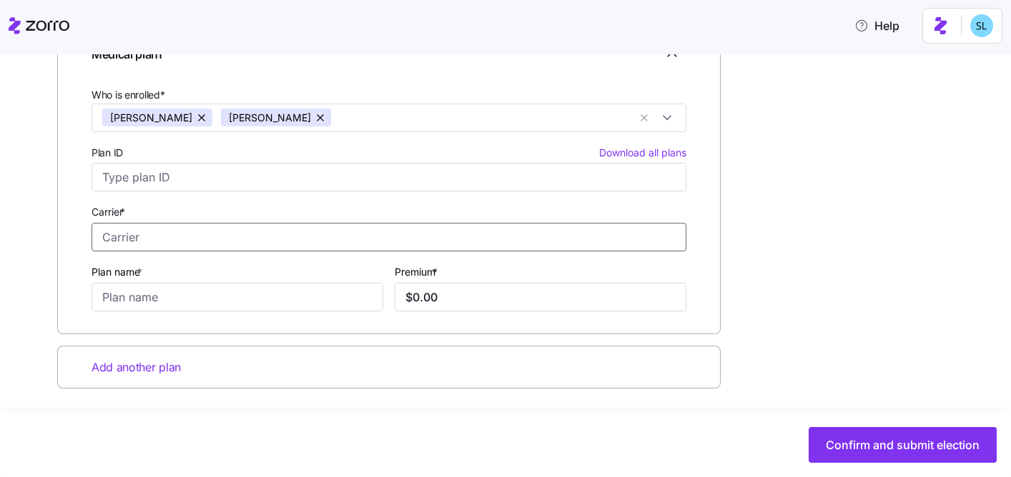
click at [164, 235] on input "Carrier *" at bounding box center [388, 237] width 595 height 29
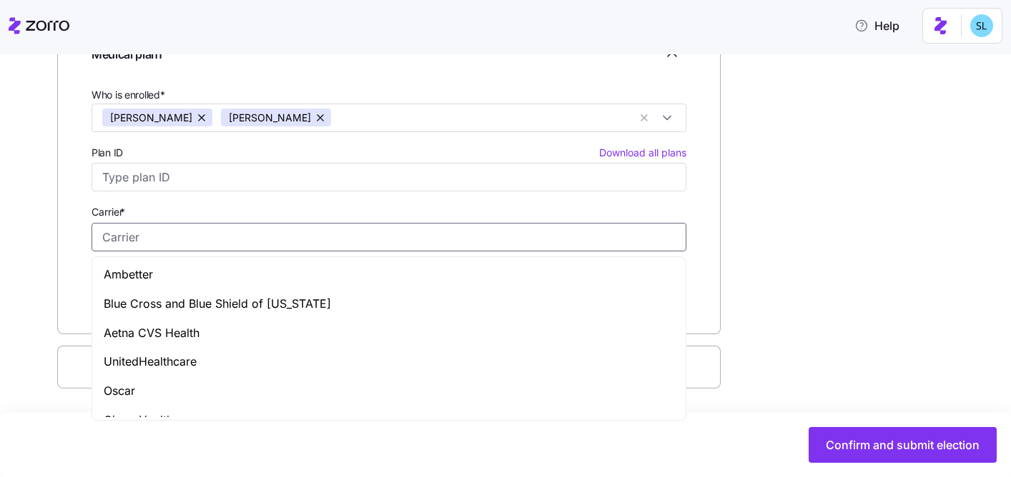
click at [155, 360] on span "UnitedHealthcare" at bounding box center [150, 362] width 93 height 18
type input "UnitedHealthcare"
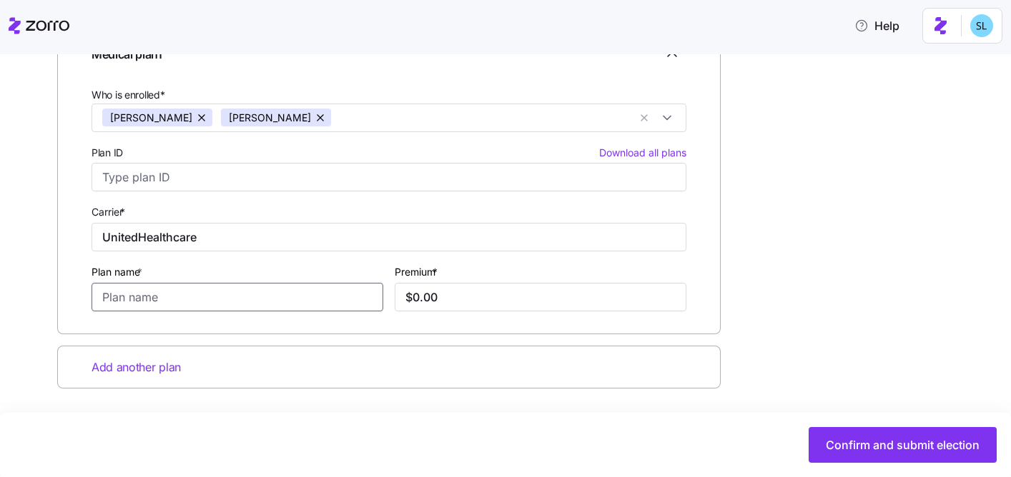
click at [153, 297] on input "Plan name *" at bounding box center [237, 297] width 292 height 29
paste input "UHC Bronze X Standard (no referrals) HMO"
type input "UHC Bronze X Standard (no referrals) HMO"
click at [511, 290] on input "$0.00" at bounding box center [541, 297] width 292 height 29
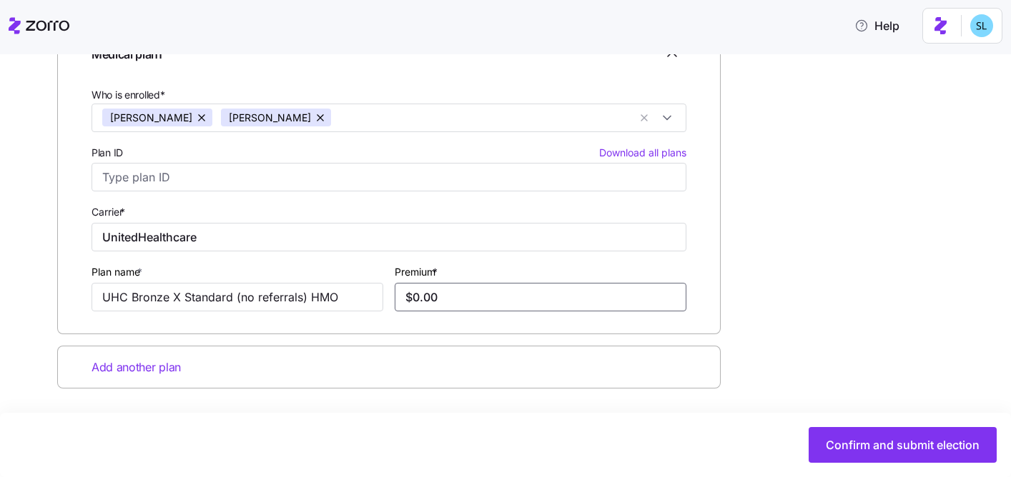
paste input "1,956.91"
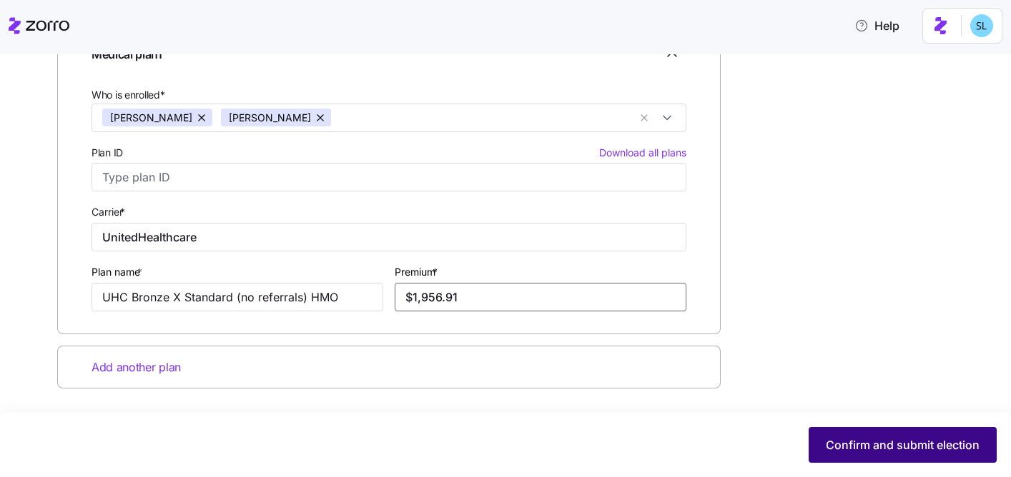
type input "$1,956.91"
click at [872, 450] on span "Confirm and submit election" at bounding box center [903, 445] width 154 height 17
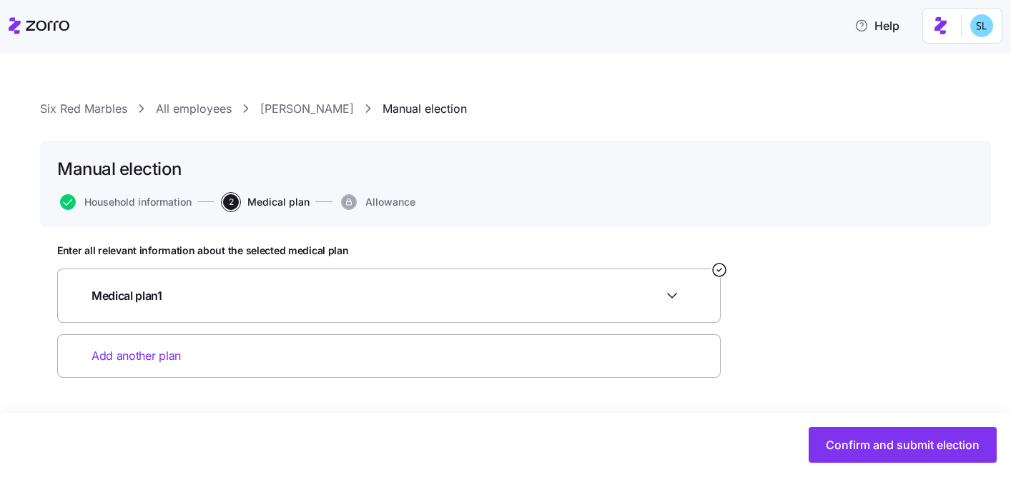
scroll to position [0, 0]
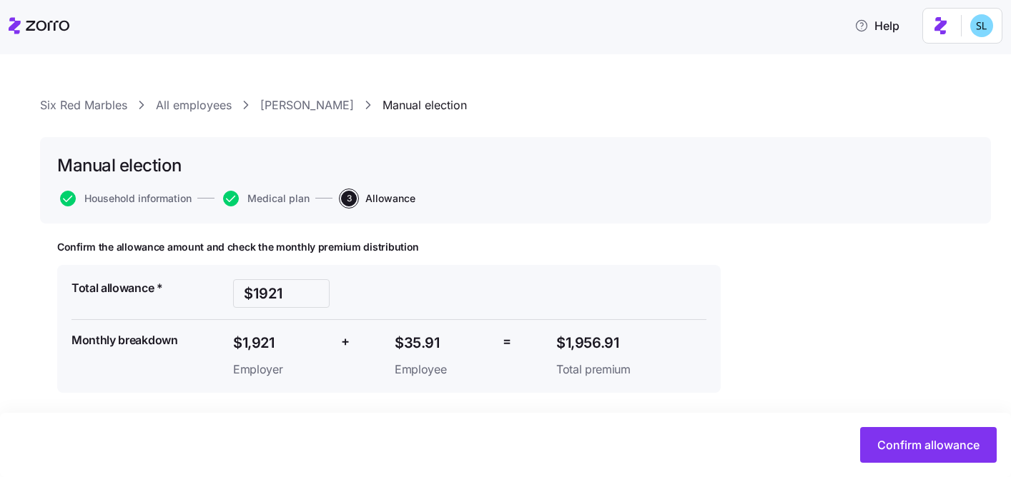
scroll to position [8, 0]
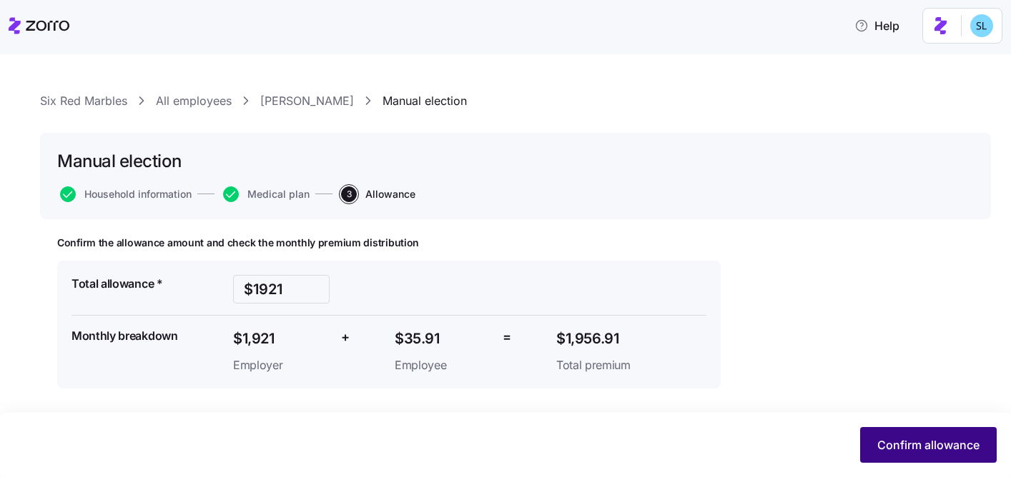
click at [938, 452] on span "Confirm allowance" at bounding box center [928, 445] width 102 height 17
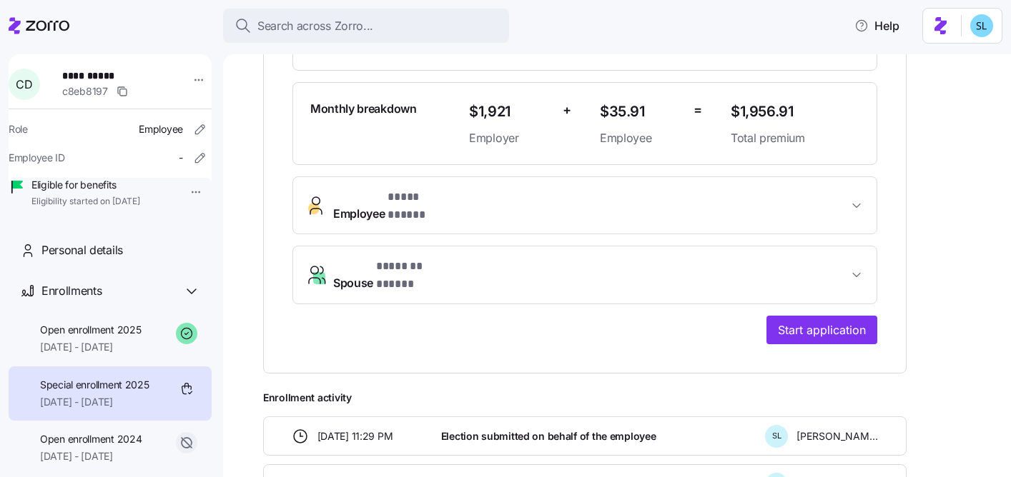
scroll to position [385, 0]
click at [832, 321] on span "Start application" at bounding box center [822, 329] width 88 height 17
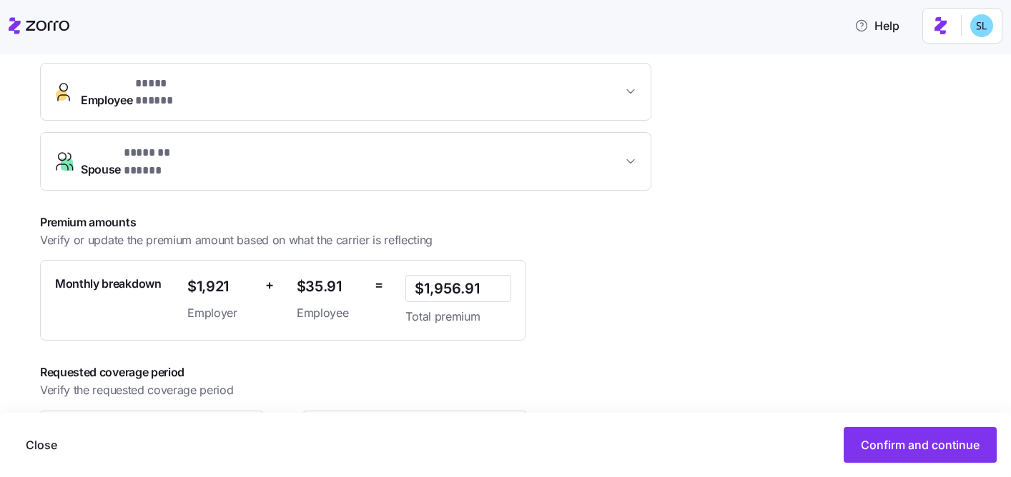
scroll to position [382, 0]
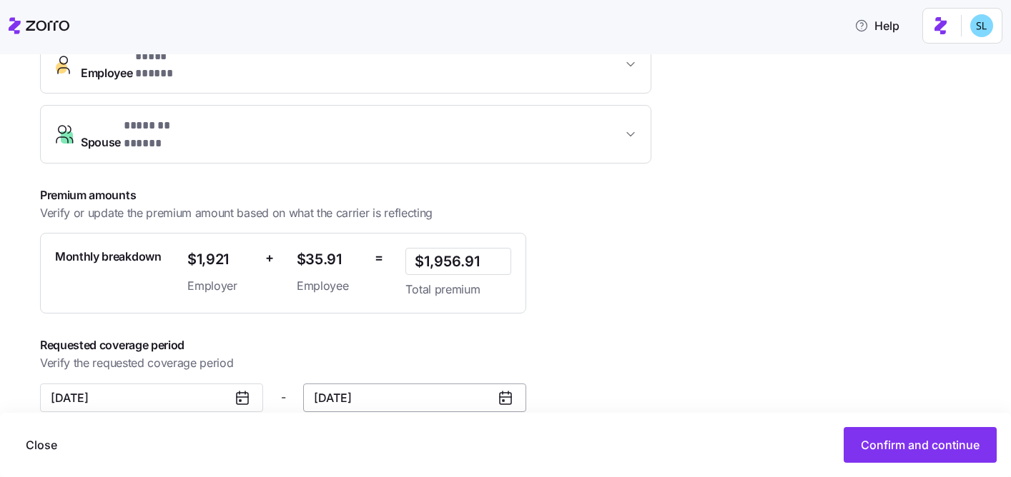
click at [380, 384] on input "[DATE]" at bounding box center [414, 398] width 223 height 29
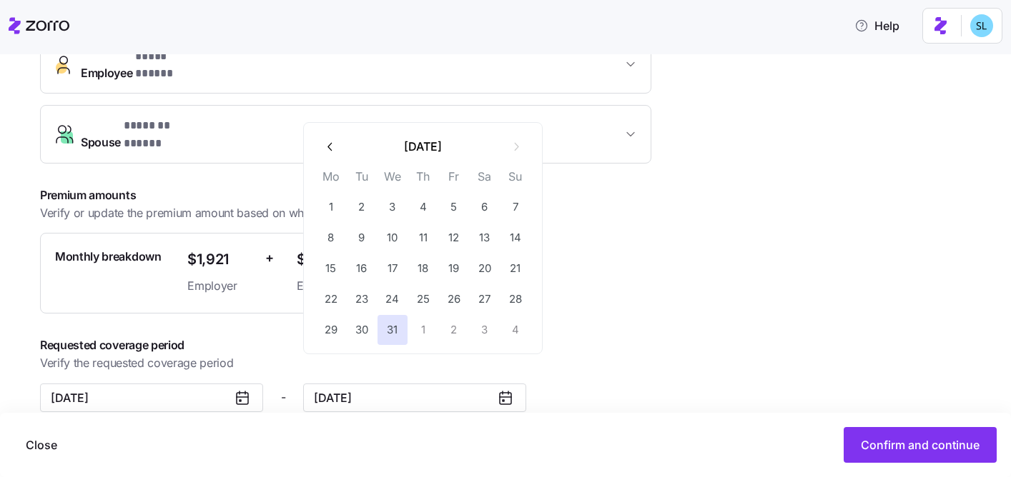
click at [332, 149] on icon "button" at bounding box center [331, 147] width 14 height 14
click at [332, 150] on icon "button" at bounding box center [331, 147] width 14 height 14
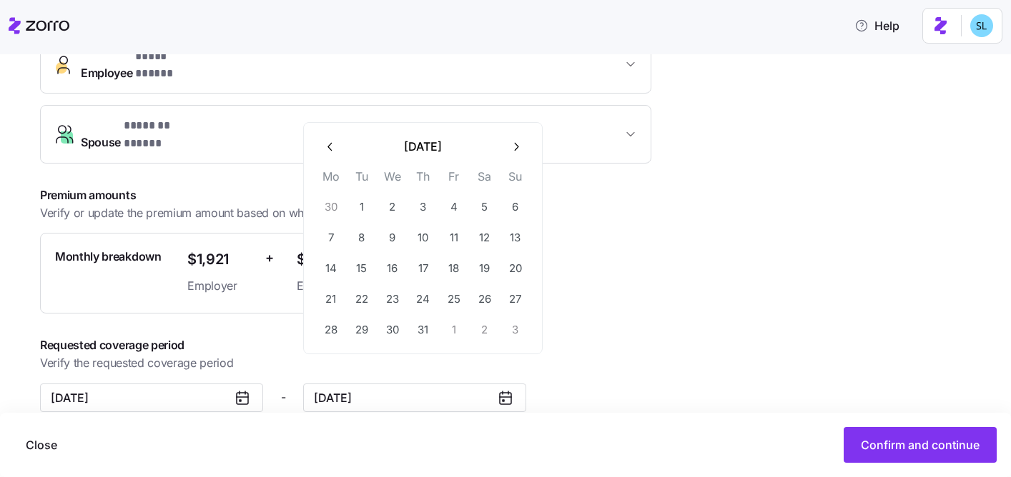
click at [332, 151] on icon "button" at bounding box center [331, 147] width 14 height 14
click at [332, 130] on button "button" at bounding box center [330, 116] width 30 height 30
click at [483, 322] on button "31" at bounding box center [485, 330] width 30 height 30
type input "[DATE]"
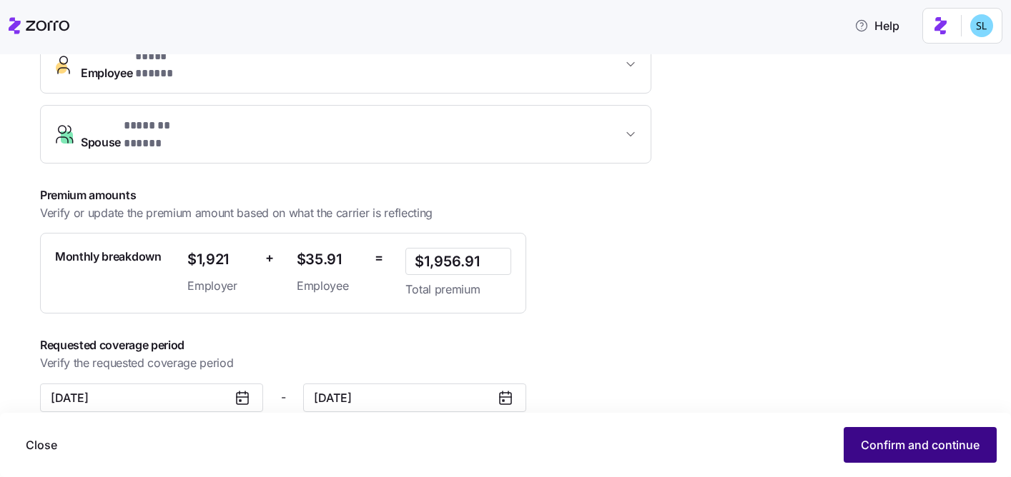
click at [910, 447] on span "Confirm and continue" at bounding box center [920, 445] width 119 height 17
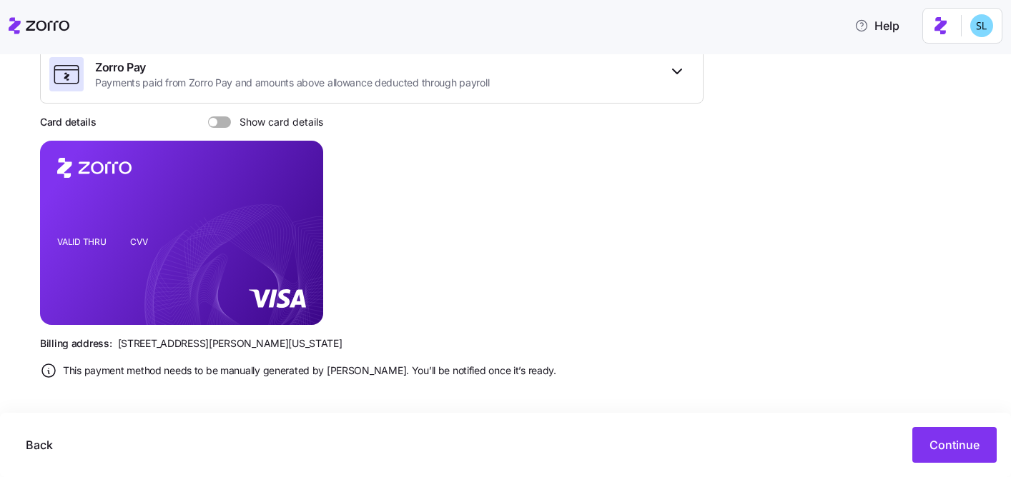
scroll to position [258, 0]
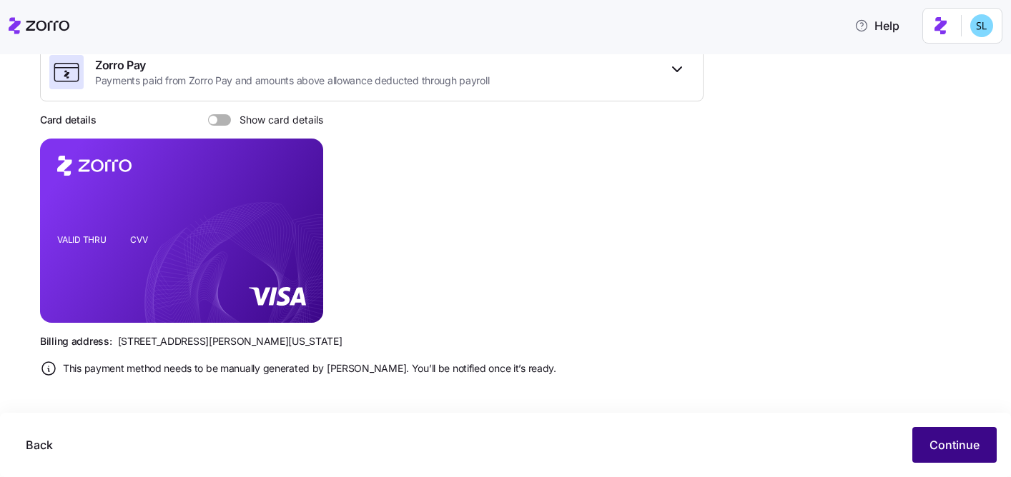
click at [935, 433] on button "Continue" at bounding box center [954, 445] width 84 height 36
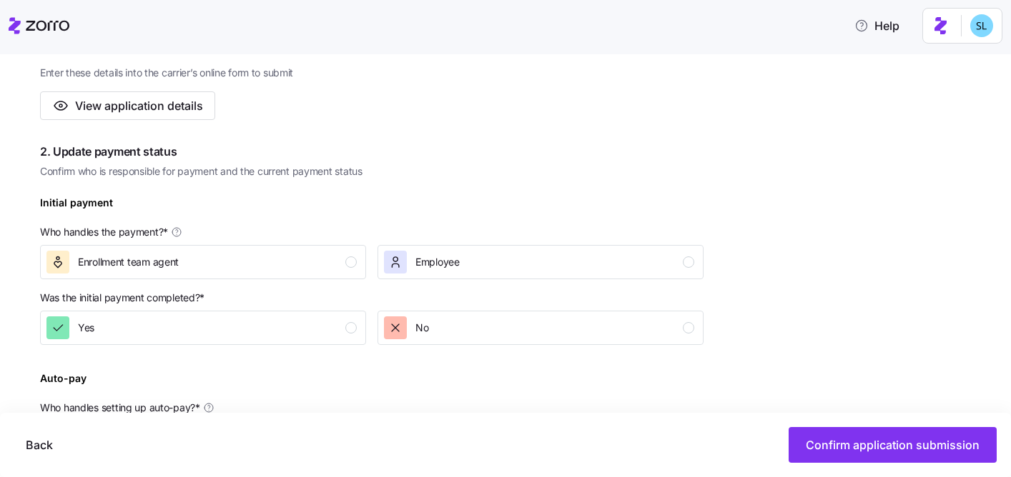
scroll to position [484, 0]
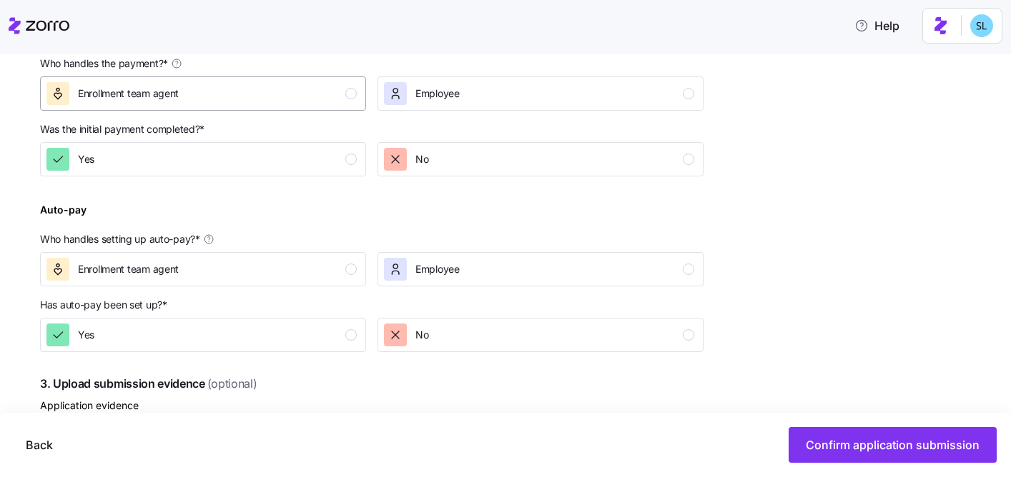
click at [300, 86] on div "Enrollment team agent" at bounding box center [201, 93] width 310 height 23
click at [311, 153] on div "Yes" at bounding box center [201, 159] width 310 height 23
click at [310, 275] on div "Enrollment team agent" at bounding box center [201, 269] width 310 height 23
click at [309, 316] on p "Has auto-pay been set up? *" at bounding box center [371, 308] width 663 height 20
click at [310, 327] on div "Yes" at bounding box center [201, 335] width 310 height 23
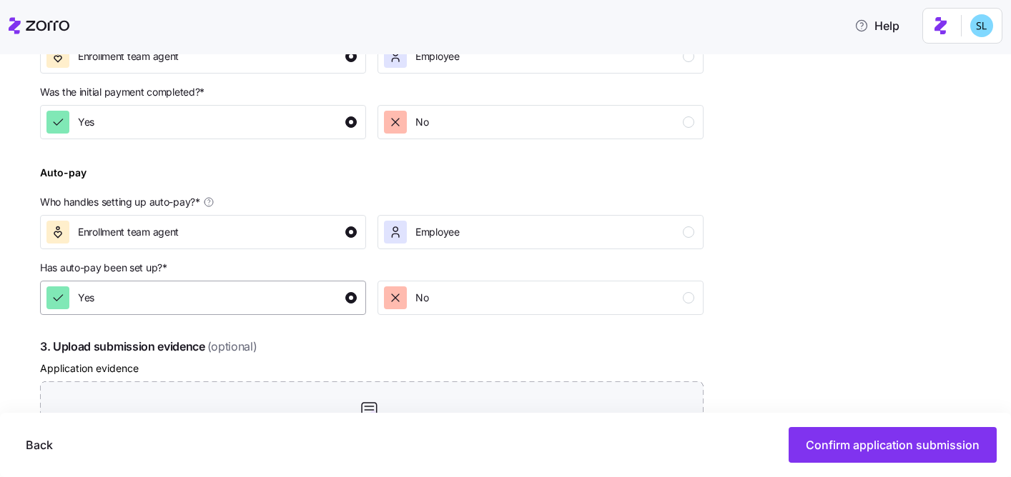
scroll to position [602, 0]
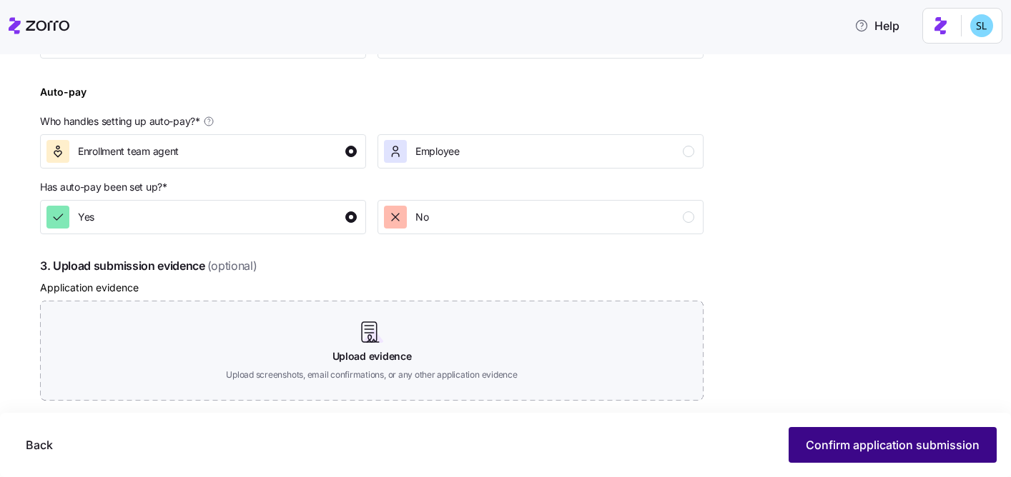
click at [921, 461] on button "Confirm application submission" at bounding box center [892, 445] width 208 height 36
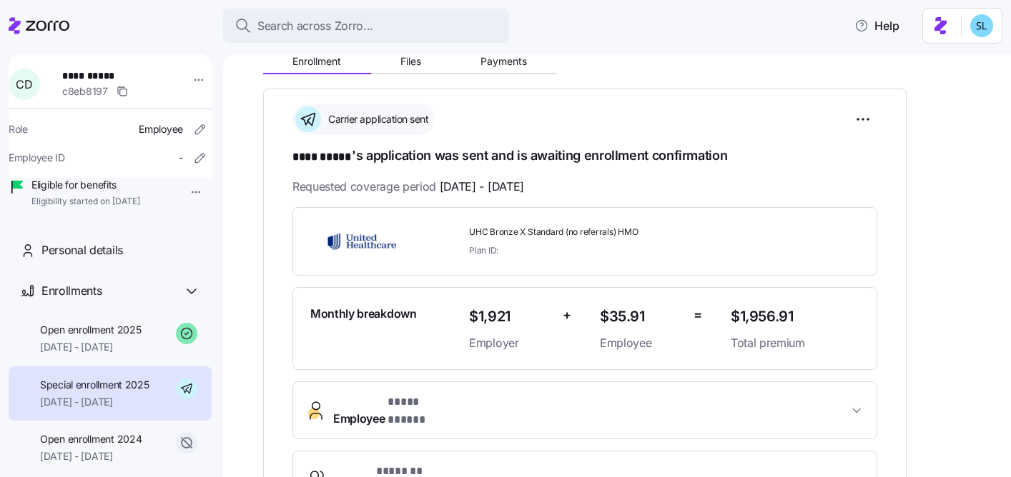
scroll to position [447, 0]
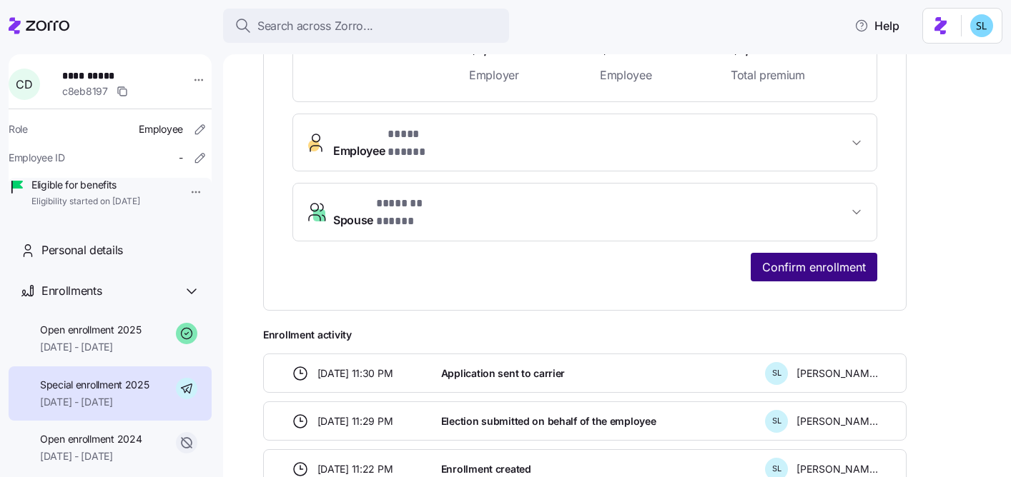
click at [813, 253] on button "Confirm enrollment" at bounding box center [814, 267] width 127 height 29
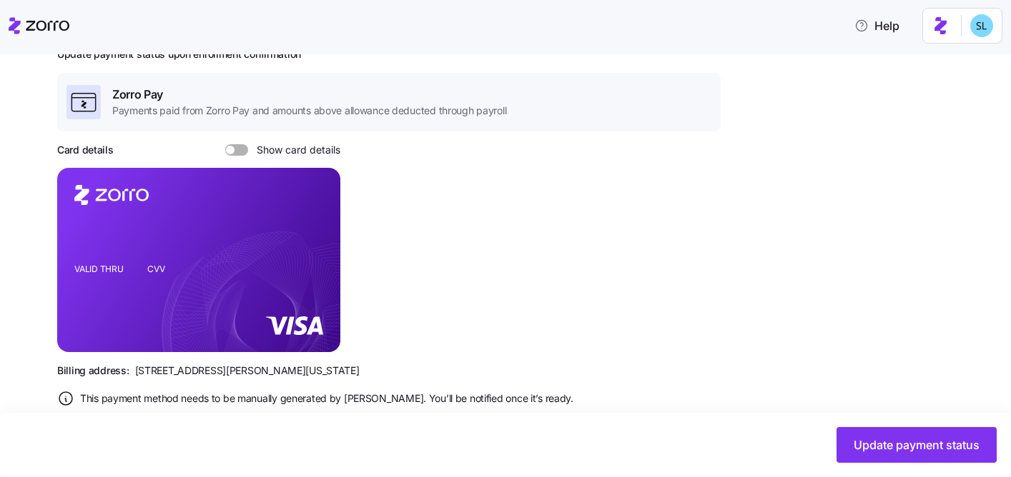
scroll to position [269, 0]
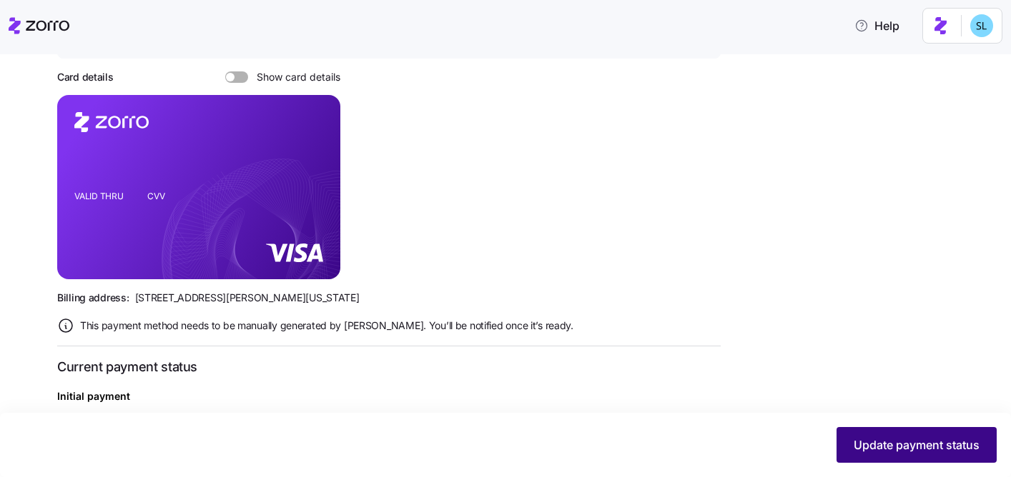
click at [866, 446] on span "Update payment status" at bounding box center [916, 445] width 126 height 17
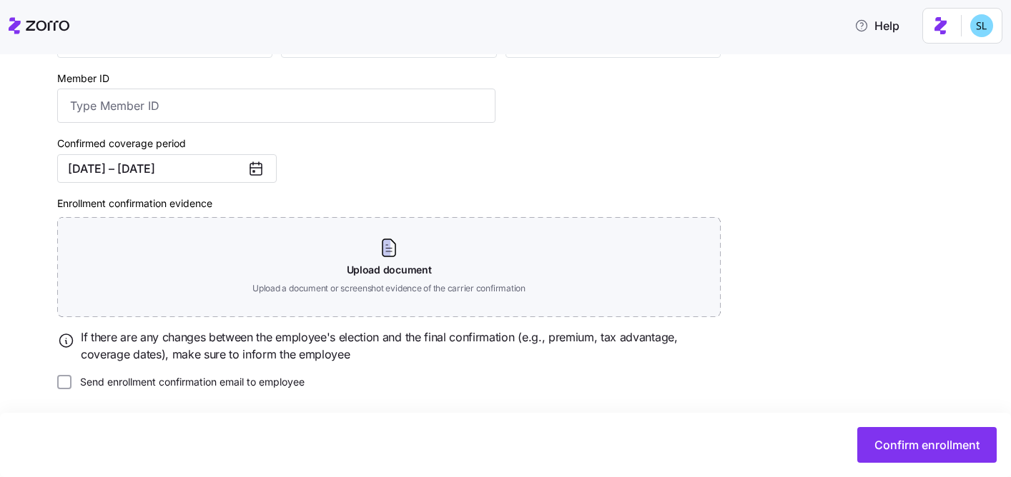
scroll to position [267, 0]
click at [934, 447] on span "Confirm enrollment" at bounding box center [926, 445] width 105 height 17
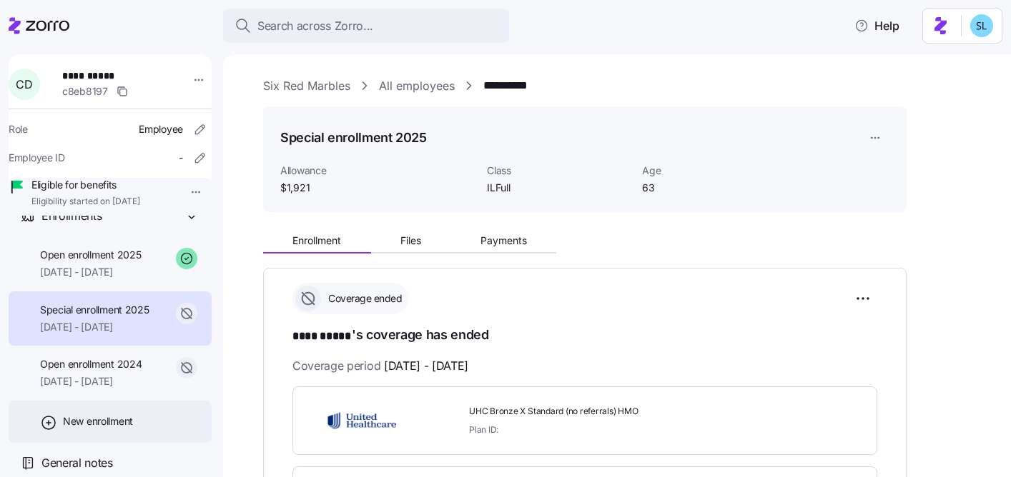
scroll to position [94, 0]
click at [119, 430] on div "New enrollment" at bounding box center [110, 422] width 203 height 42
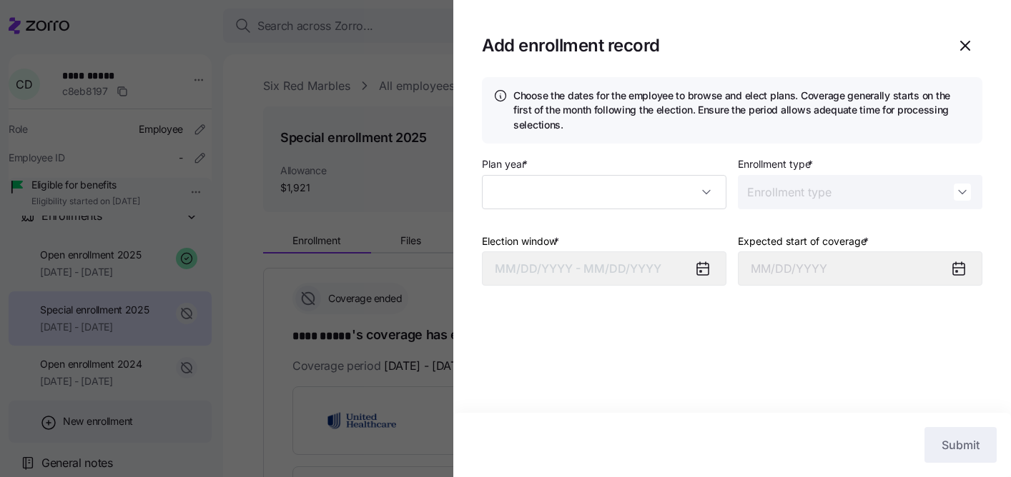
type input "2025"
type input "Special"
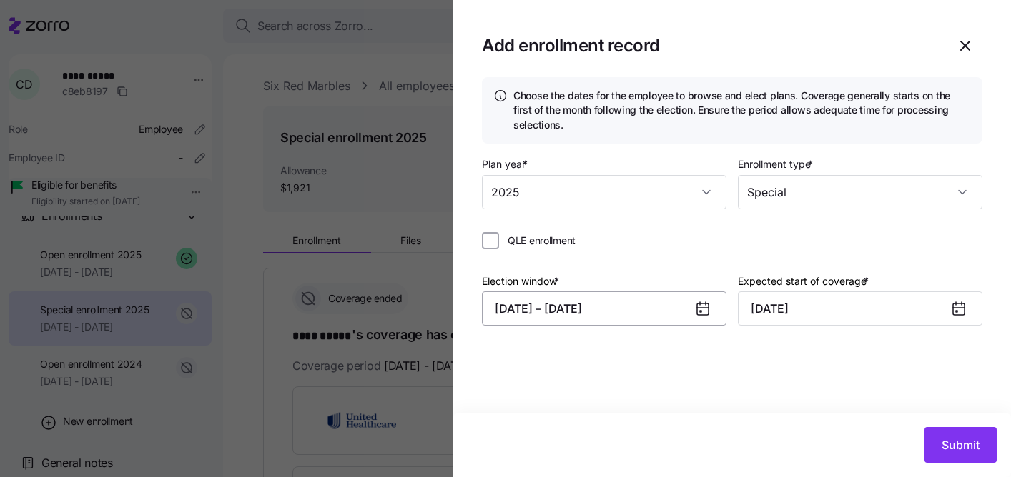
click at [577, 310] on button "09/03/2025 – 09/20/2025" at bounding box center [604, 309] width 244 height 34
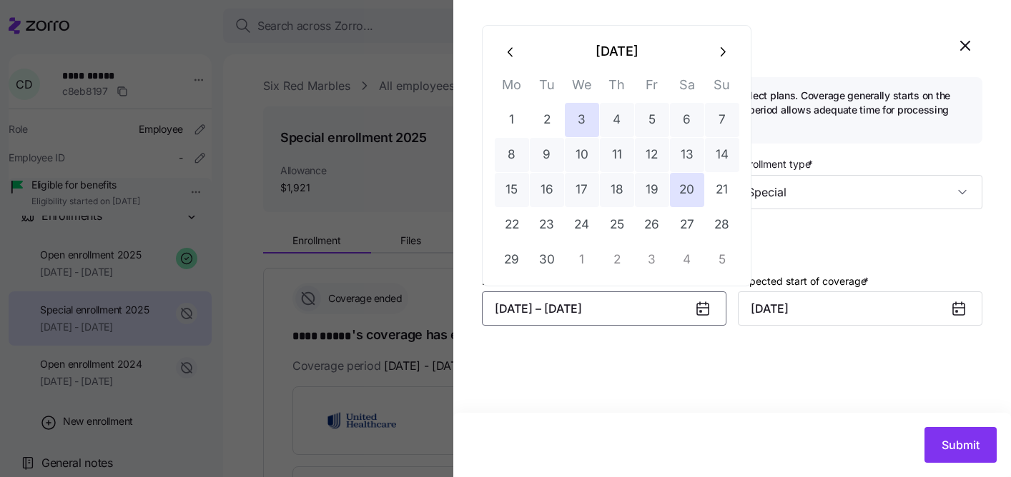
click at [512, 61] on button "button" at bounding box center [511, 51] width 34 height 34
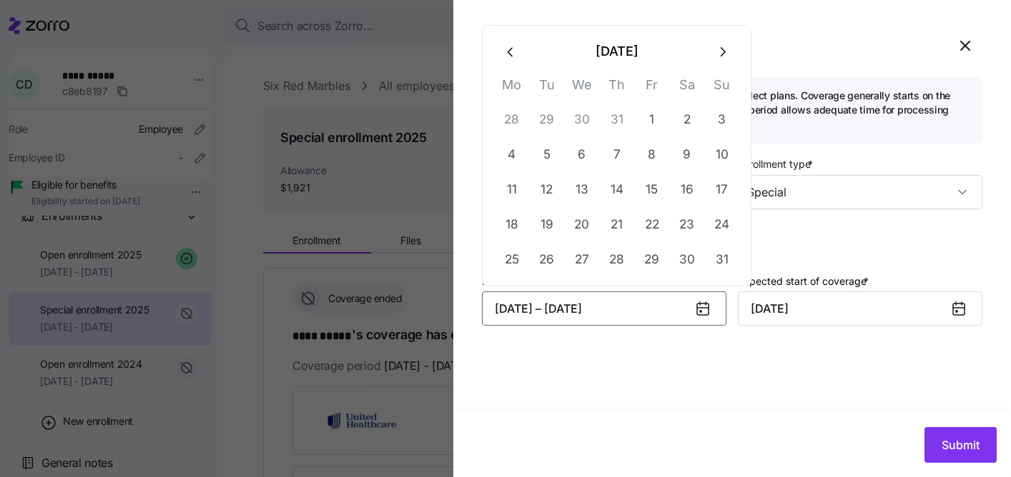
click at [512, 61] on button "button" at bounding box center [511, 51] width 34 height 34
click at [513, 59] on icon "button" at bounding box center [511, 52] width 16 height 16
click at [512, 22] on icon "button" at bounding box center [511, 17] width 16 height 16
click at [515, 234] on button "19" at bounding box center [512, 225] width 34 height 34
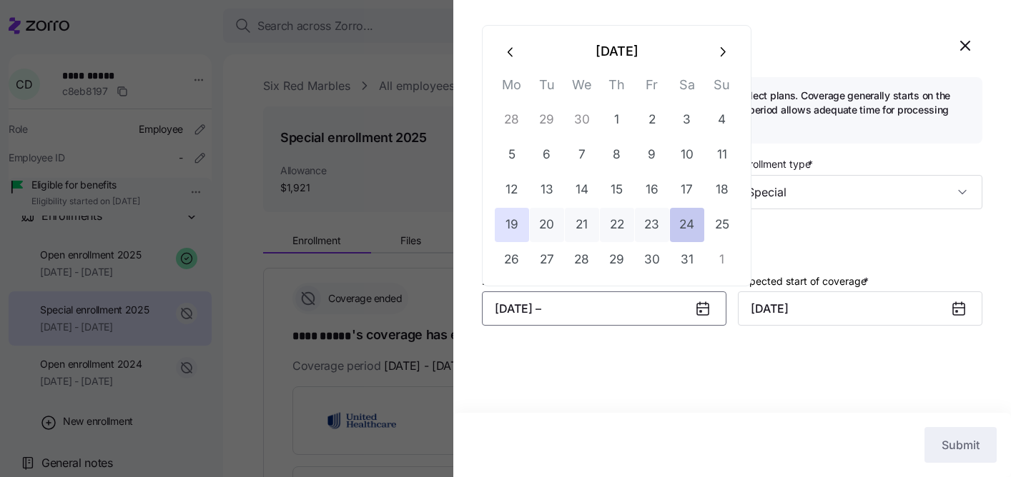
click at [683, 219] on button "24" at bounding box center [687, 225] width 34 height 34
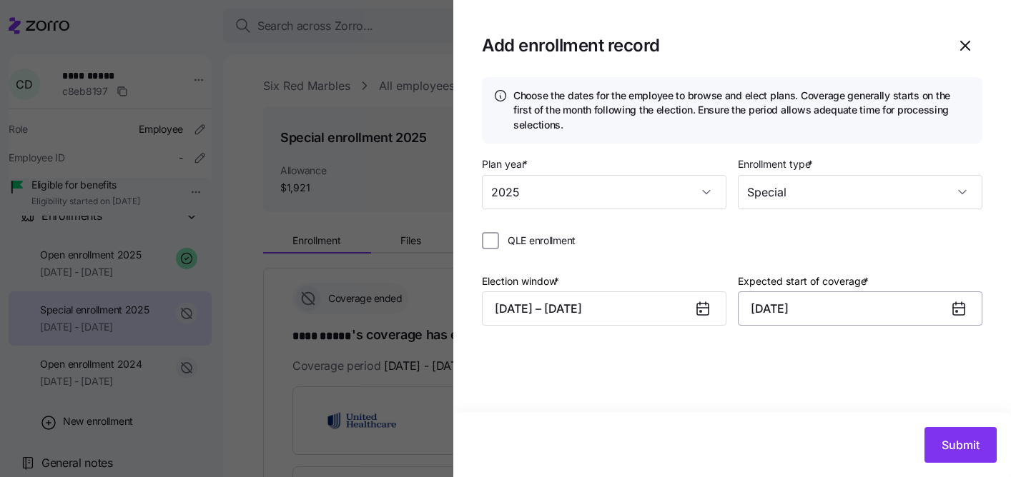
click at [810, 310] on input "October 1, 2025" at bounding box center [860, 309] width 244 height 34
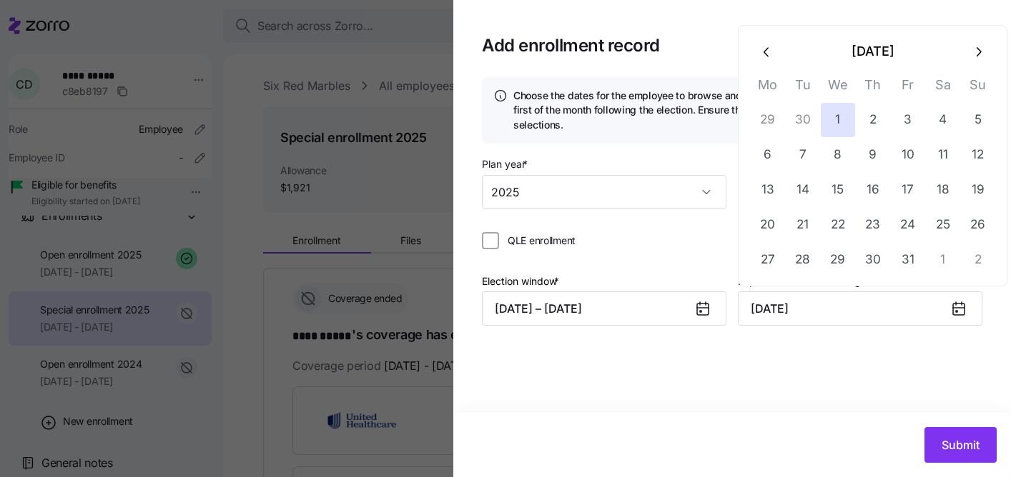
click at [771, 54] on icon "button" at bounding box center [767, 52] width 16 height 16
click at [769, 53] on icon "button" at bounding box center [767, 52] width 16 height 16
click at [971, 91] on button "1" at bounding box center [978, 85] width 34 height 34
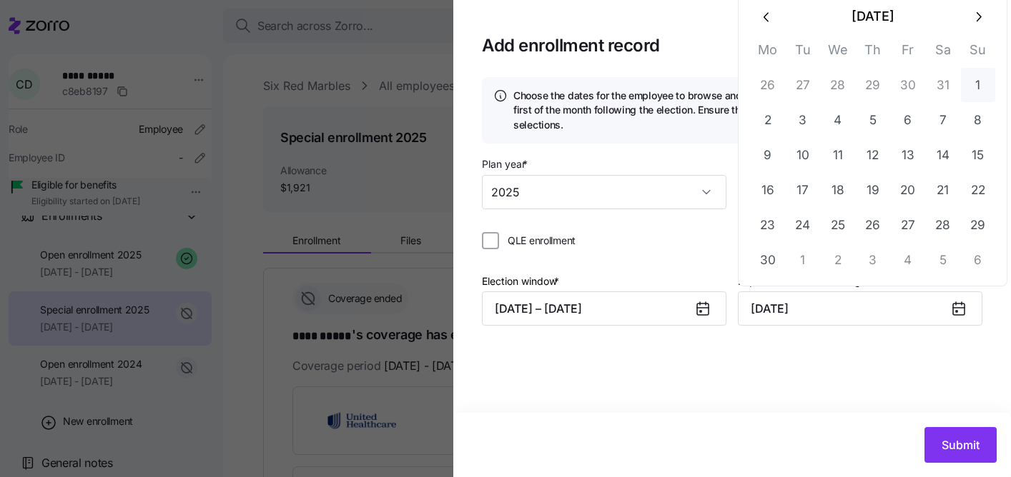
type input "June 1, 2025"
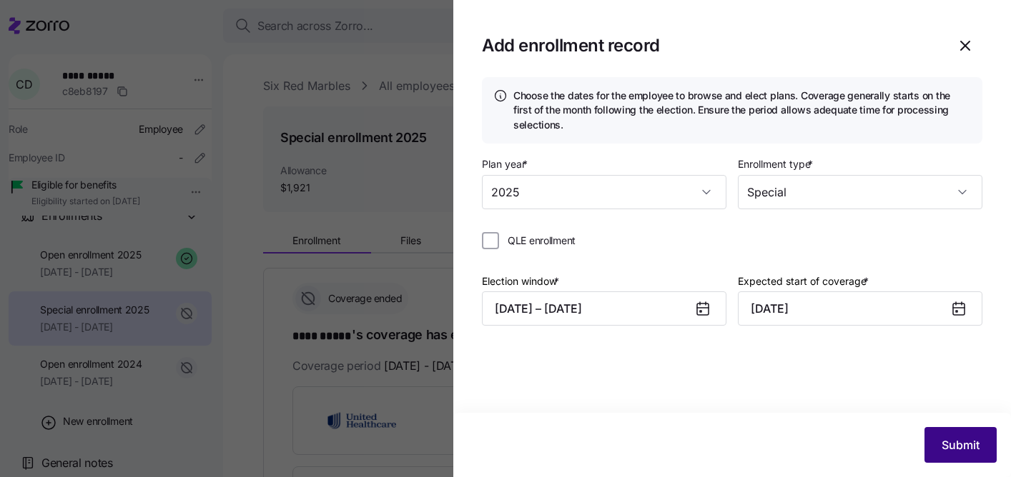
click at [974, 450] on span "Submit" at bounding box center [960, 445] width 38 height 17
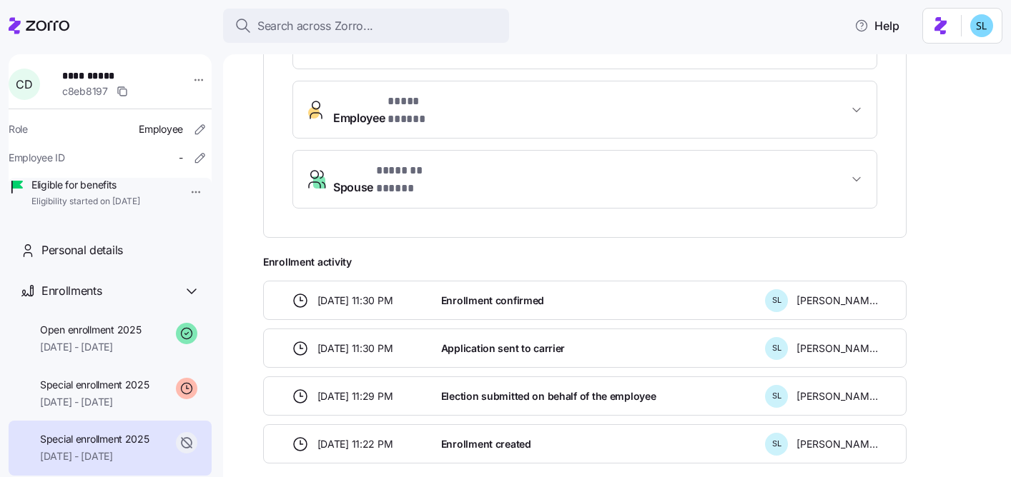
scroll to position [287, 0]
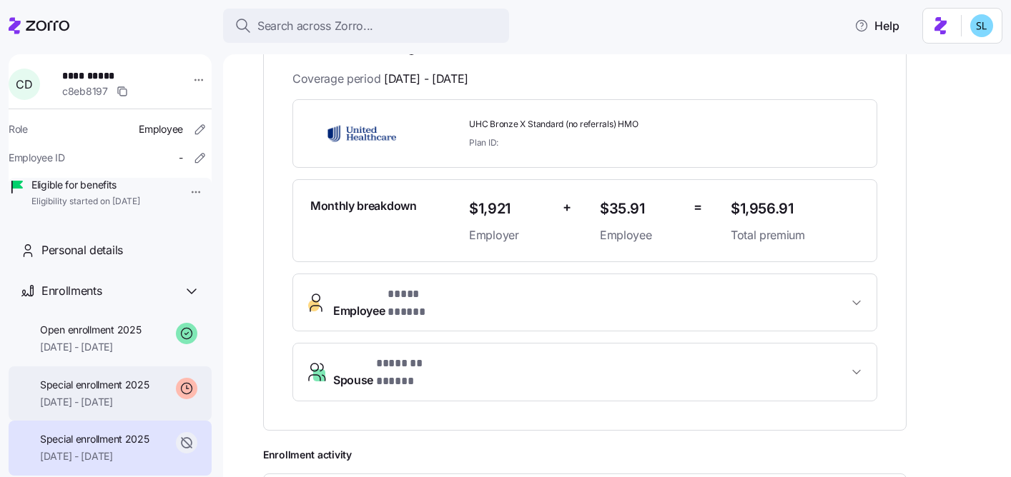
click at [100, 392] on span "Special enrollment 2025" at bounding box center [94, 385] width 109 height 14
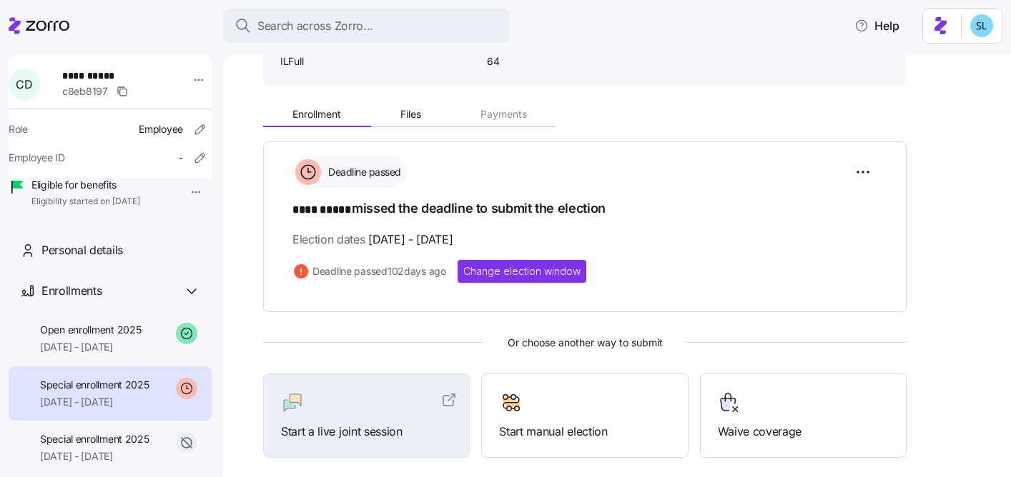
scroll to position [246, 0]
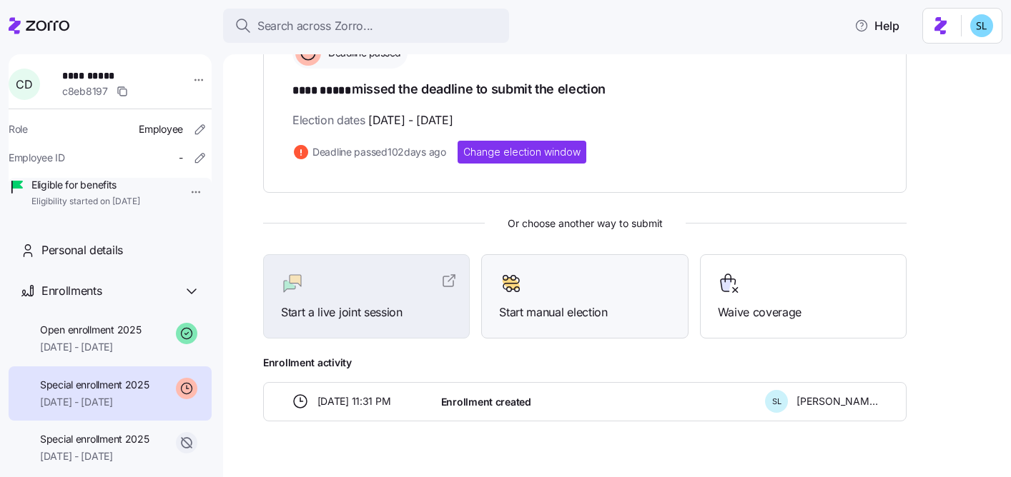
click at [610, 304] on span "Start manual election" at bounding box center [584, 313] width 171 height 18
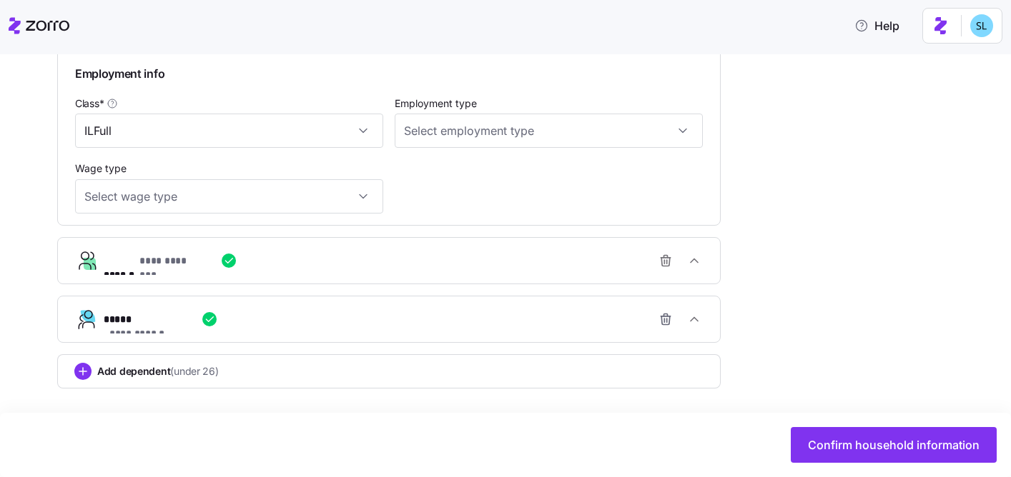
scroll to position [768, 0]
click at [668, 322] on icon "button" at bounding box center [665, 319] width 14 height 14
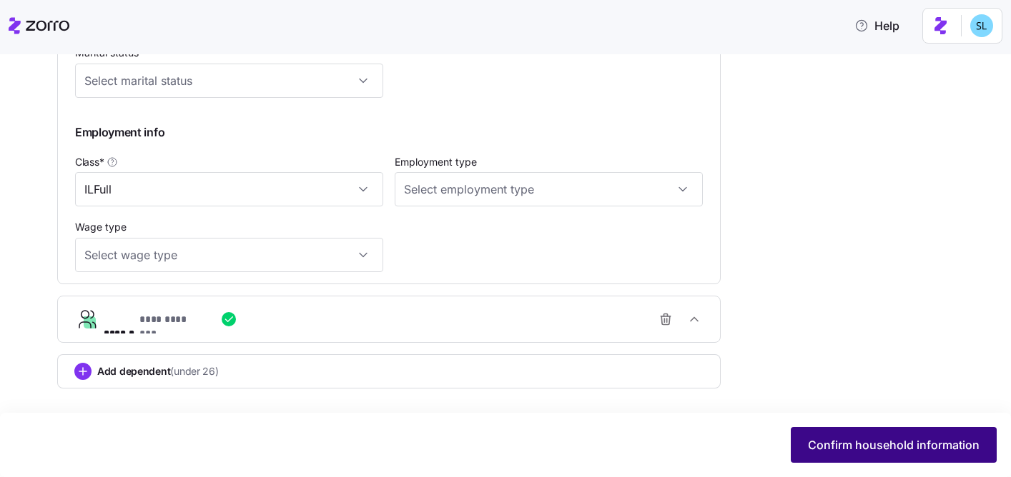
click at [872, 435] on button "Confirm household information" at bounding box center [894, 445] width 206 height 36
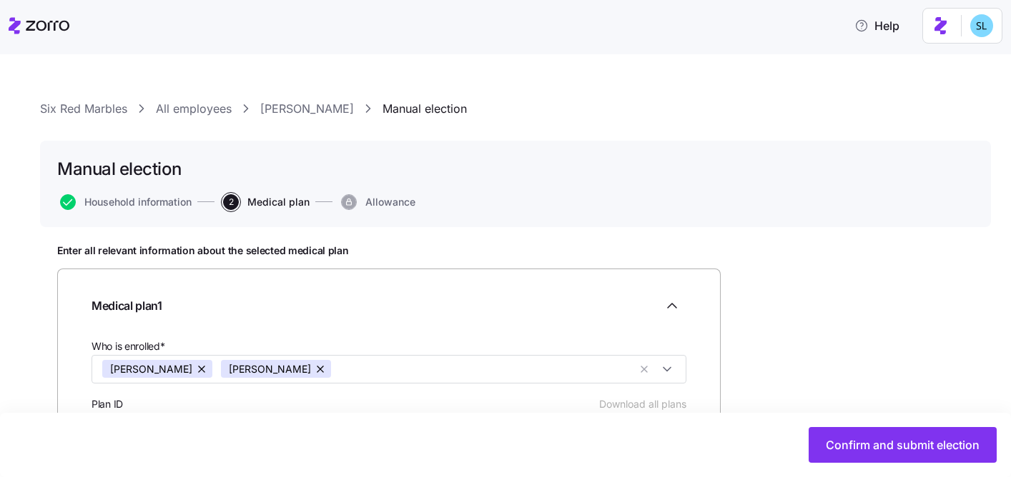
scroll to position [233, 0]
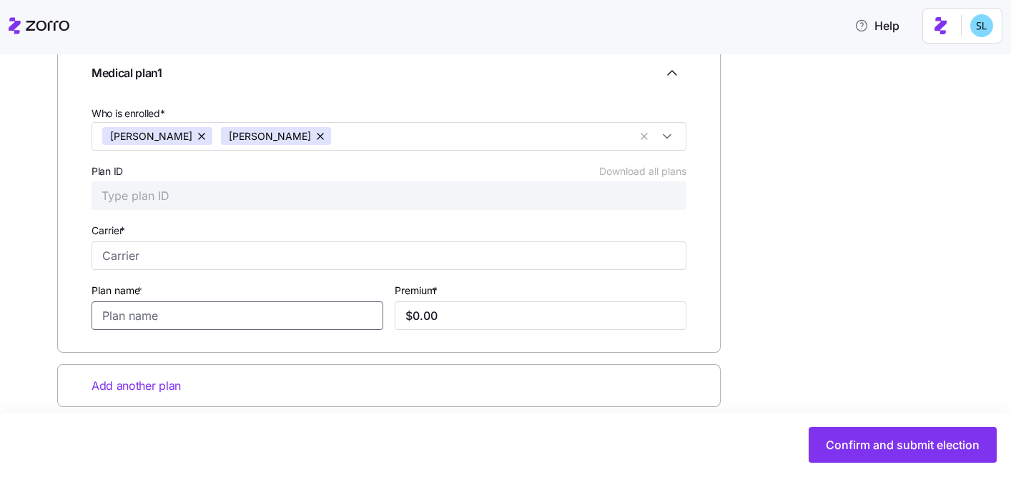
click at [320, 322] on input "Plan name *" at bounding box center [237, 316] width 292 height 29
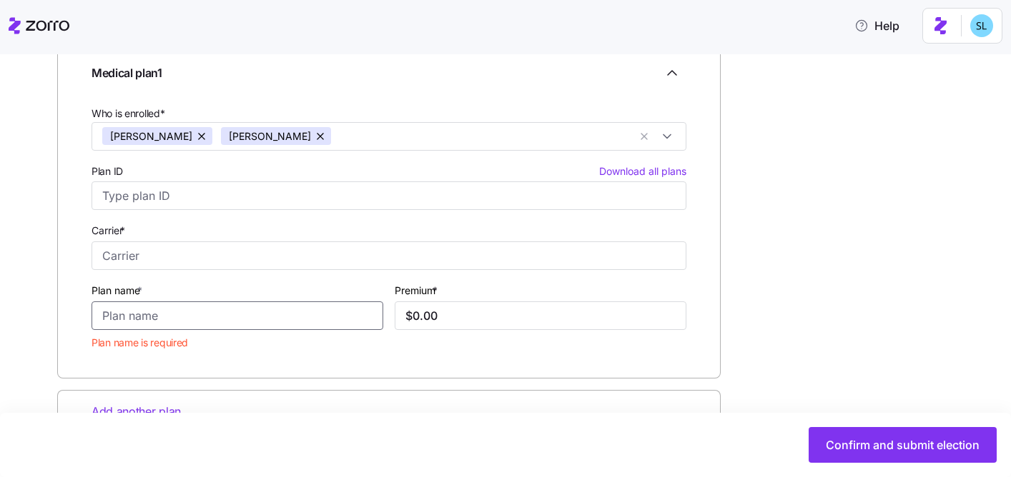
paste input "UHC Bronze X Standard (no referrals) HMO"
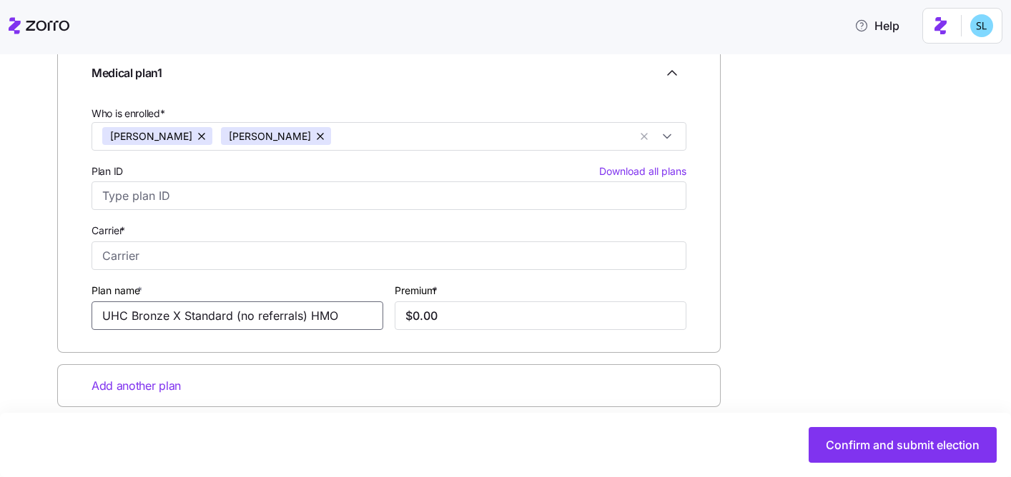
type input "UHC Bronze X Standard (no referrals) HMO"
click at [461, 311] on input "$0.00" at bounding box center [541, 316] width 292 height 29
paste input "1,373.9"
type input "$1,373.90"
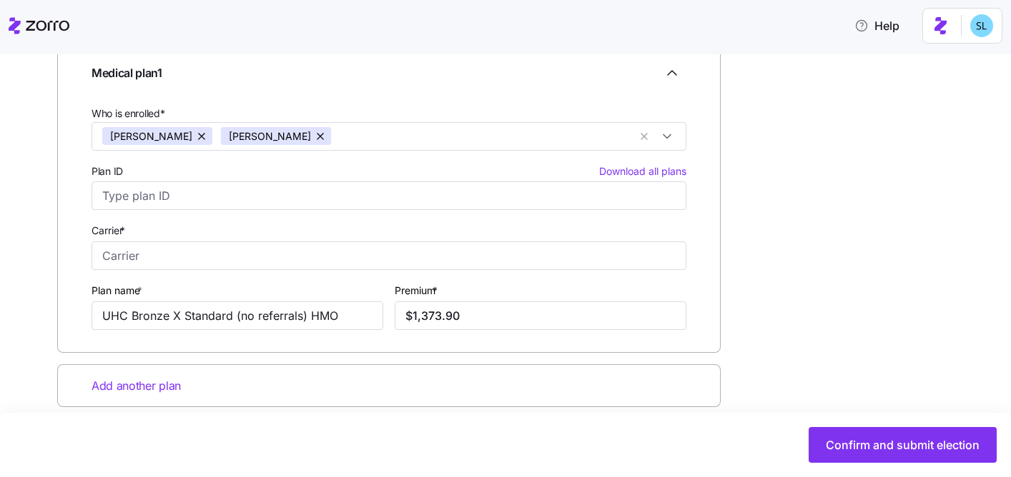
click at [767, 308] on div "Enter all relevant information about the selected medical plan Medical plan 1 W…" at bounding box center [515, 244] width 916 height 467
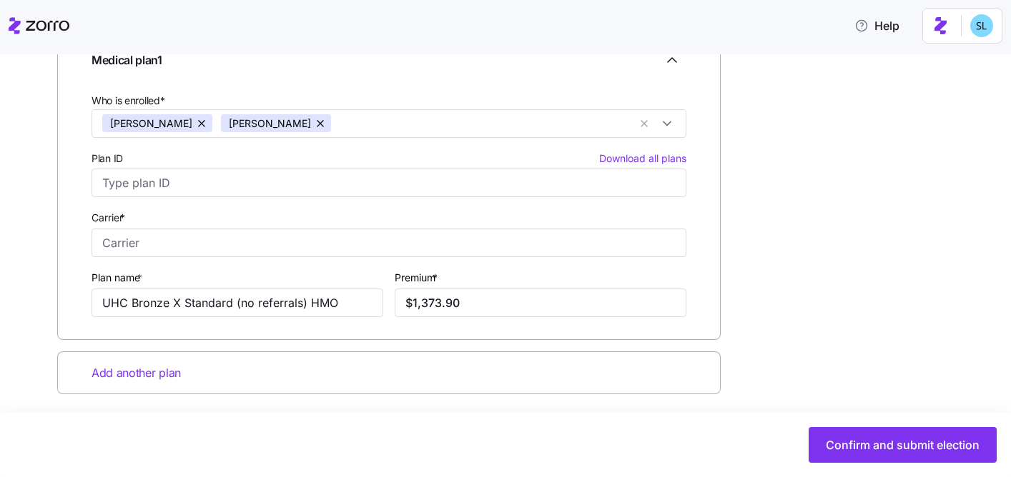
scroll to position [252, 0]
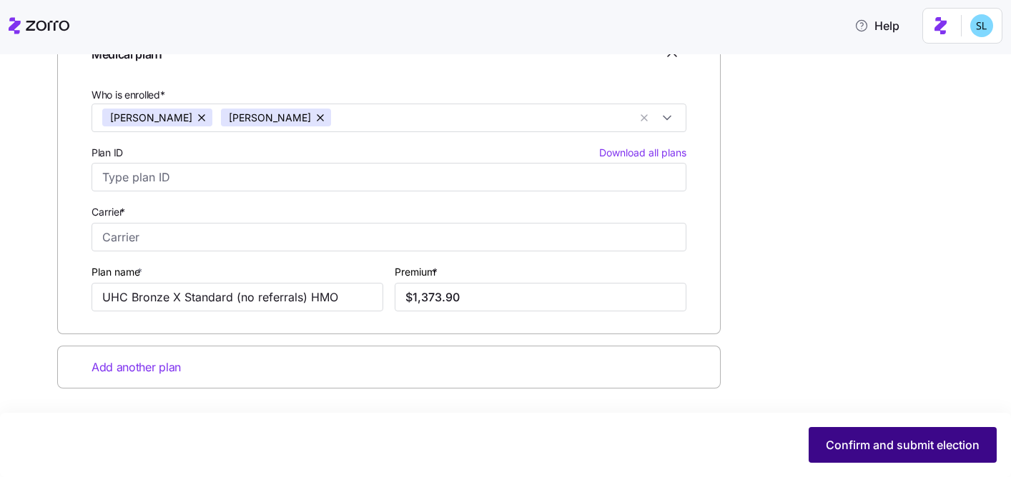
click at [891, 445] on span "Confirm and submit election" at bounding box center [903, 445] width 154 height 17
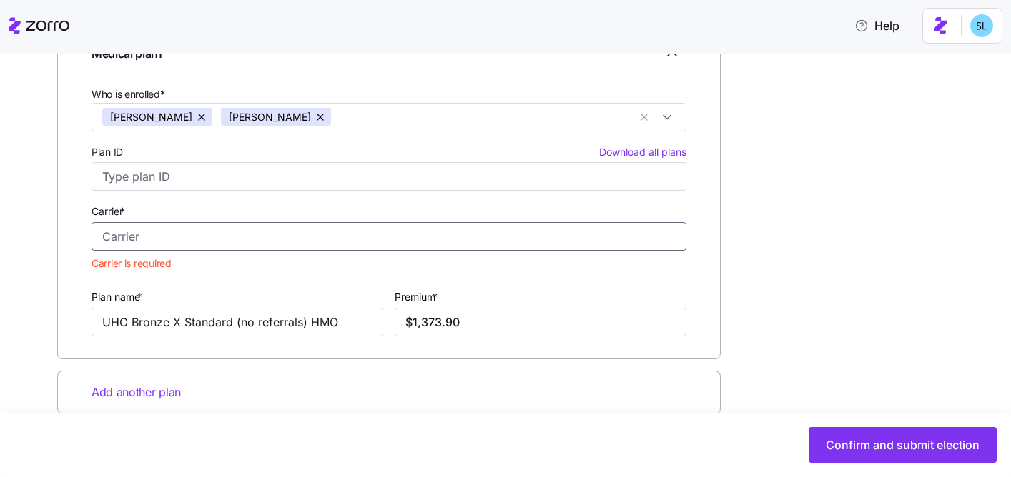
click at [431, 222] on input "Carrier *" at bounding box center [388, 236] width 595 height 29
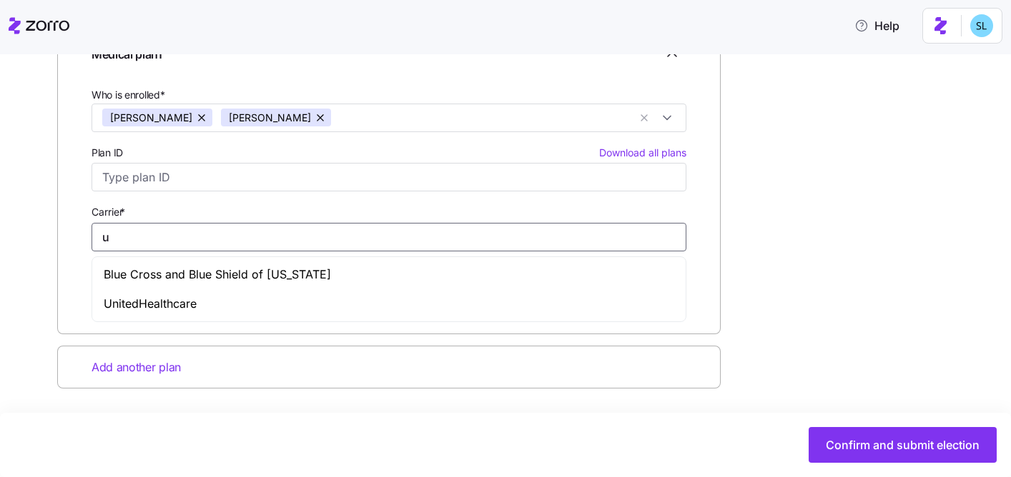
click at [431, 314] on div "UnitedHealthcare" at bounding box center [389, 303] width 588 height 29
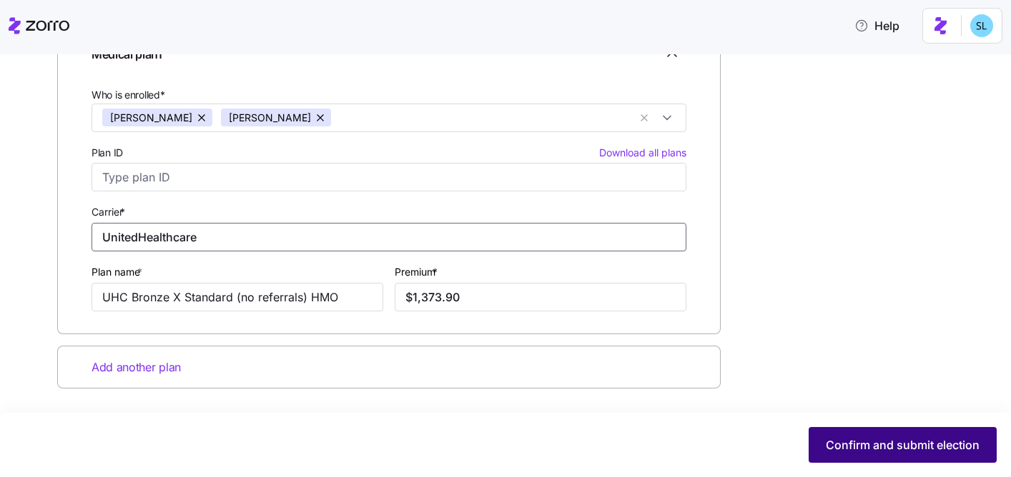
type input "UnitedHealthcare"
click at [831, 452] on span "Confirm and submit election" at bounding box center [903, 445] width 154 height 17
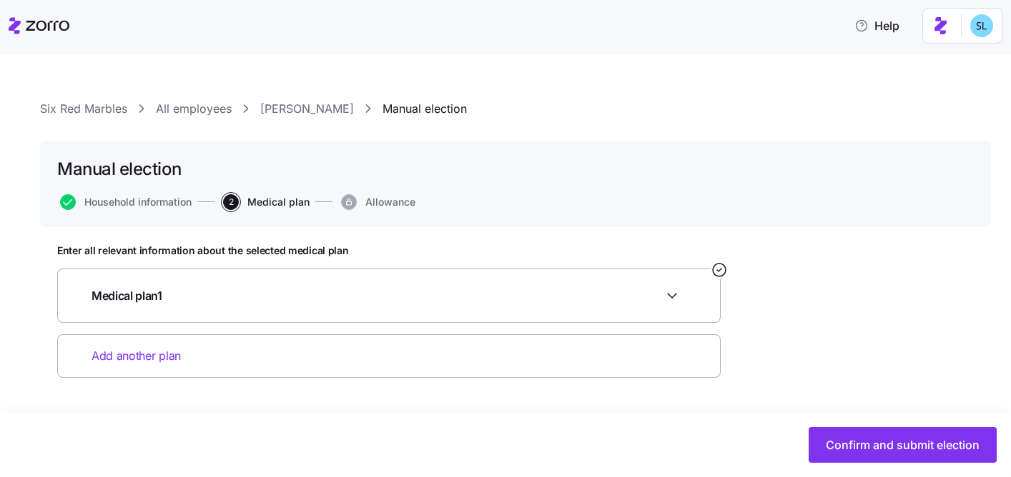
scroll to position [0, 0]
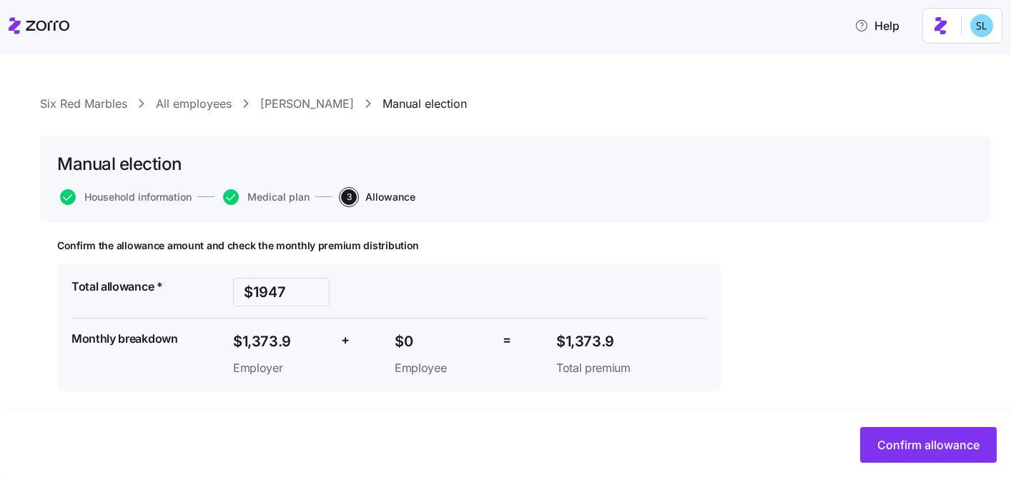
scroll to position [8, 0]
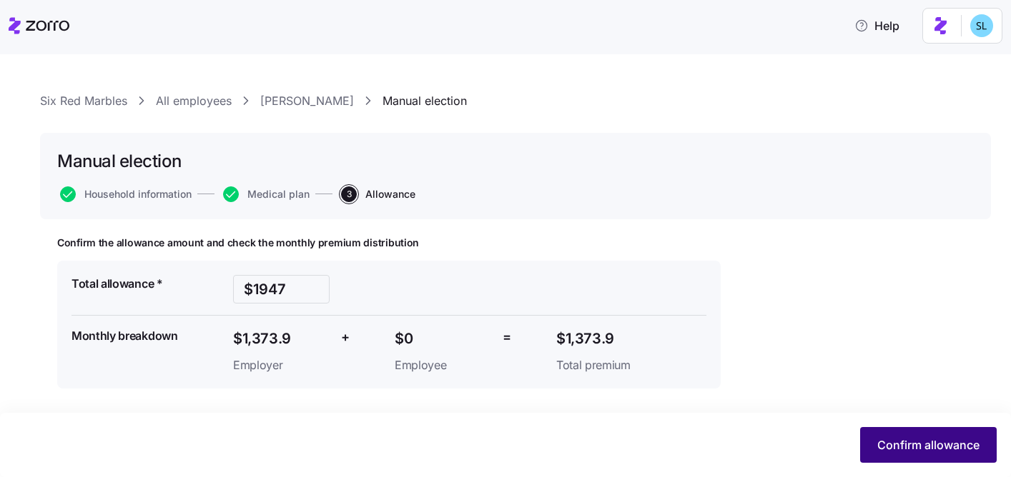
click at [920, 437] on span "Confirm allowance" at bounding box center [928, 445] width 102 height 17
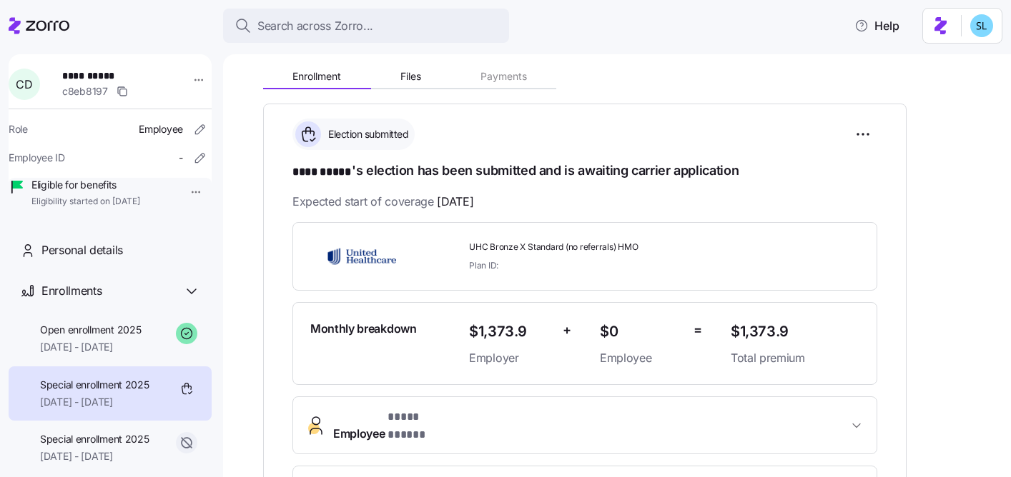
scroll to position [457, 0]
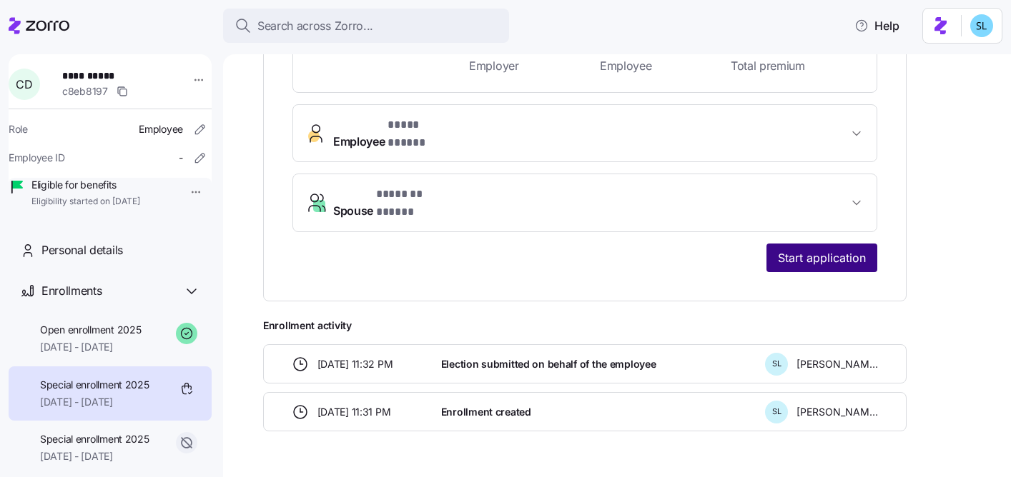
click at [841, 244] on button "Start application" at bounding box center [821, 258] width 111 height 29
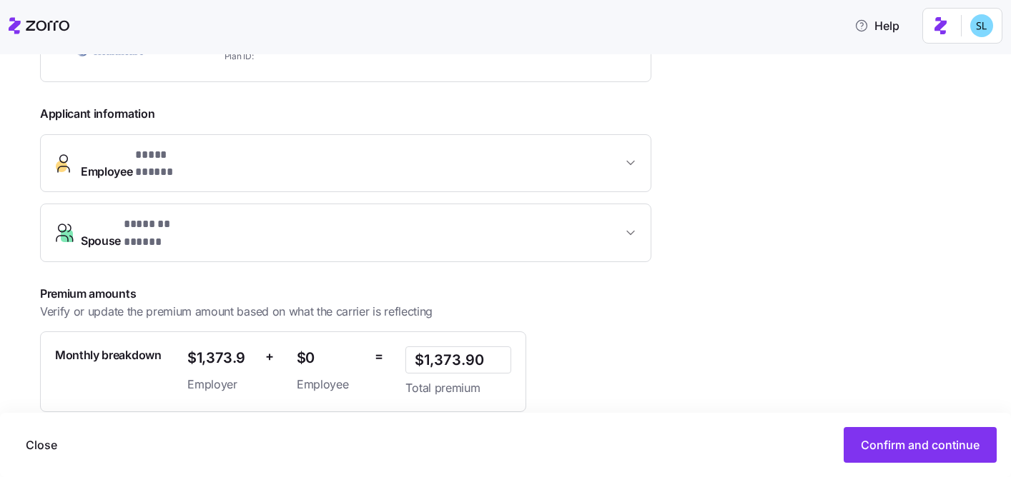
scroll to position [382, 0]
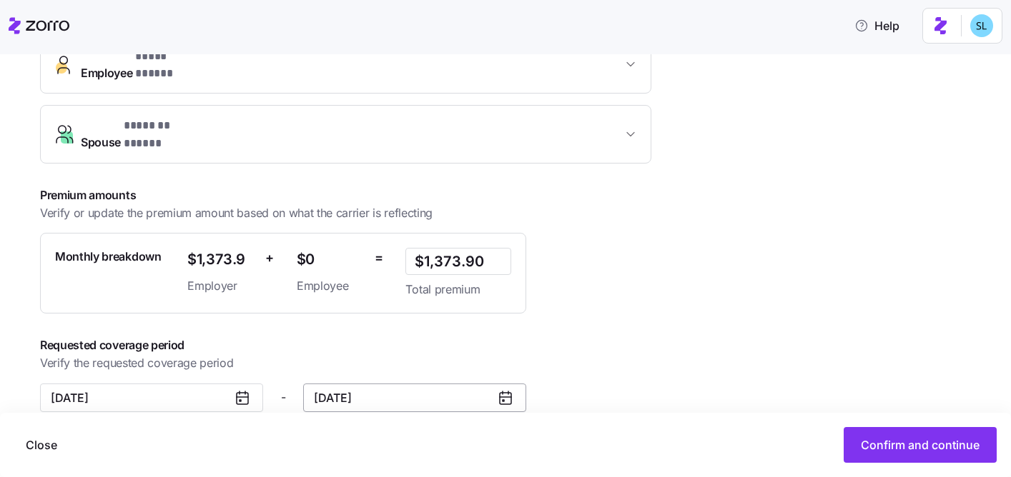
click at [445, 384] on input "December 31, 2025" at bounding box center [414, 398] width 223 height 29
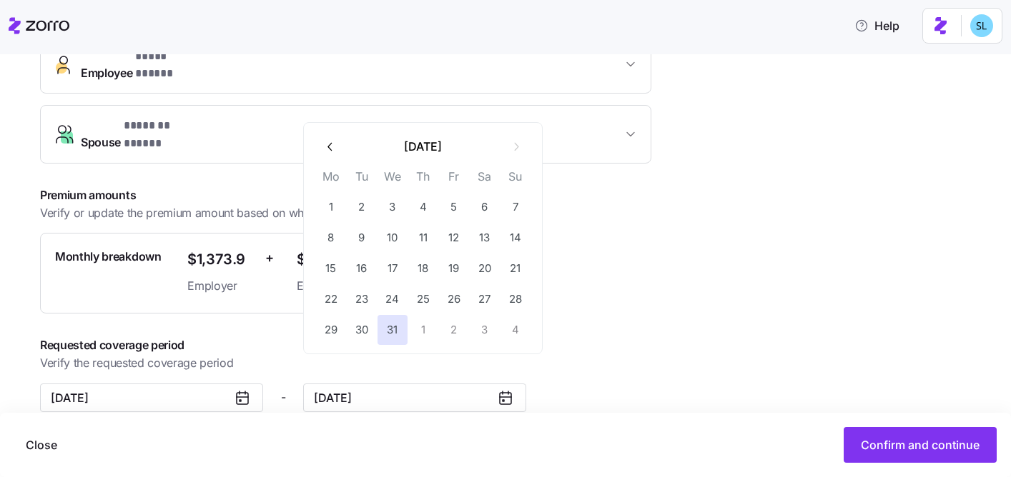
click at [328, 151] on icon "button" at bounding box center [331, 147] width 14 height 14
click at [329, 151] on icon "button" at bounding box center [331, 147] width 14 height 14
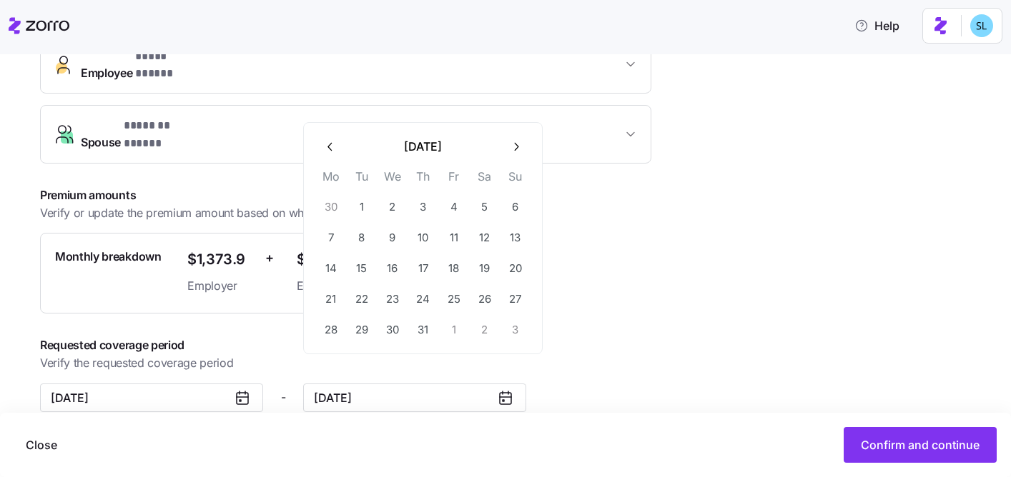
click at [328, 151] on icon "button" at bounding box center [331, 147] width 14 height 14
click at [334, 330] on button "30" at bounding box center [331, 330] width 30 height 30
type input "June 30, 2025"
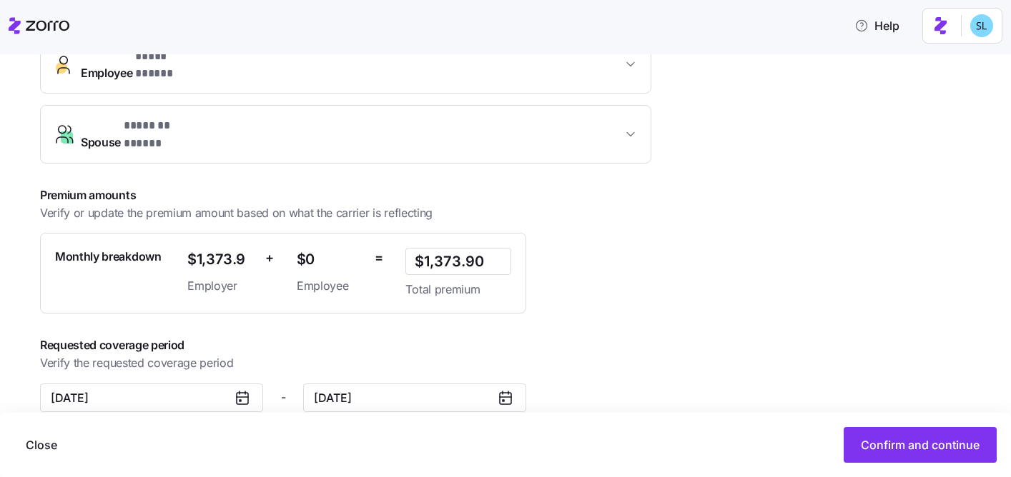
click at [693, 337] on span "Requested coverage period" at bounding box center [371, 346] width 663 height 18
click at [889, 438] on span "Confirm and continue" at bounding box center [920, 445] width 119 height 17
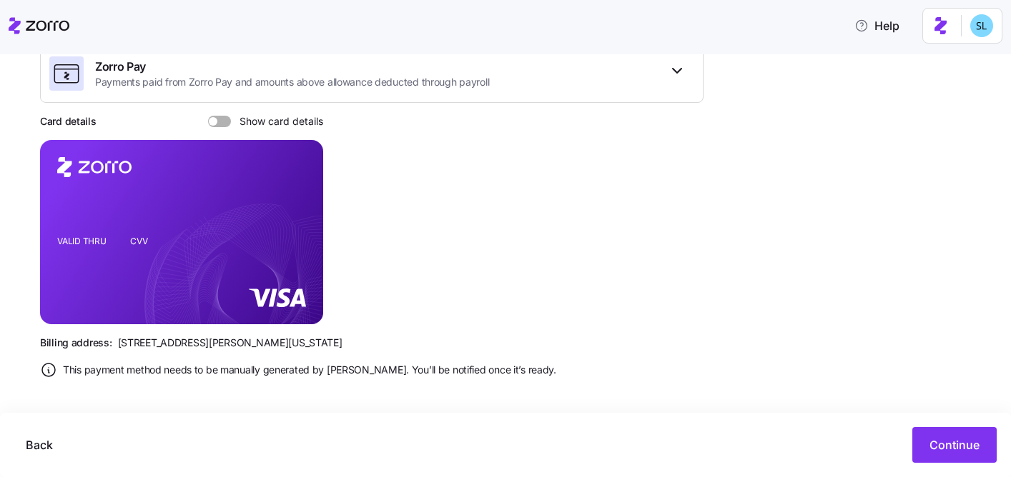
scroll to position [258, 0]
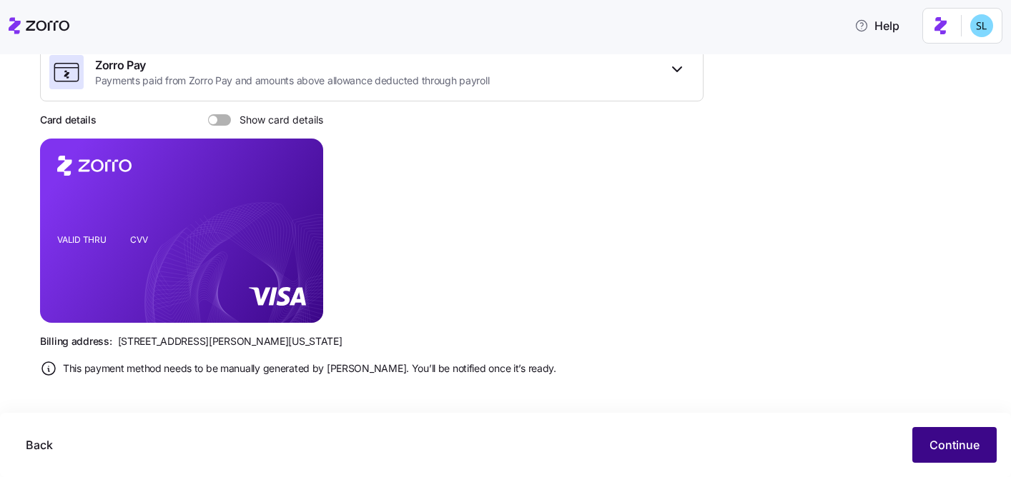
click at [964, 444] on span "Continue" at bounding box center [954, 445] width 50 height 17
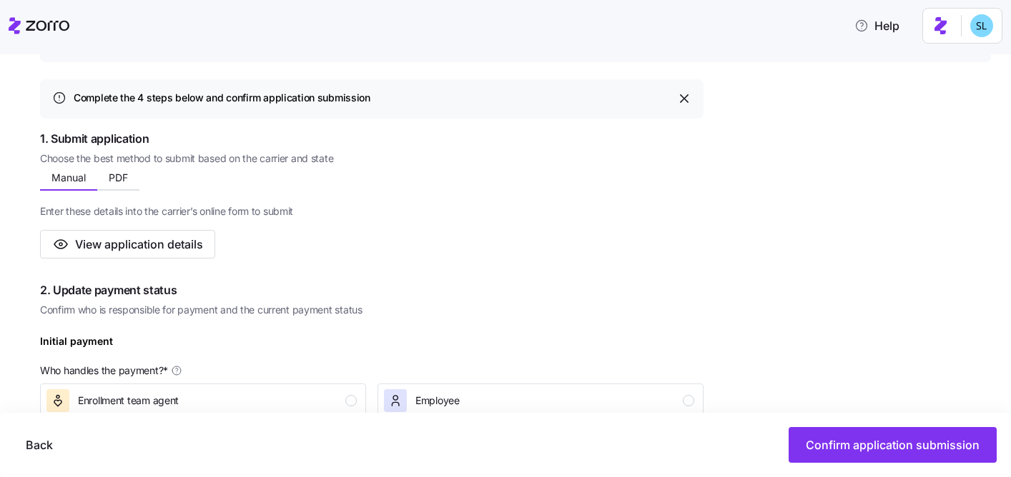
scroll to position [467, 0]
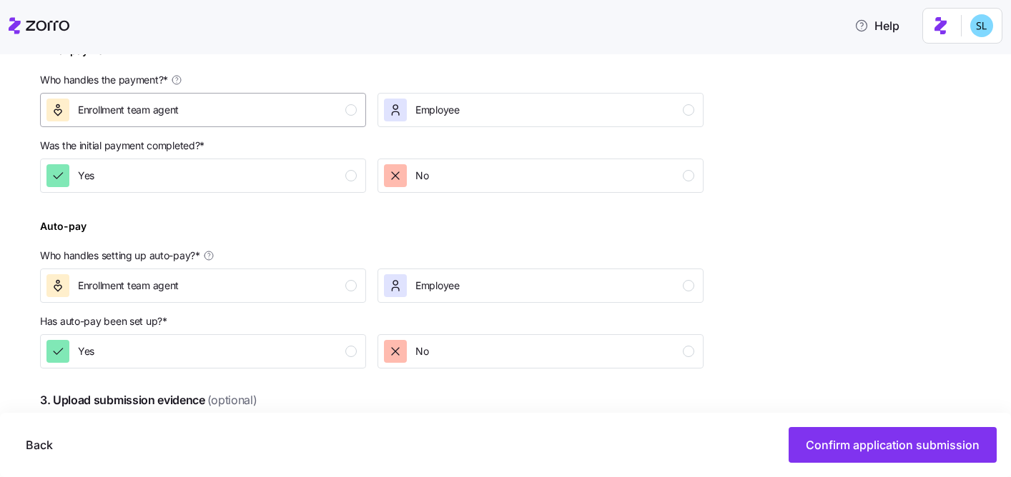
click at [333, 116] on div "Enrollment team agent" at bounding box center [201, 110] width 310 height 23
click at [337, 185] on div "Yes" at bounding box center [201, 175] width 310 height 23
click at [340, 294] on div "Enrollment team agent" at bounding box center [201, 285] width 310 height 23
click at [345, 337] on button "Yes" at bounding box center [203, 352] width 326 height 34
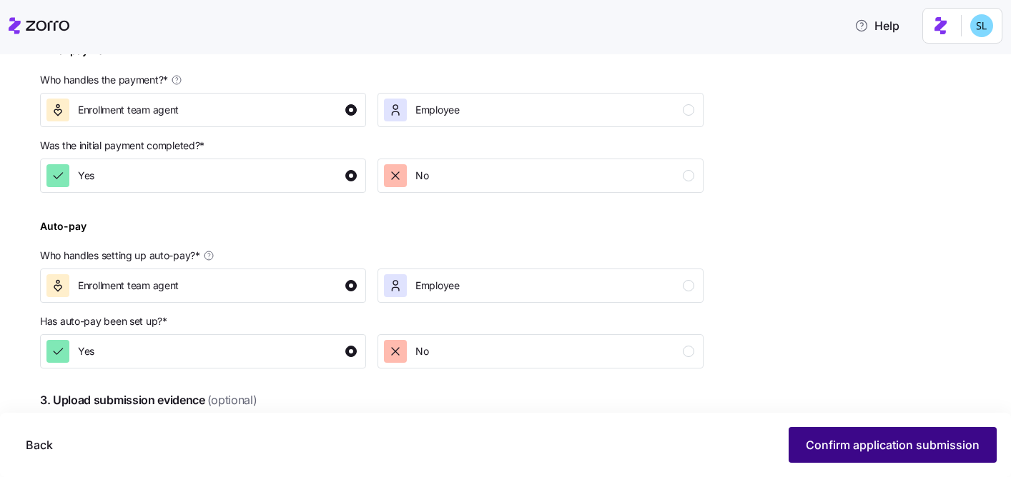
click at [856, 432] on button "Confirm application submission" at bounding box center [892, 445] width 208 height 36
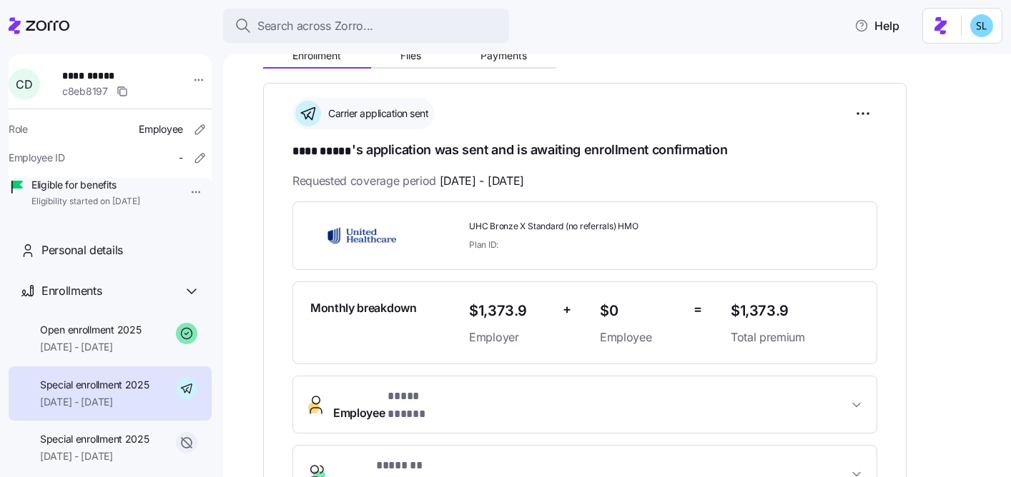
scroll to position [294, 0]
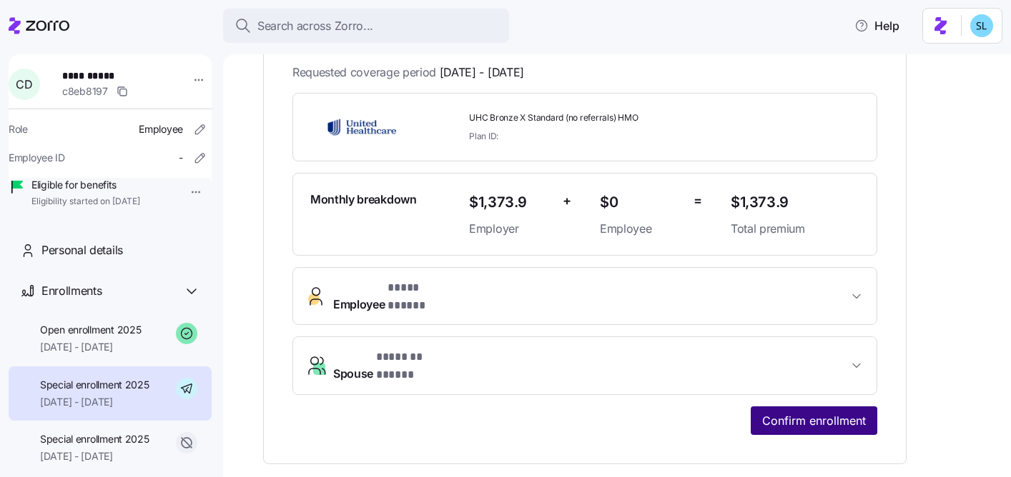
click at [848, 412] on span "Confirm enrollment" at bounding box center [814, 420] width 104 height 17
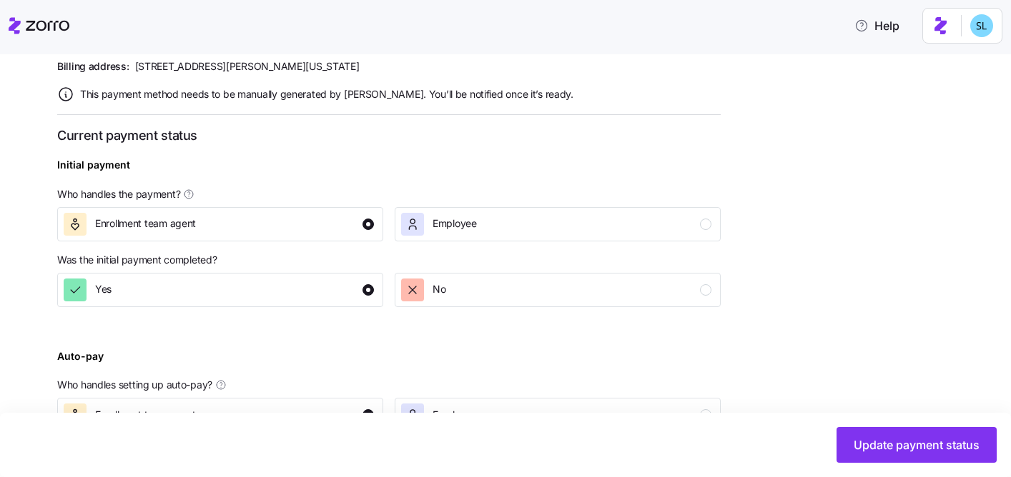
scroll to position [611, 0]
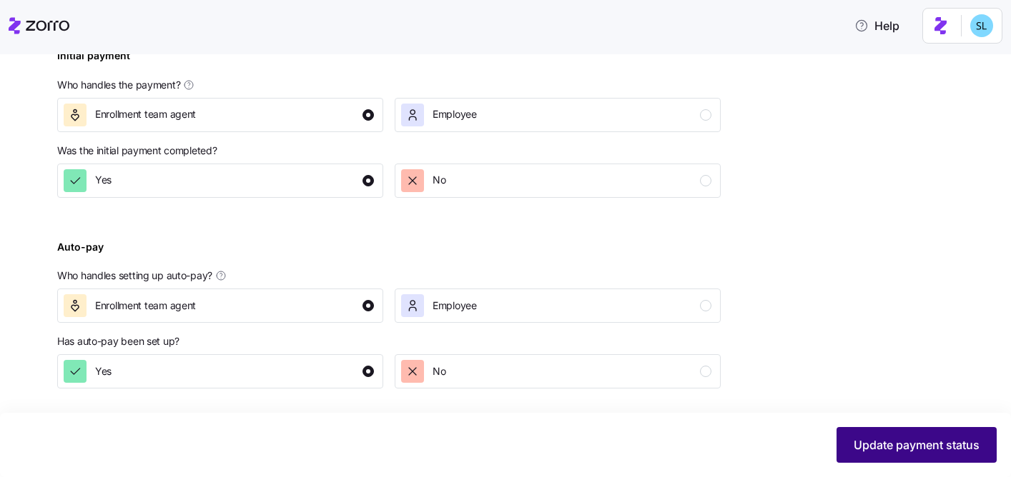
click at [941, 442] on span "Update payment status" at bounding box center [916, 445] width 126 height 17
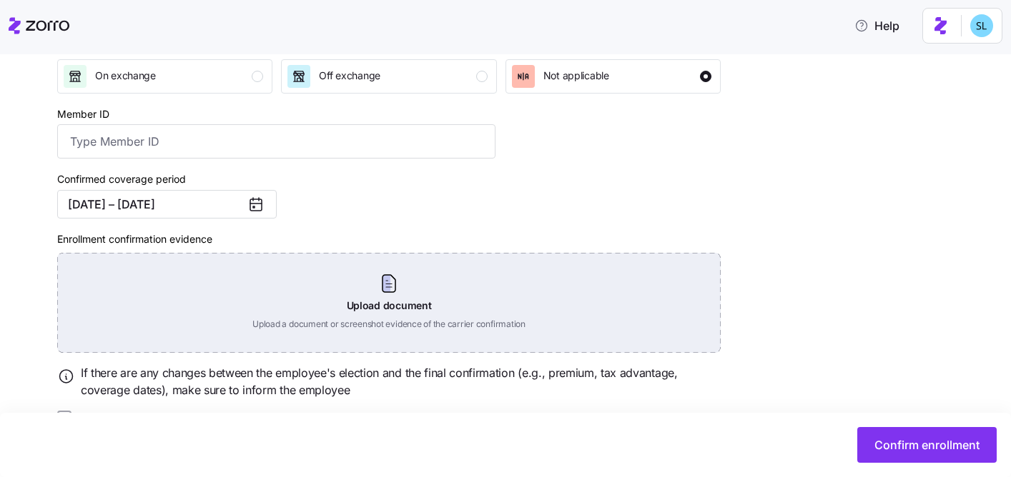
scroll to position [267, 0]
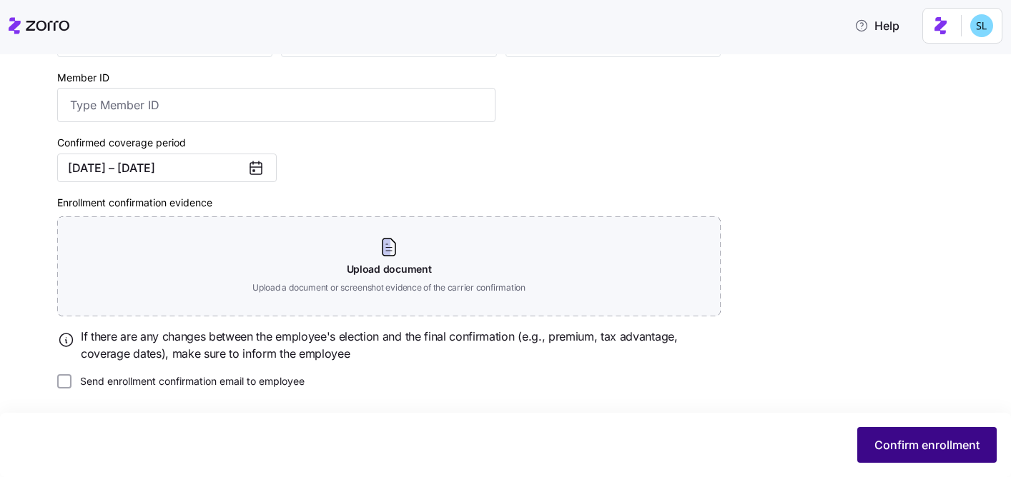
click at [865, 440] on button "Confirm enrollment" at bounding box center [926, 445] width 139 height 36
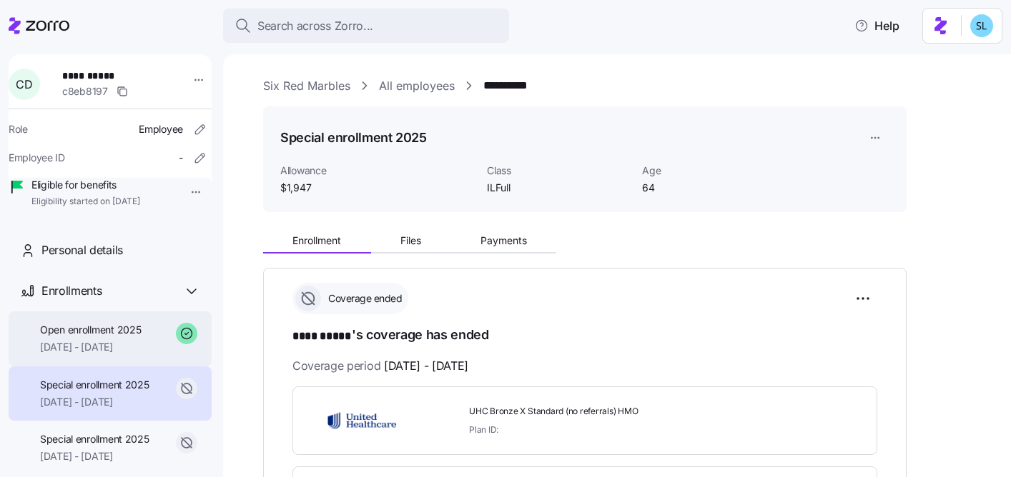
click at [116, 355] on span "07/01/2025 - 12/31/2025" at bounding box center [90, 347] width 101 height 14
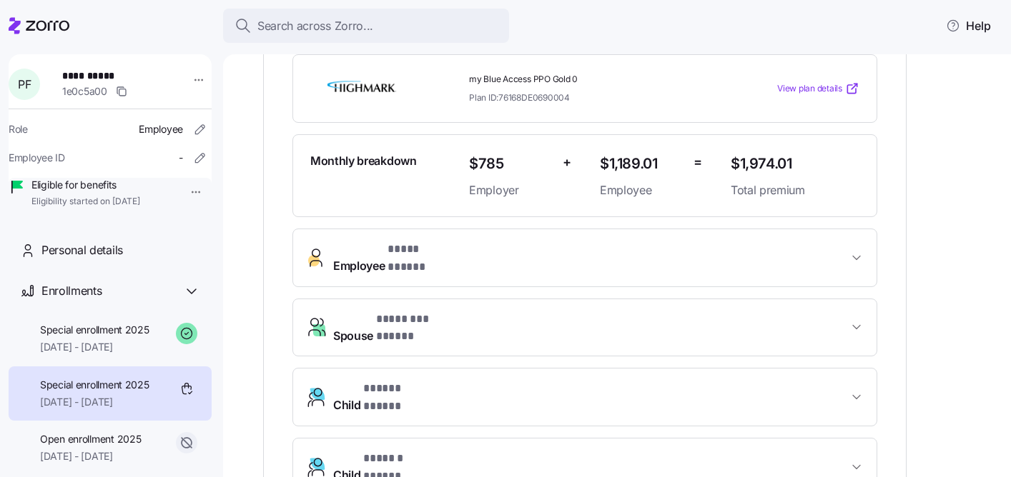
scroll to position [344, 0]
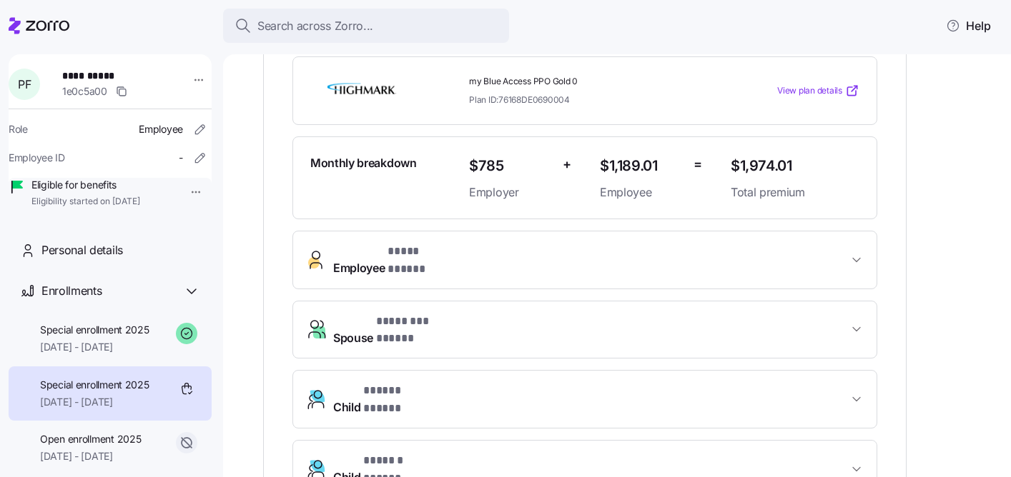
click at [67, 422] on div "Special enrollment 2025 07/24/2025 - 12/31/2025" at bounding box center [110, 394] width 203 height 55
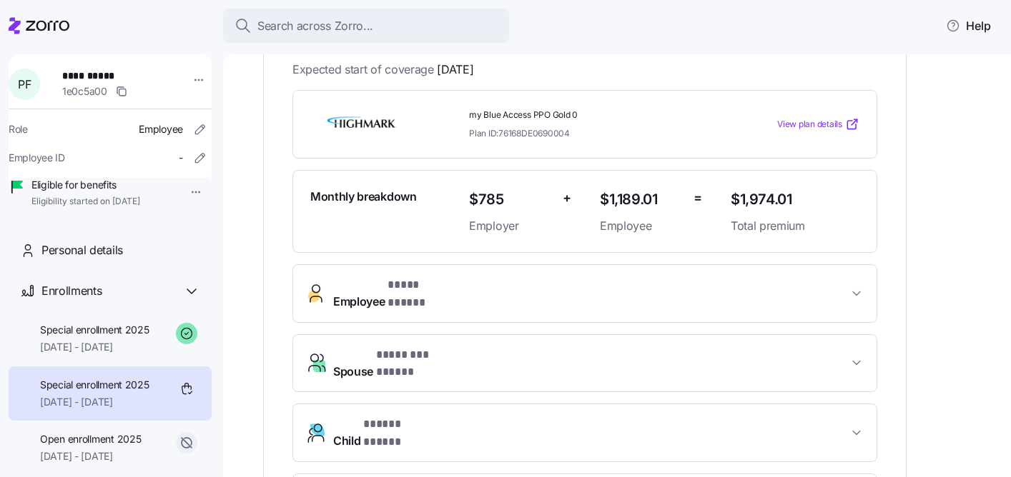
scroll to position [232, 0]
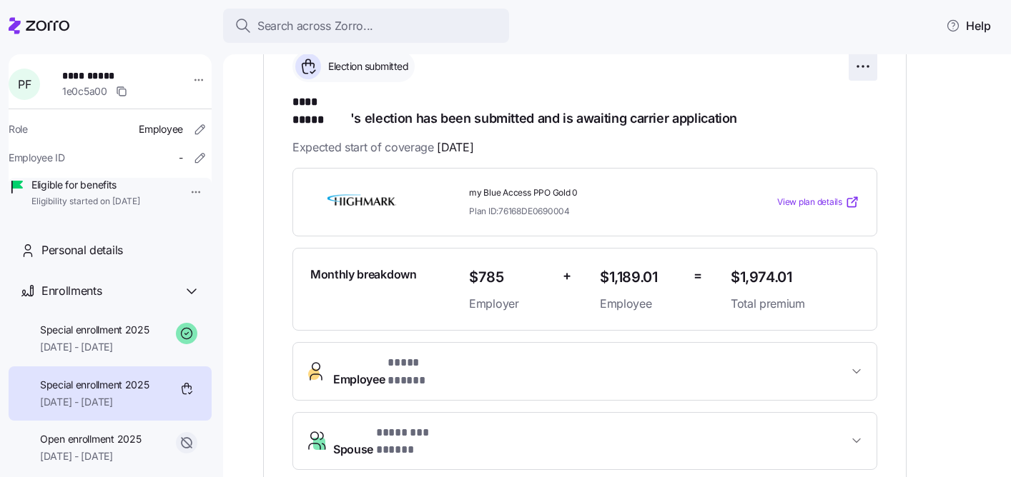
click at [864, 71] on html "**********" at bounding box center [505, 234] width 1011 height 469
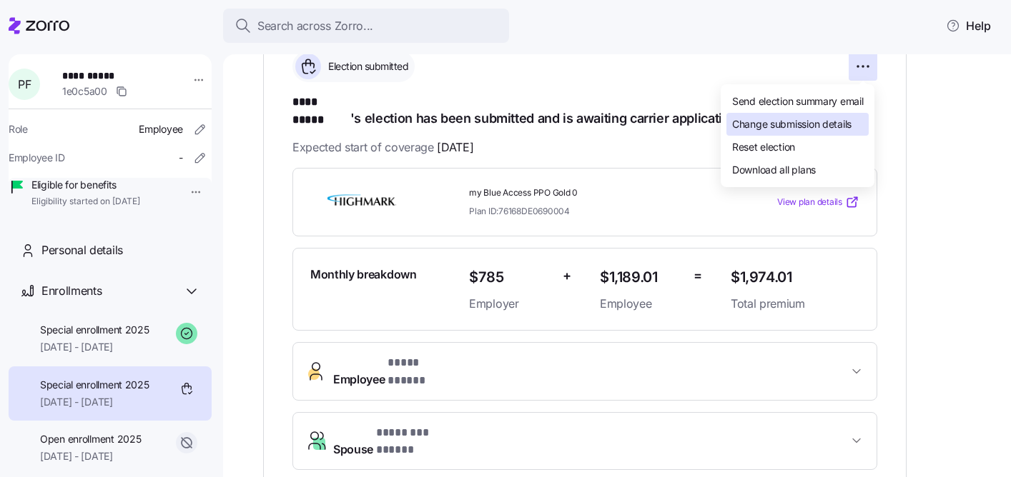
click at [831, 119] on span "Change submission details" at bounding box center [791, 124] width 119 height 14
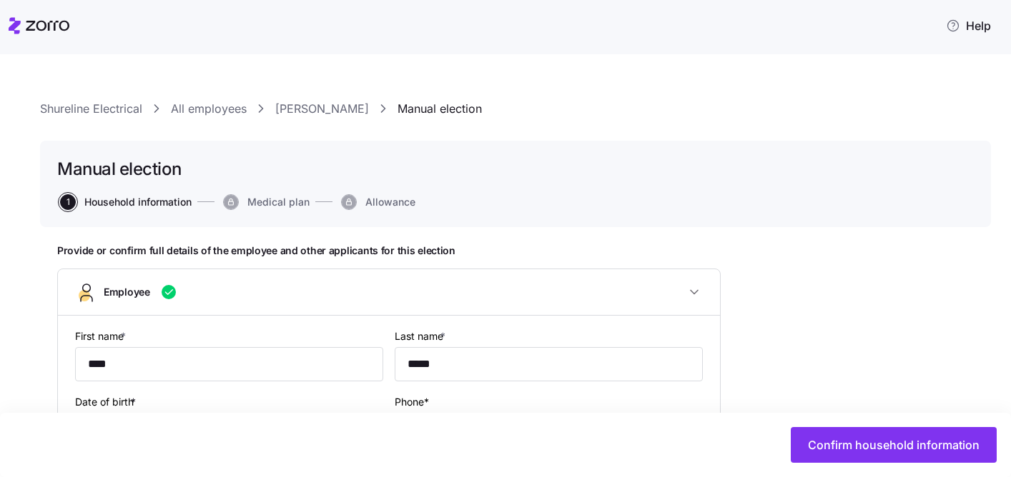
type input "DE"
click at [299, 106] on link "Paul Fahey" at bounding box center [322, 109] width 94 height 18
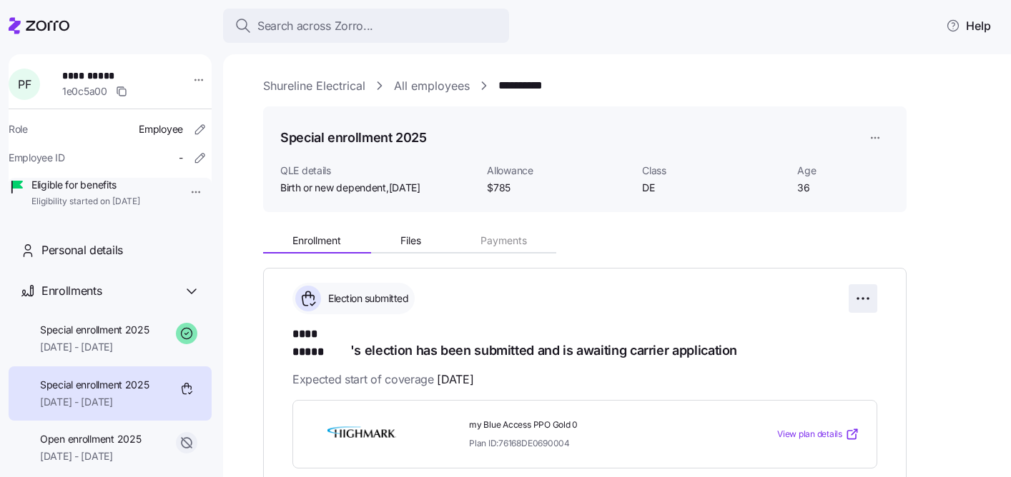
click at [871, 300] on html "**********" at bounding box center [505, 234] width 1011 height 469
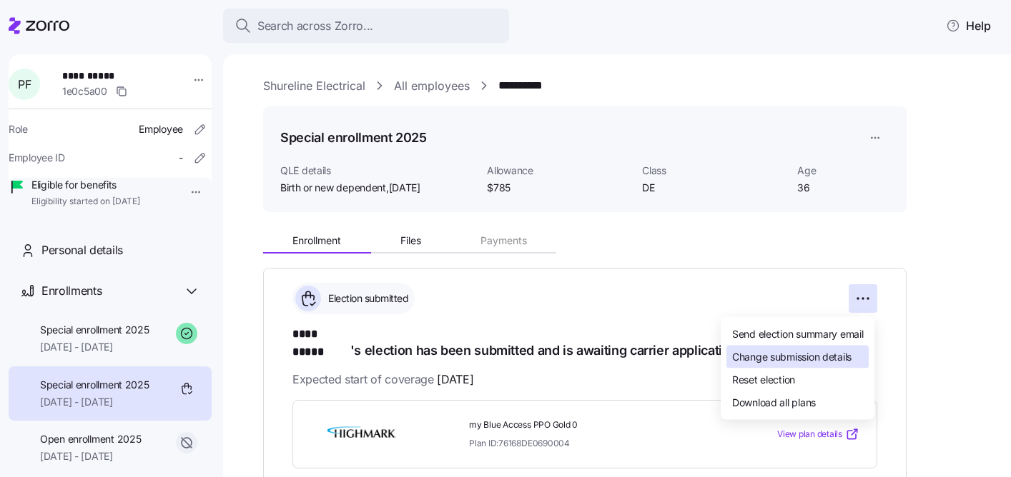
click at [856, 355] on div "Change submission details" at bounding box center [797, 357] width 142 height 23
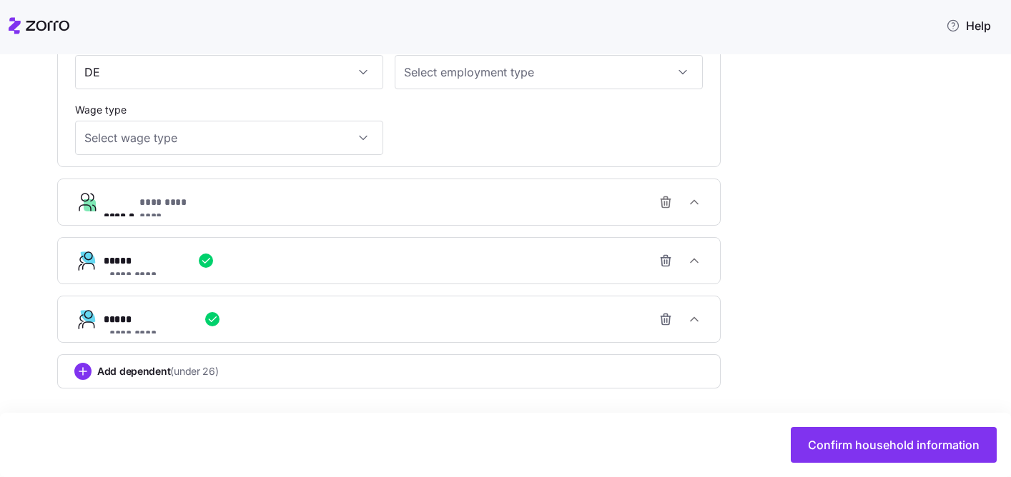
scroll to position [827, 0]
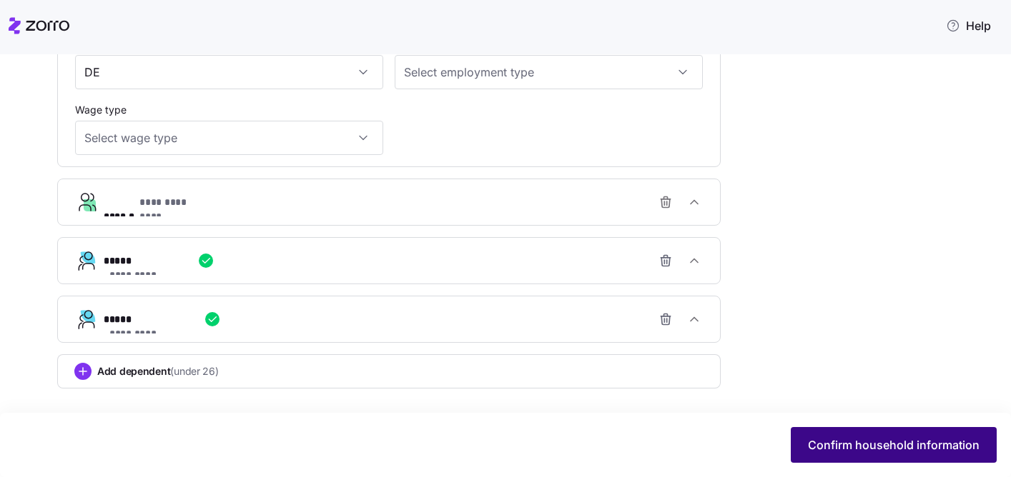
click at [808, 441] on span "Confirm household information" at bounding box center [894, 445] width 172 height 17
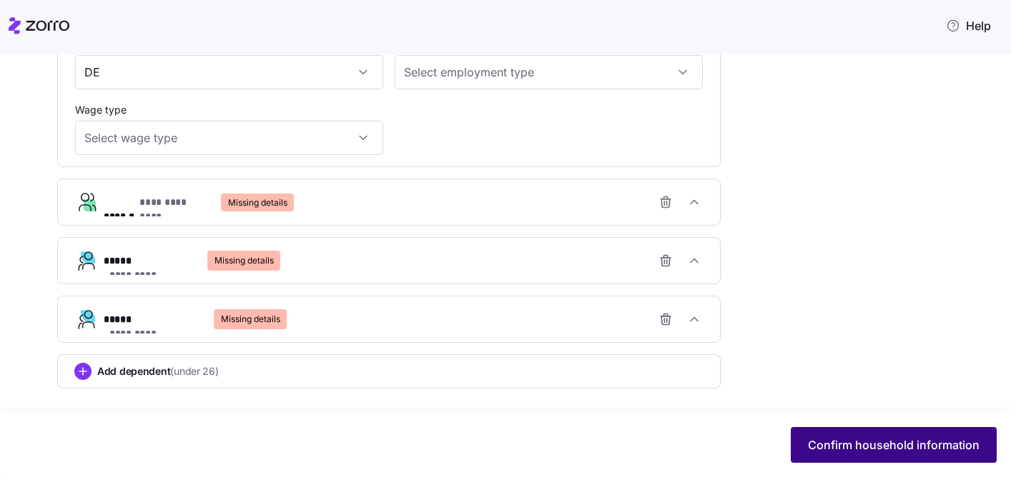
click at [820, 437] on span "Confirm household information" at bounding box center [894, 445] width 172 height 17
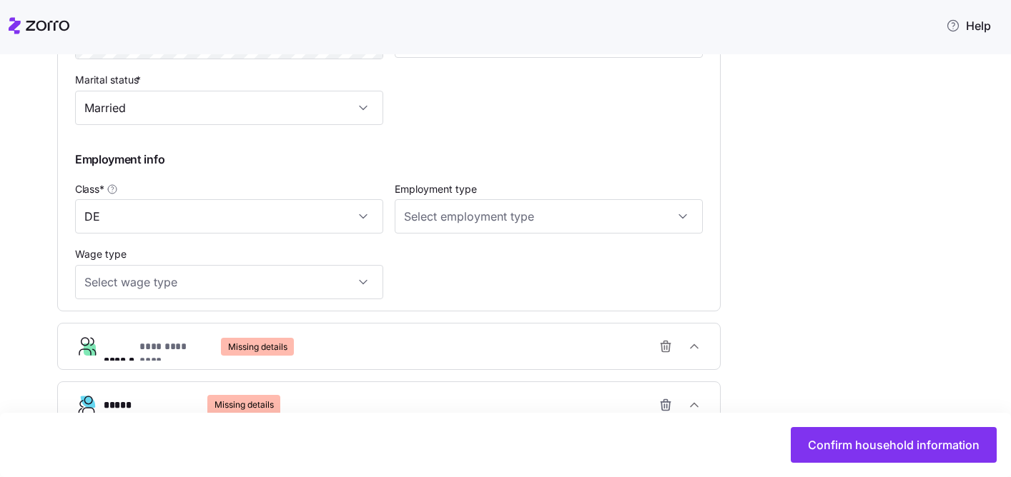
scroll to position [679, 0]
click at [412, 337] on div "**********" at bounding box center [395, 347] width 582 height 29
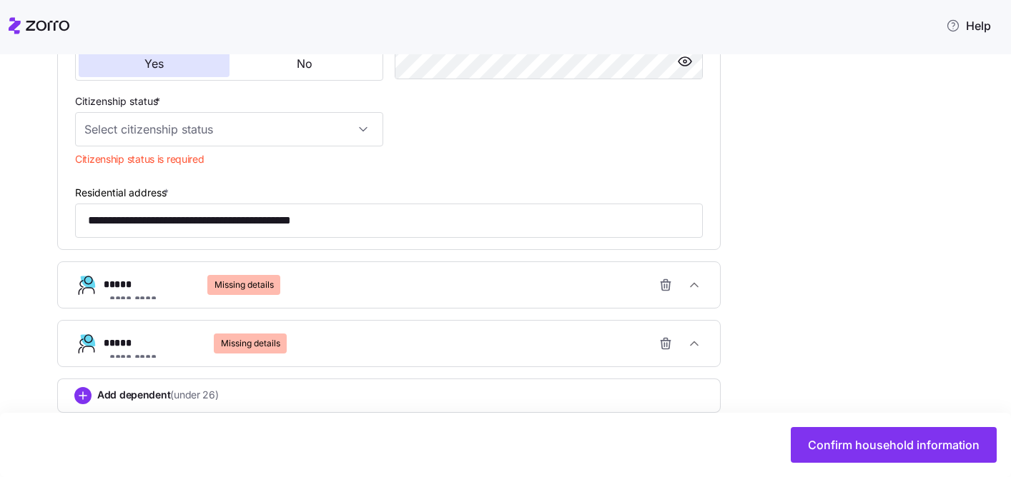
scroll to position [1267, 0]
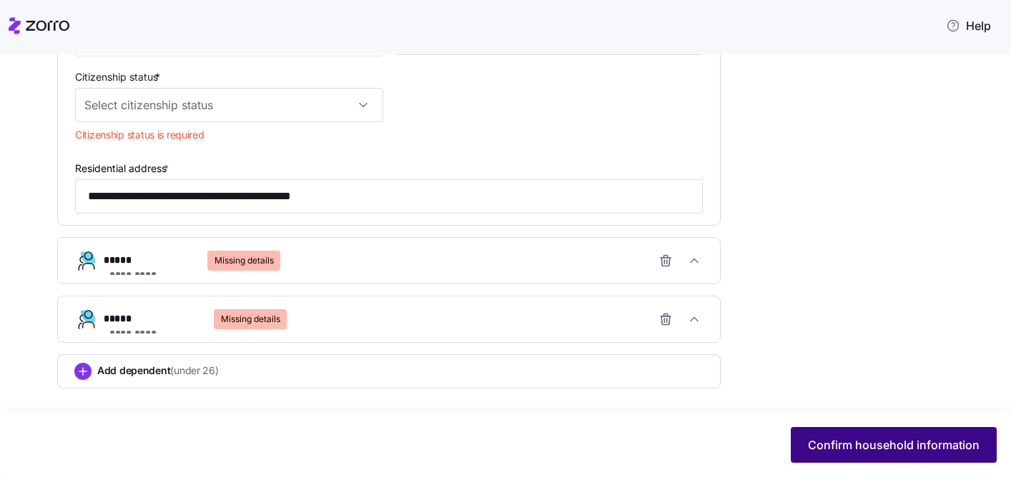
click at [818, 452] on span "Confirm household information" at bounding box center [894, 445] width 172 height 17
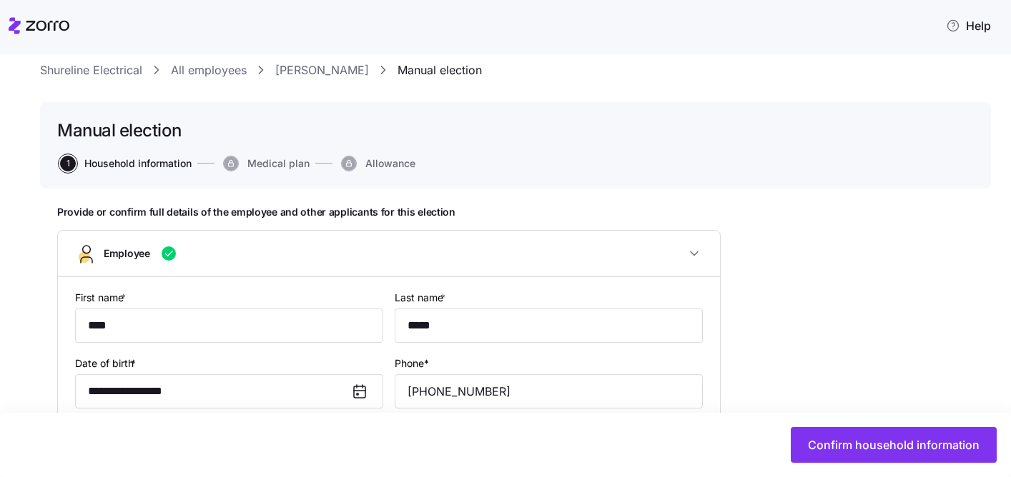
scroll to position [0, 0]
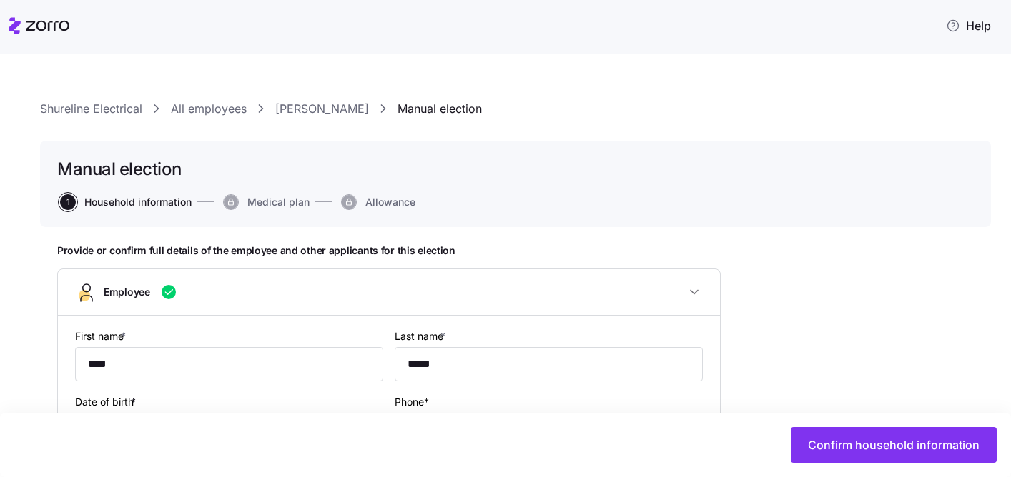
click at [327, 109] on link "Paul Fahey" at bounding box center [322, 109] width 94 height 18
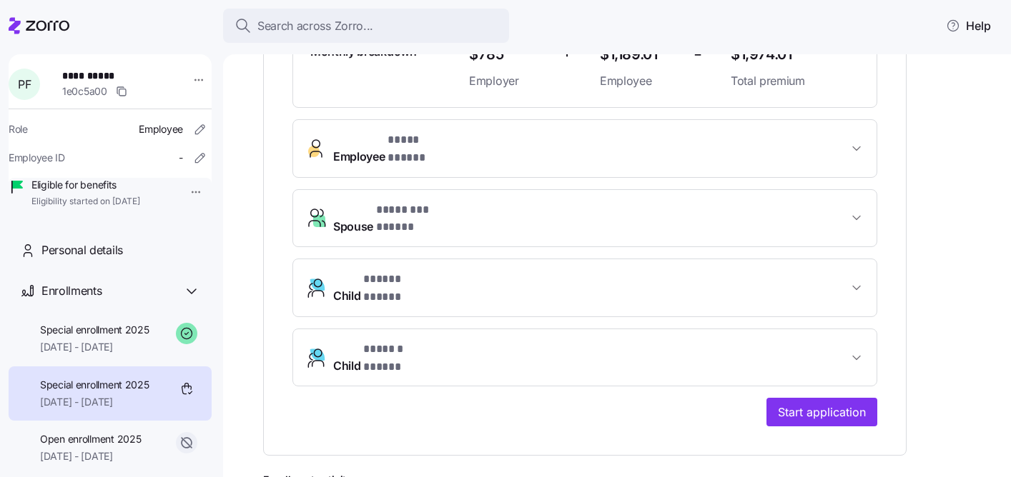
scroll to position [462, 0]
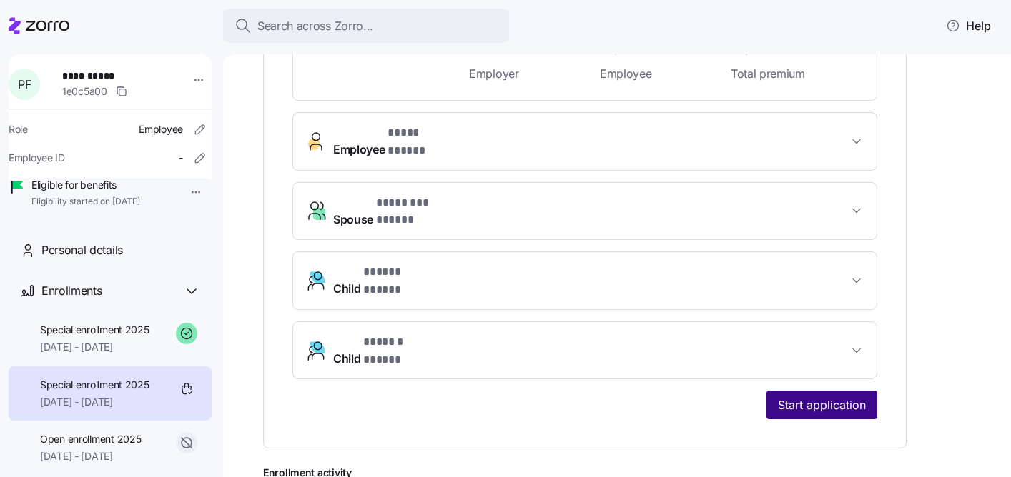
click at [811, 397] on span "Start application" at bounding box center [822, 405] width 88 height 17
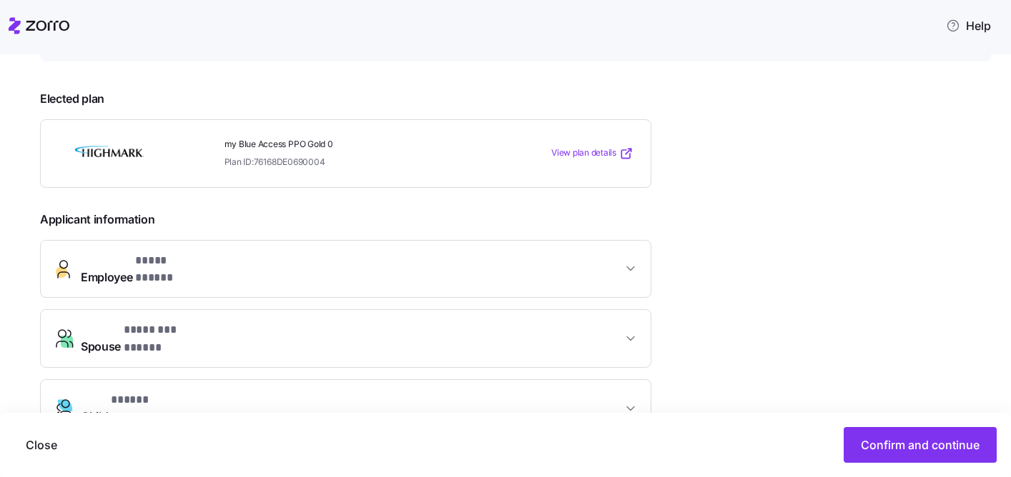
scroll to position [448, 0]
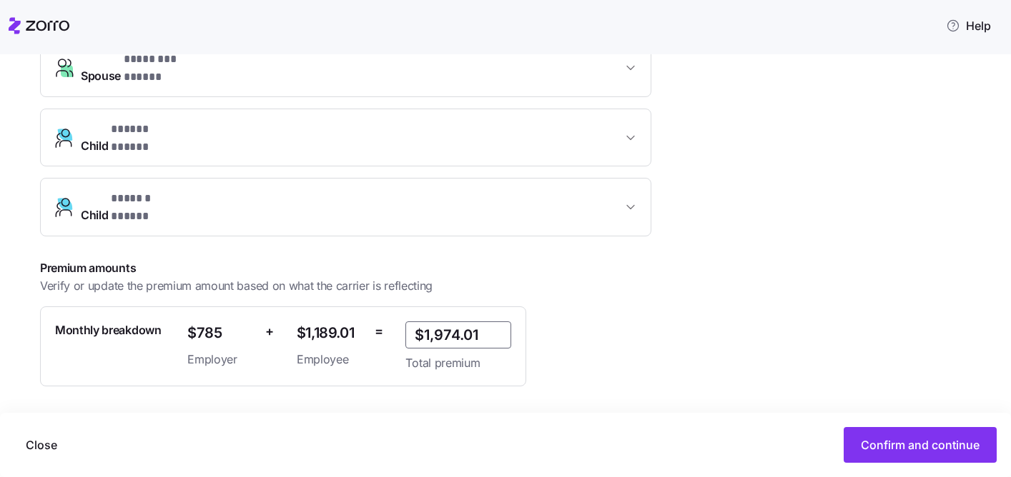
click at [434, 322] on input "$1,974.01" at bounding box center [458, 335] width 106 height 27
paste input "0.03"
type input "$1,970.03"
click at [640, 318] on div "Premium amounts Verify or update the premium amount based on what the carrier i…" at bounding box center [371, 322] width 663 height 127
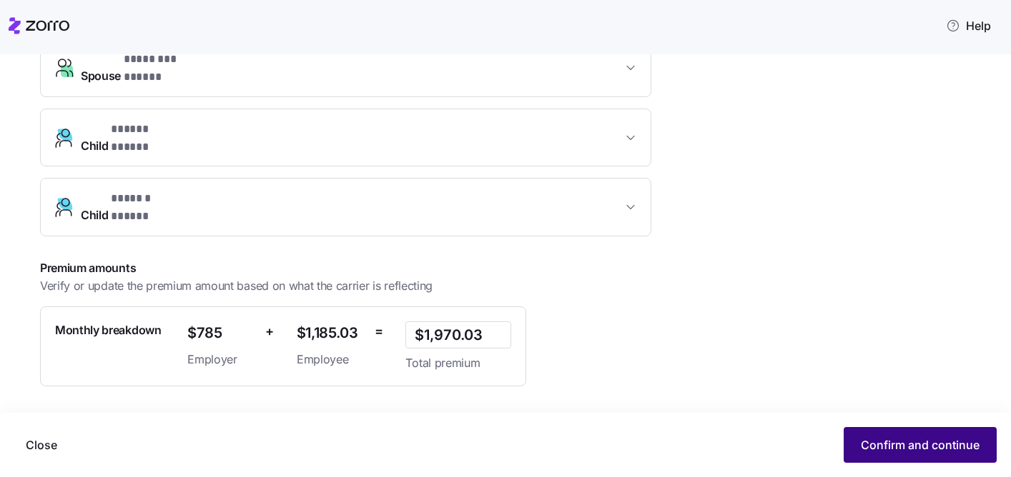
click at [893, 452] on span "Confirm and continue" at bounding box center [920, 445] width 119 height 17
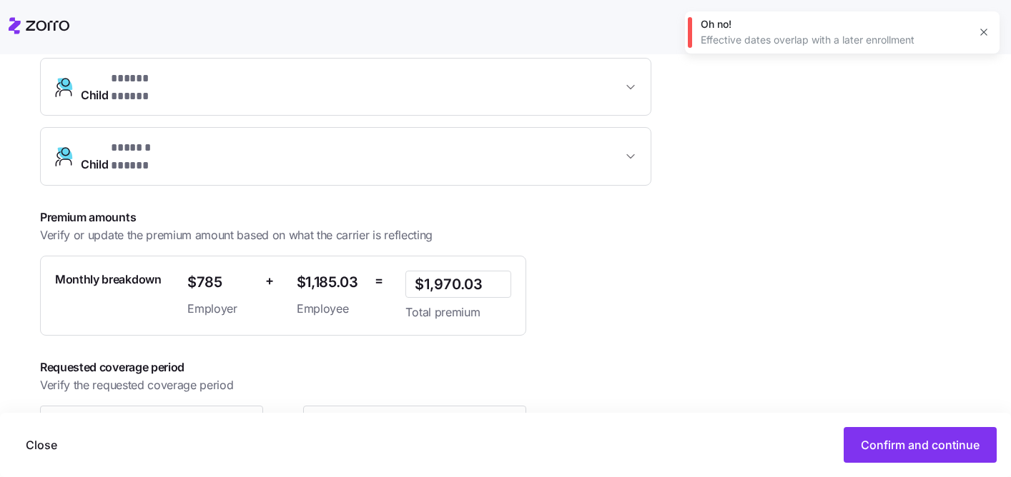
scroll to position [499, 0]
click at [988, 34] on icon "button" at bounding box center [983, 31] width 11 height 11
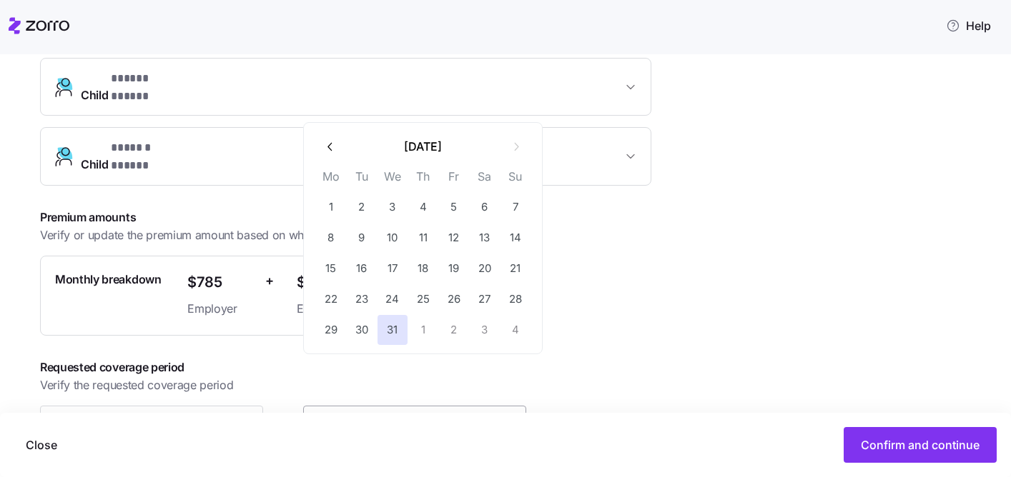
click at [482, 406] on input "[DATE]" at bounding box center [414, 420] width 223 height 29
click at [333, 140] on icon "button" at bounding box center [331, 147] width 14 height 14
click at [333, 145] on icon "button" at bounding box center [331, 147] width 14 height 14
click at [333, 146] on icon "button" at bounding box center [331, 147] width 14 height 14
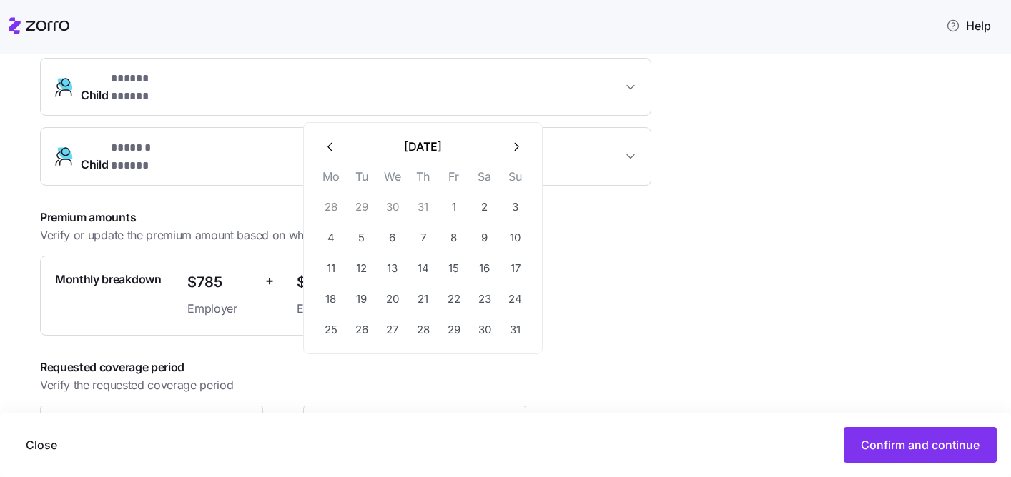
click at [333, 146] on icon "button" at bounding box center [331, 147] width 14 height 14
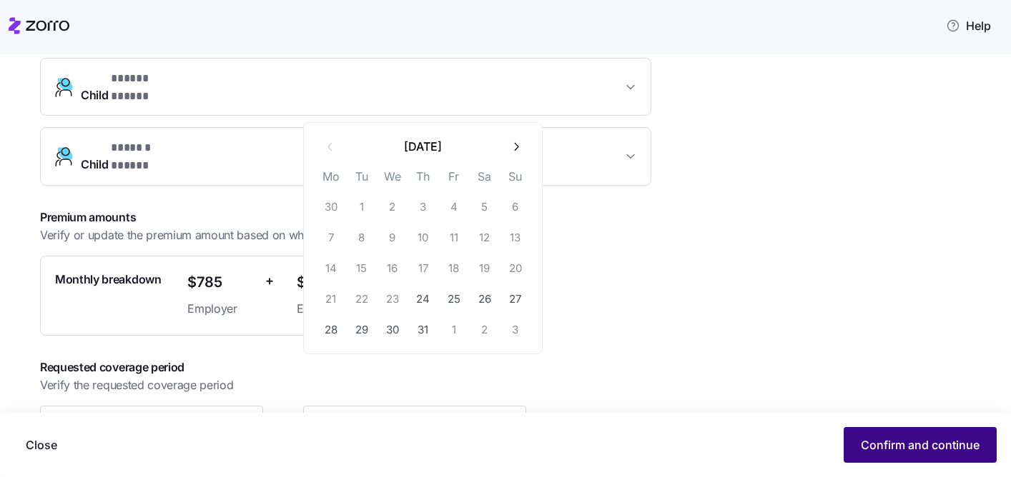
click at [878, 448] on span "Confirm and continue" at bounding box center [920, 445] width 119 height 17
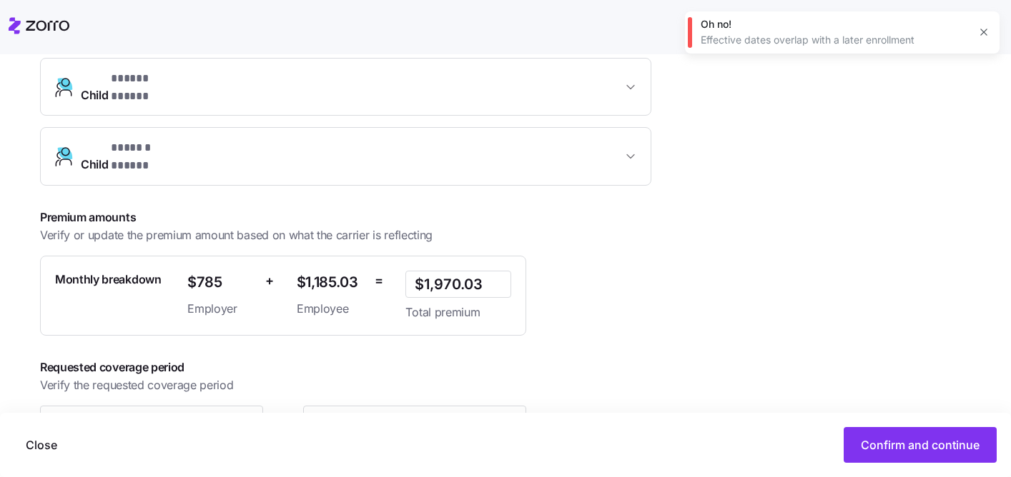
click at [979, 26] on button "button" at bounding box center [984, 32] width 20 height 20
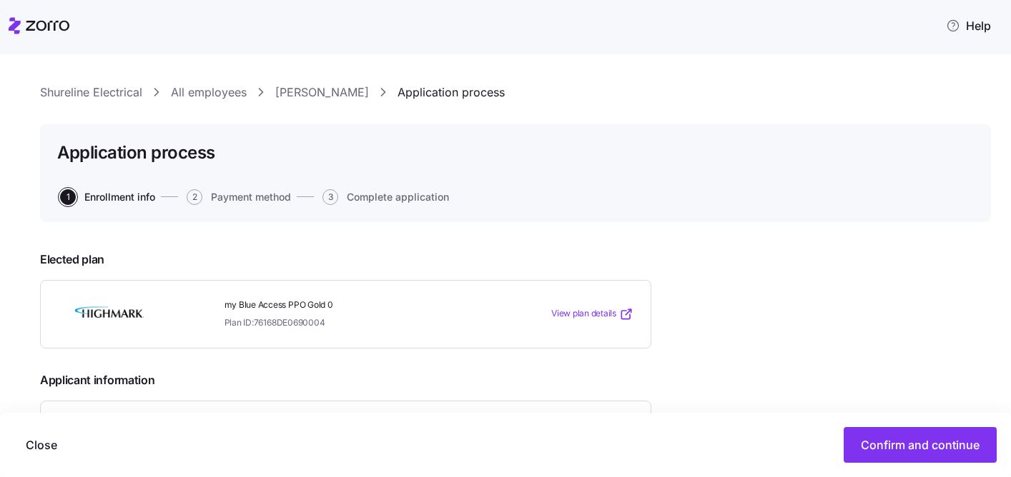
scroll to position [0, 0]
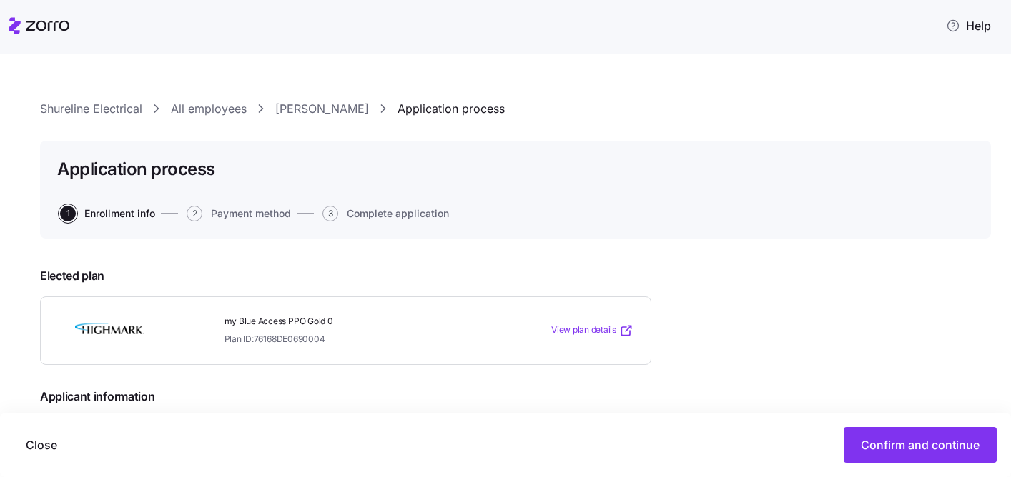
click at [310, 110] on link "Paul Fahey" at bounding box center [322, 109] width 94 height 18
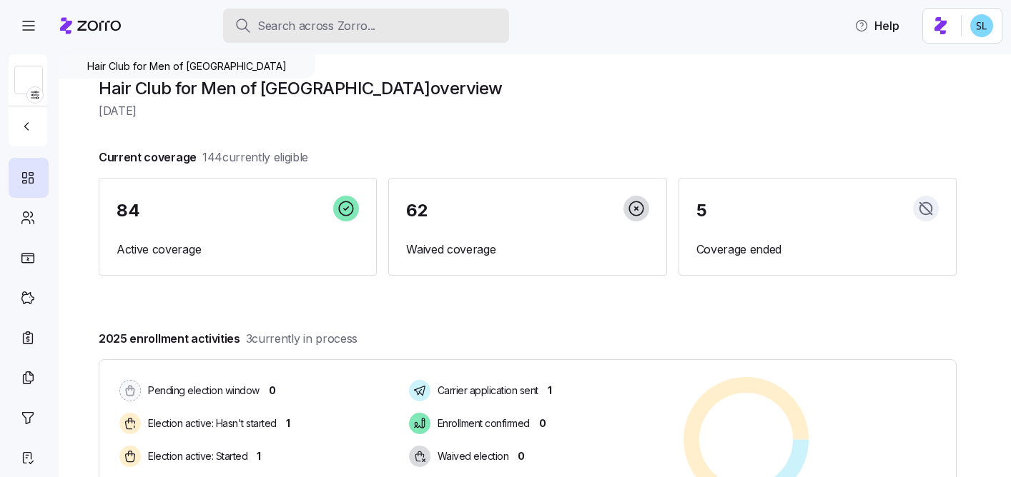
click at [424, 20] on div "Search across Zorro..." at bounding box center [365, 26] width 263 height 18
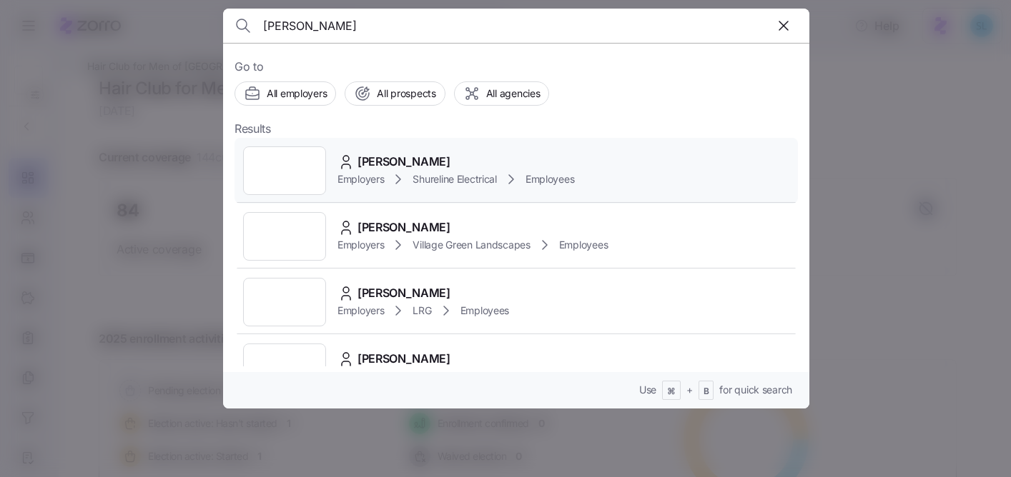
type input "[PERSON_NAME]"
click at [408, 154] on span "[PERSON_NAME]" at bounding box center [403, 162] width 93 height 18
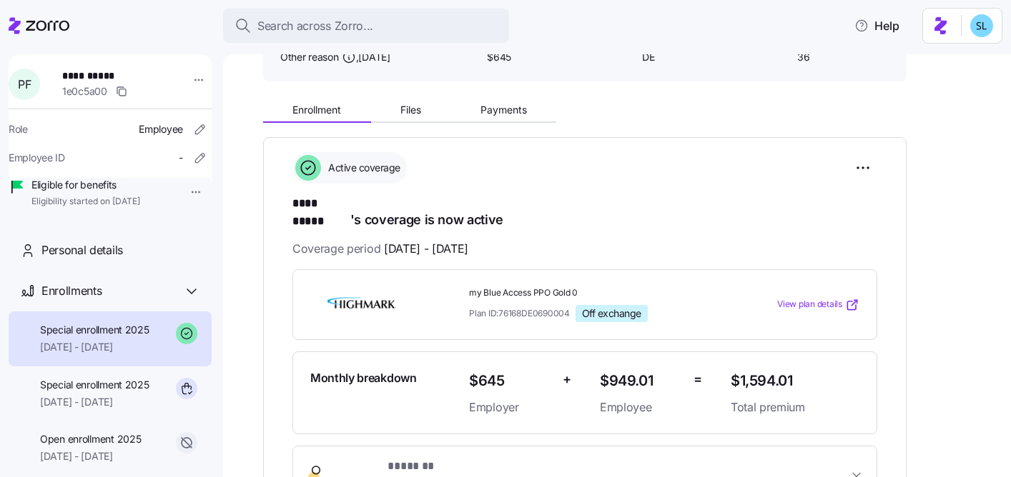
scroll to position [176, 0]
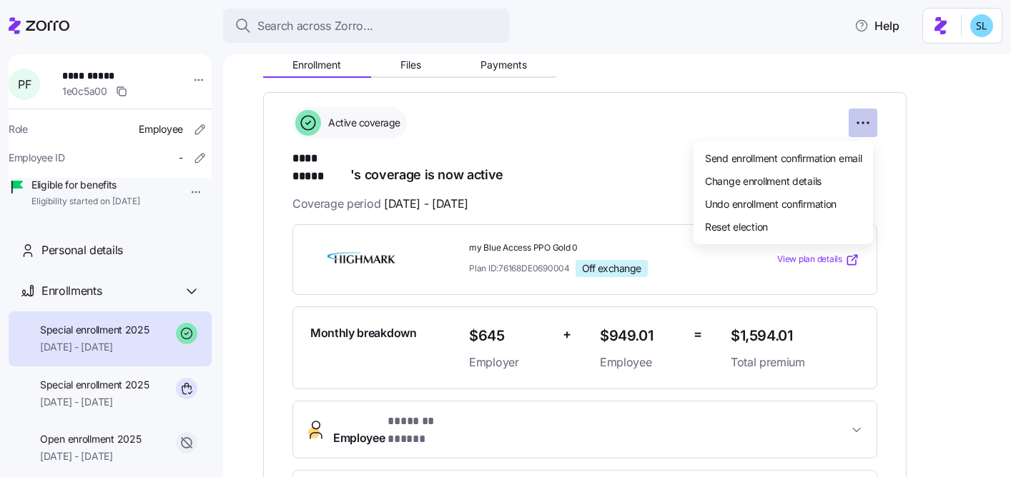
click at [863, 129] on html "**********" at bounding box center [505, 234] width 1011 height 469
click at [826, 176] on div "Change enrollment details" at bounding box center [783, 180] width 168 height 23
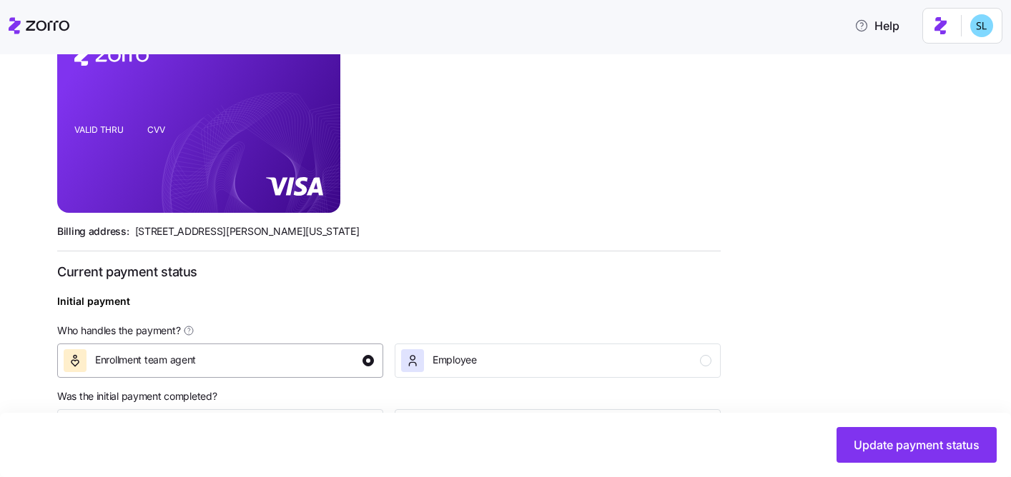
scroll to position [583, 0]
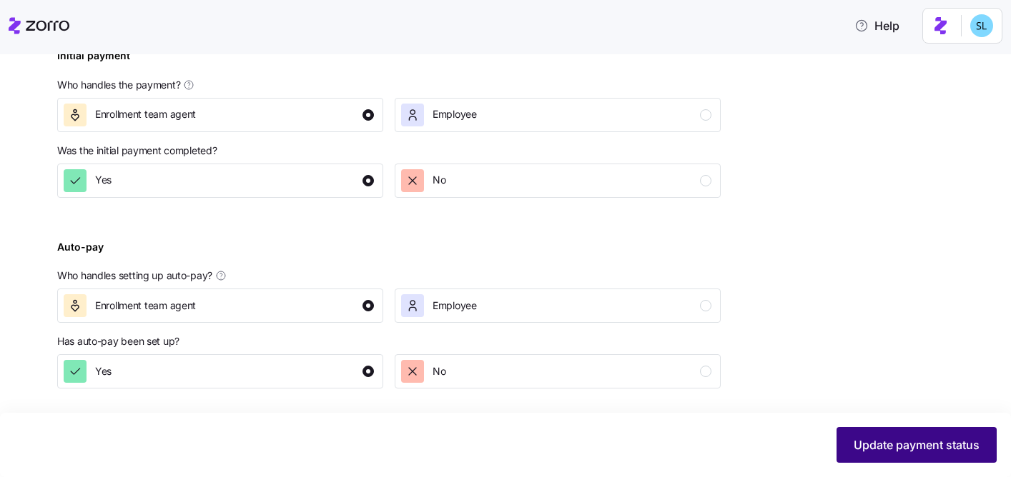
click at [853, 450] on span "Update payment status" at bounding box center [916, 445] width 126 height 17
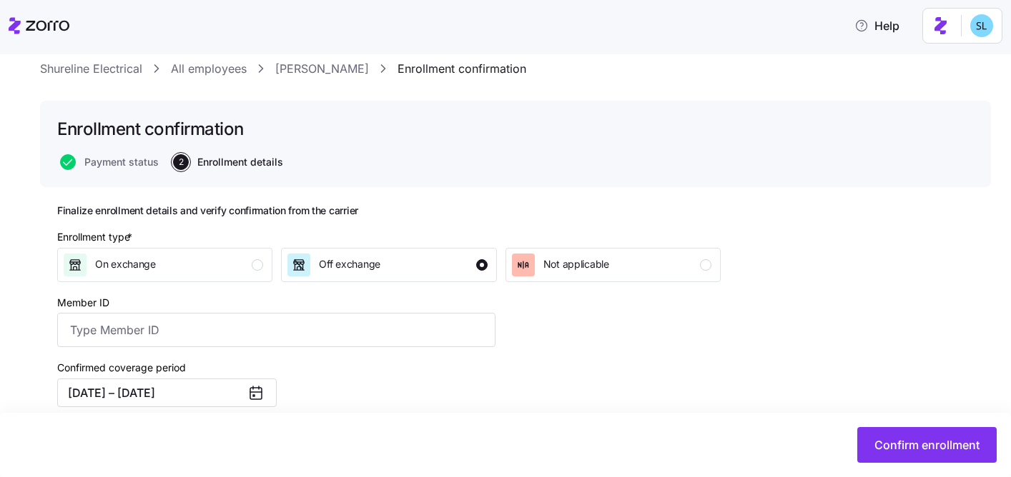
scroll to position [206, 0]
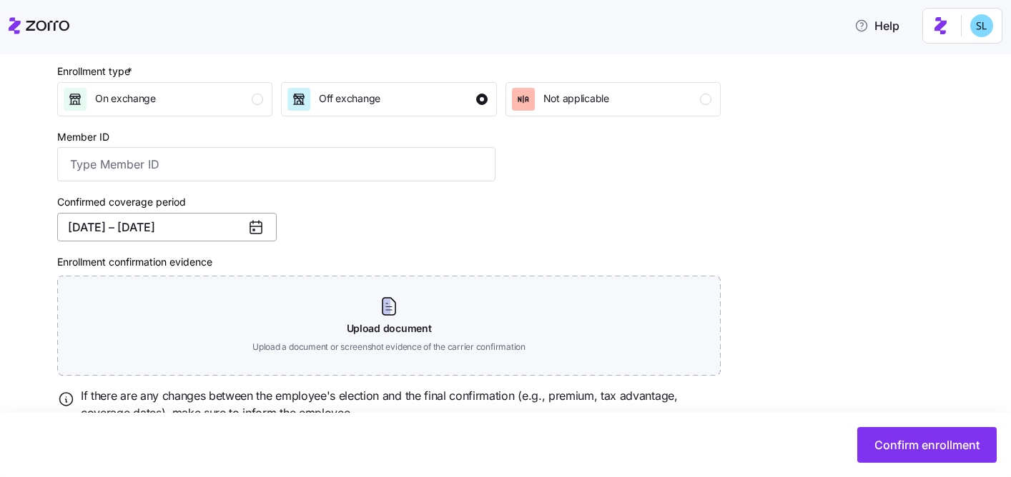
click at [172, 233] on button "08/01/2025 – 12/31/2025" at bounding box center [166, 227] width 219 height 29
click at [327, 244] on div "Confirmed coverage period 08/01/2025 – 12/31/2025" at bounding box center [276, 217] width 450 height 60
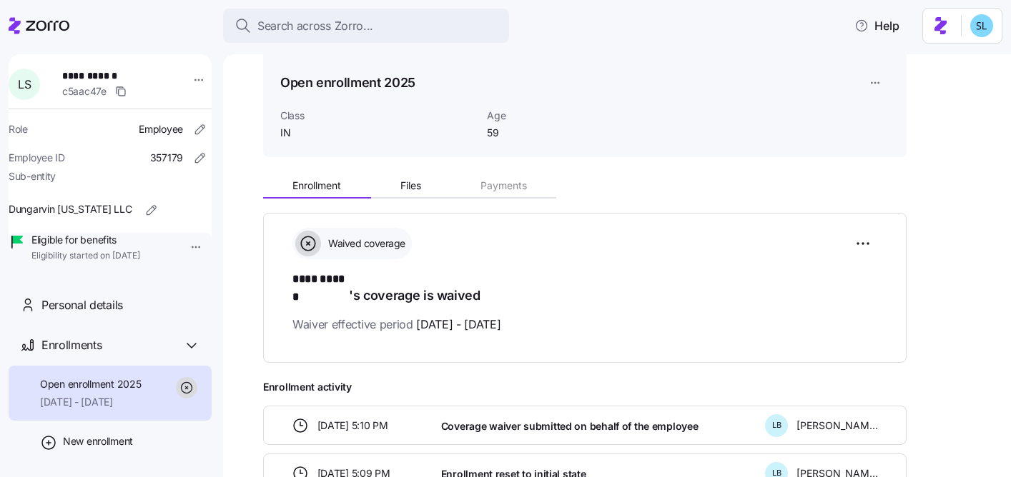
scroll to position [49, 0]
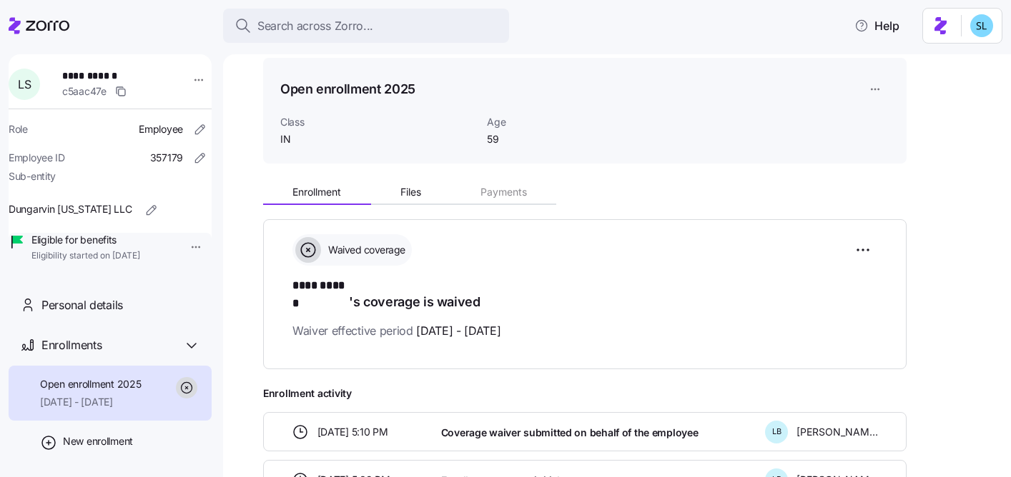
click at [112, 74] on span "**********" at bounding box center [109, 76] width 94 height 14
copy span "**********"
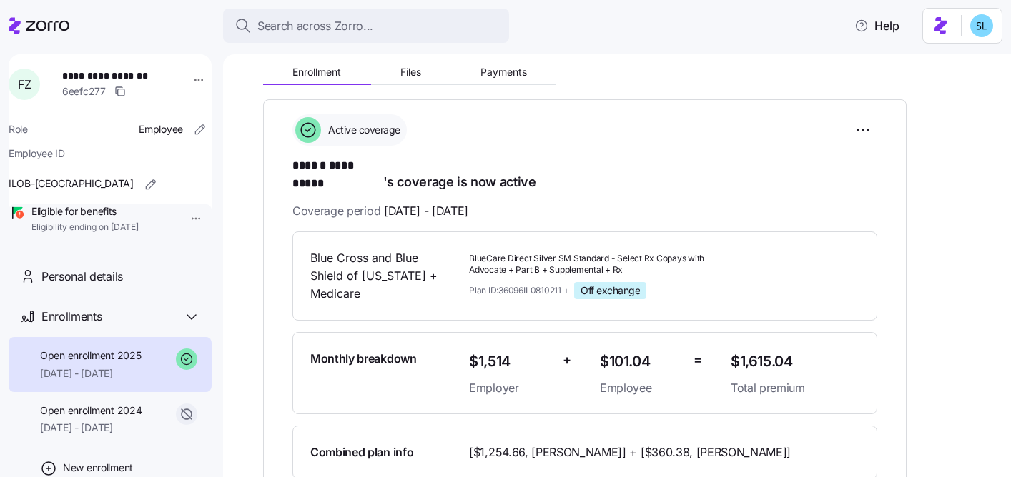
scroll to position [44, 0]
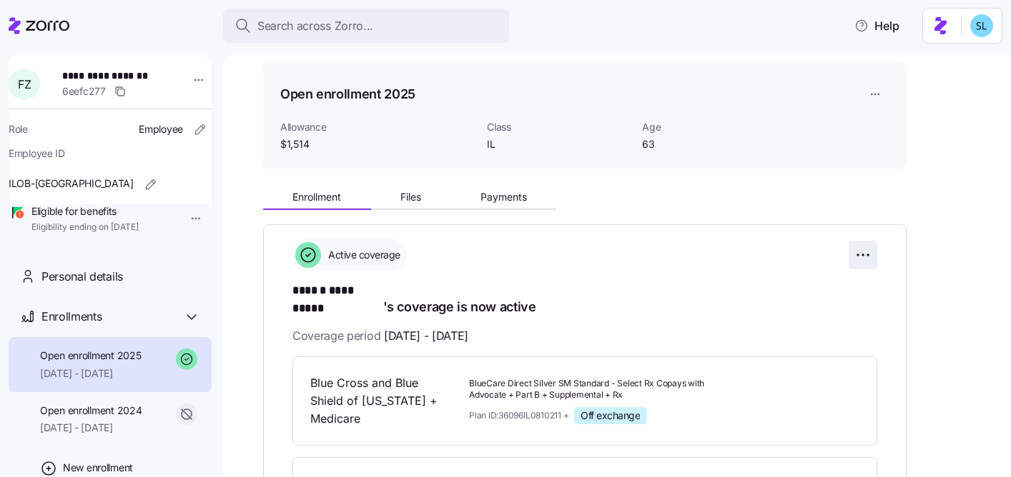
click at [861, 251] on html "**********" at bounding box center [505, 234] width 1011 height 469
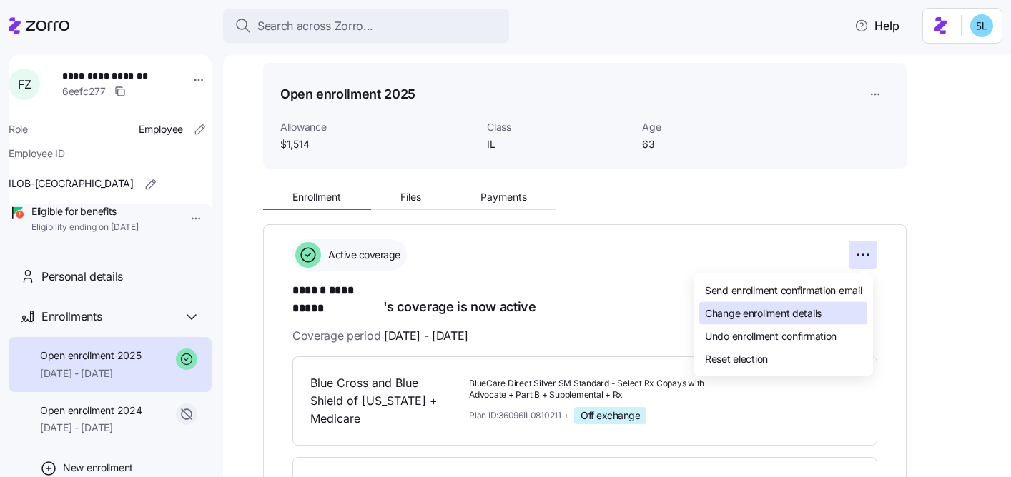
click at [843, 312] on div "Change enrollment details" at bounding box center [783, 313] width 168 height 23
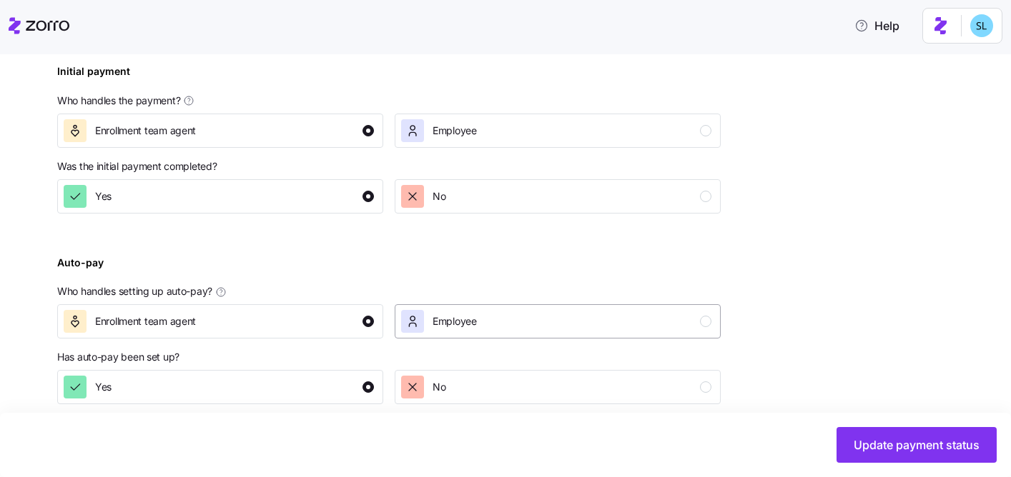
scroll to position [623, 0]
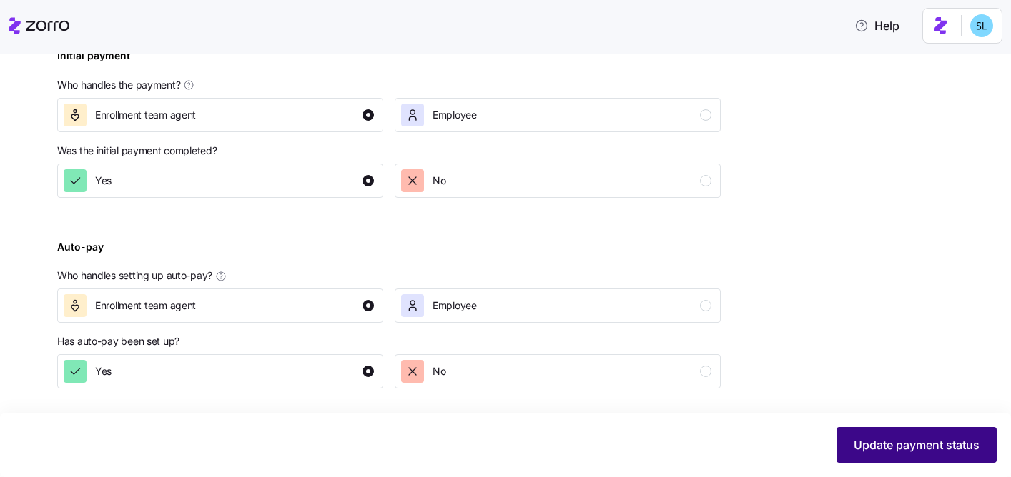
click at [865, 439] on span "Update payment status" at bounding box center [916, 445] width 126 height 17
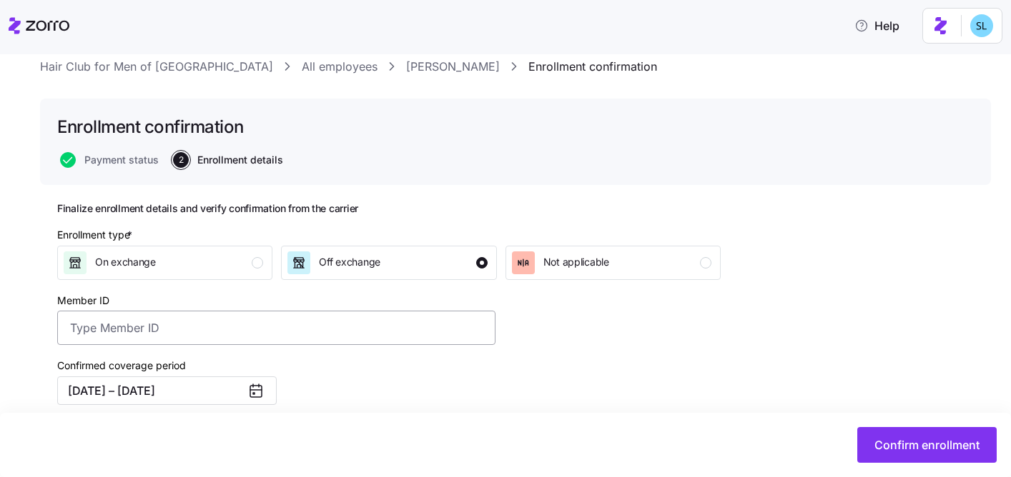
scroll to position [114, 0]
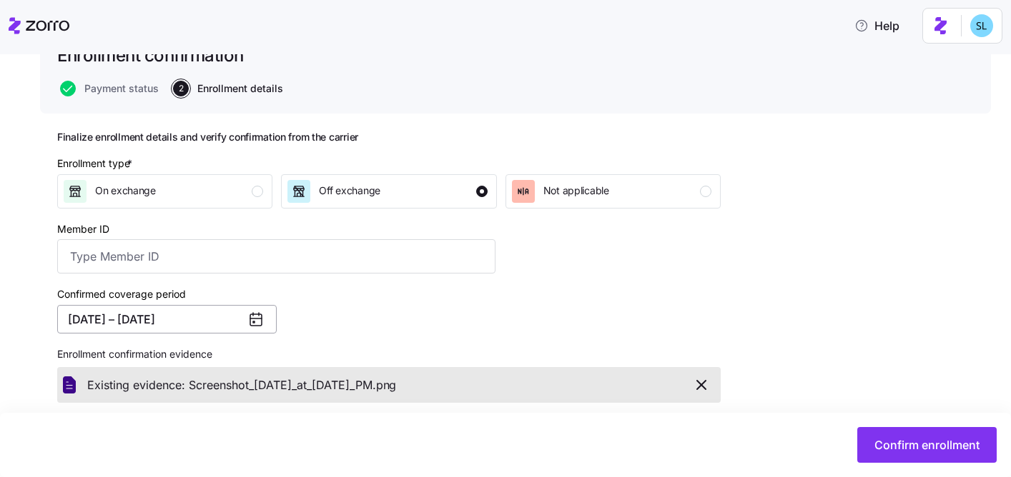
click at [203, 321] on button "01/01/2025 – 12/31/2025" at bounding box center [166, 319] width 219 height 29
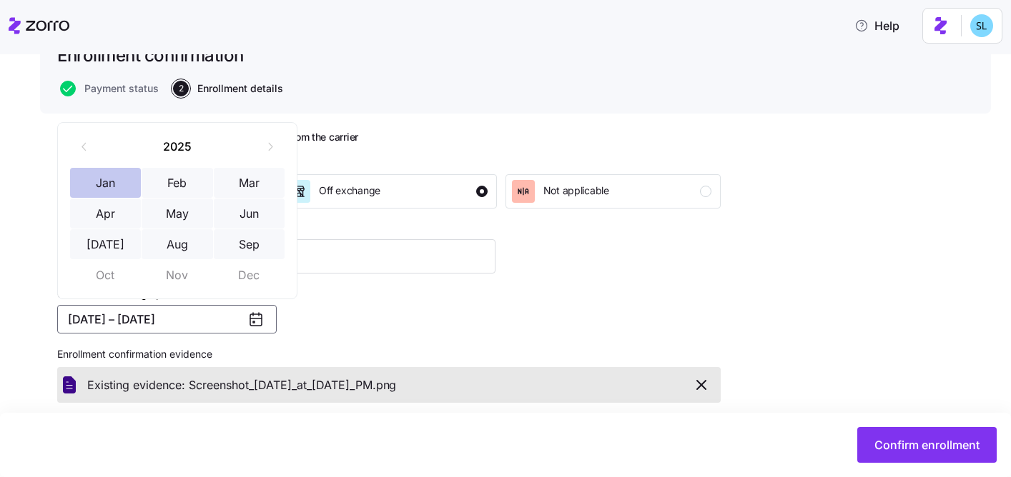
click at [115, 190] on button "Jan" at bounding box center [105, 183] width 71 height 30
click at [227, 244] on button "Sep" at bounding box center [249, 244] width 71 height 30
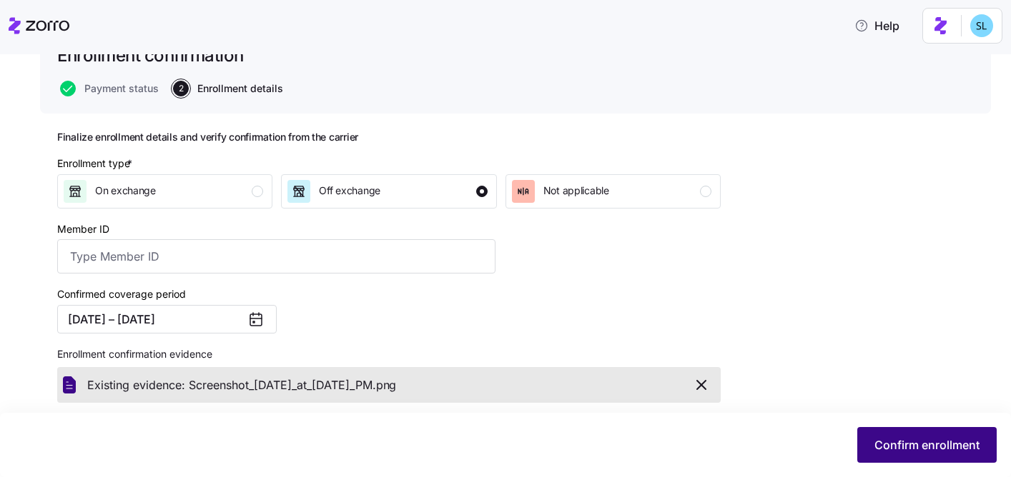
click at [875, 444] on span "Confirm enrollment" at bounding box center [926, 445] width 105 height 17
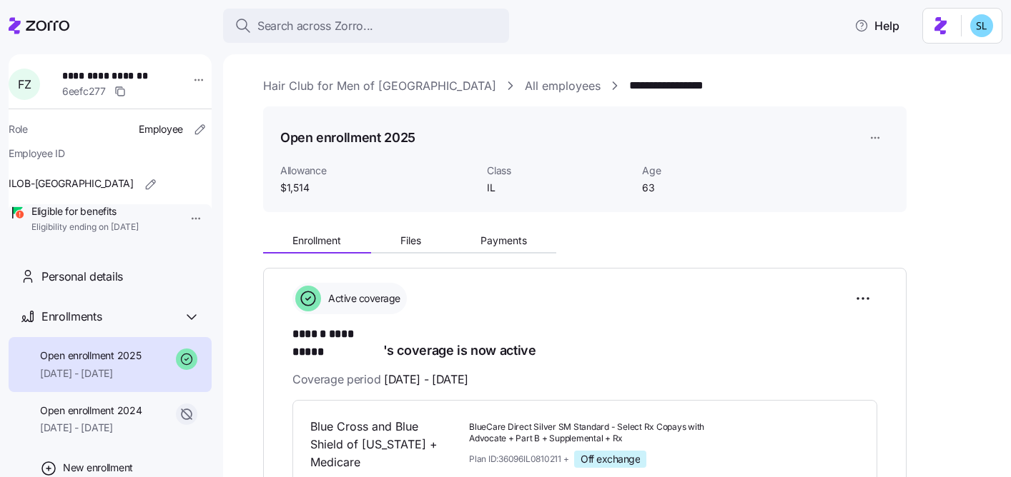
click at [629, 84] on link "**********" at bounding box center [674, 86] width 91 height 18
drag, startPoint x: 662, startPoint y: 78, endPoint x: 548, endPoint y: 84, distance: 114.5
click at [548, 84] on div "**********" at bounding box center [627, 86] width 728 height 18
copy link "**********"
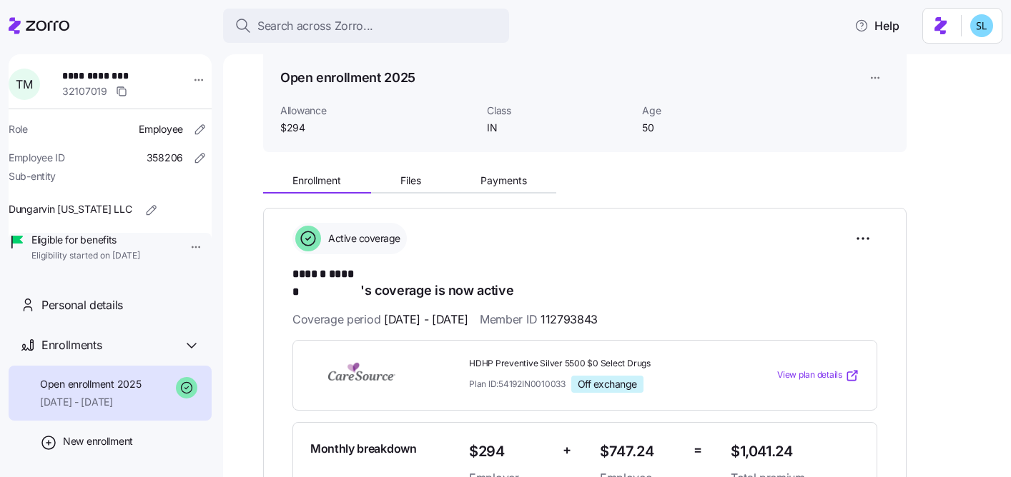
scroll to position [55, 0]
